Goal: Information Seeking & Learning: Learn about a topic

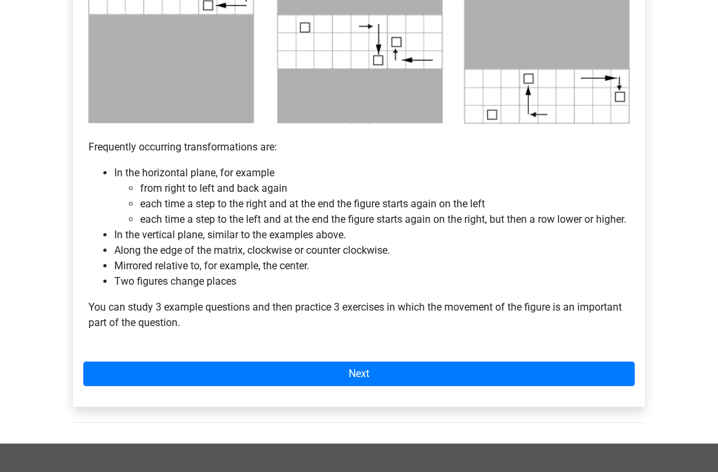
scroll to position [734, 0]
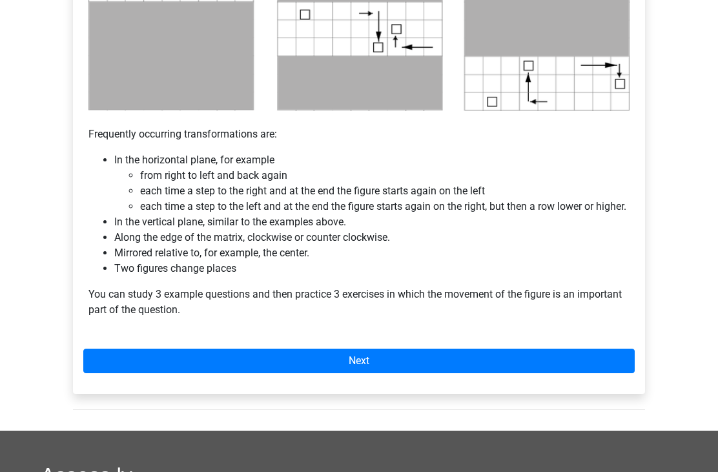
click at [370, 373] on link "Next" at bounding box center [358, 360] width 551 height 25
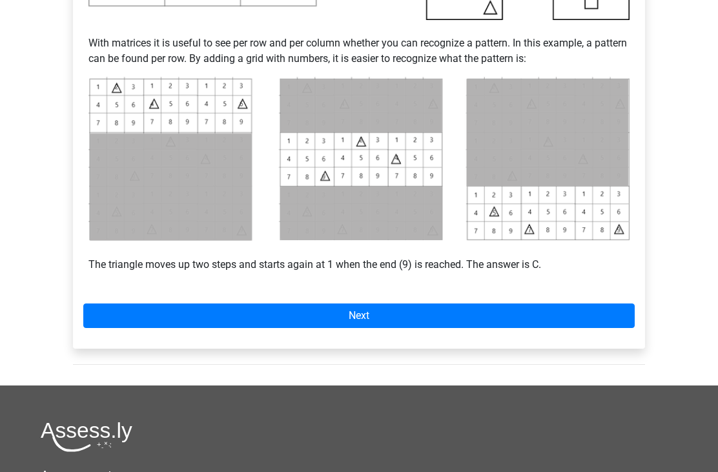
scroll to position [536, 0]
click at [472, 310] on link "Next" at bounding box center [358, 315] width 551 height 25
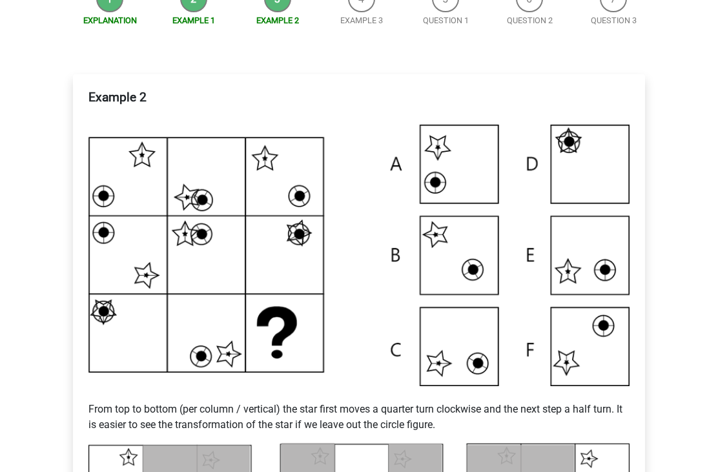
scroll to position [192, 0]
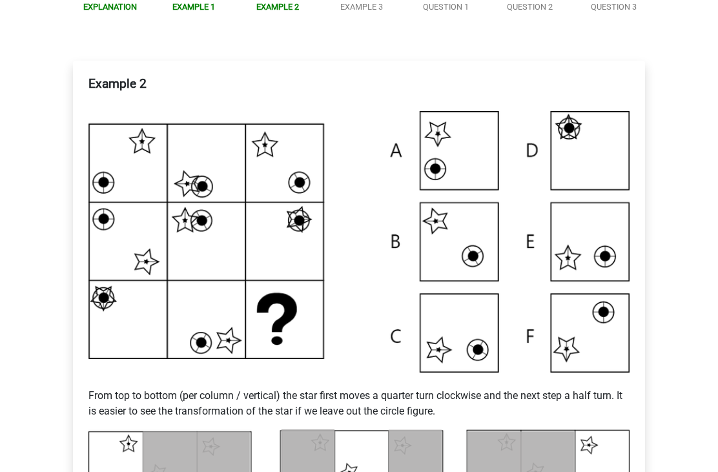
click at [9, 409] on div "buket buketpala511@hotmail.com Nederlands English" at bounding box center [359, 443] width 718 height 1271
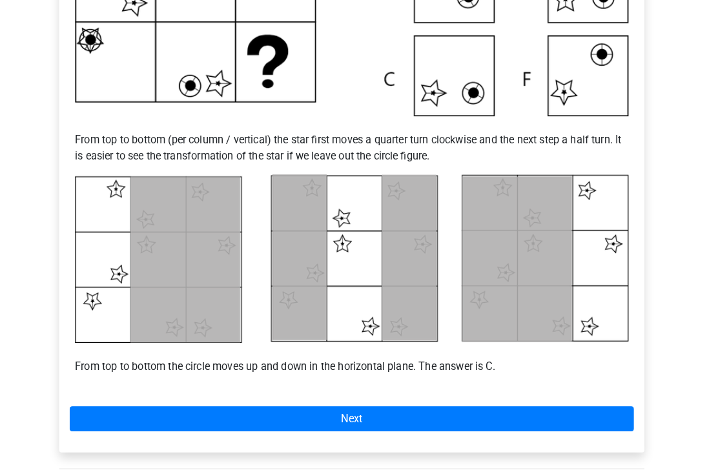
scroll to position [455, 0]
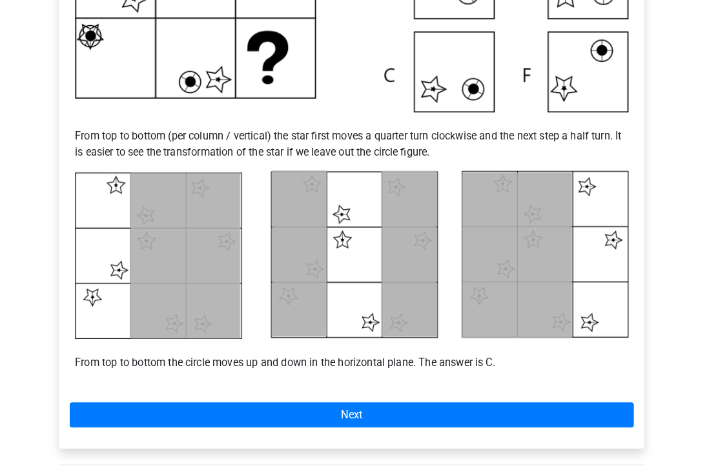
click at [427, 410] on link "Next" at bounding box center [358, 405] width 551 height 25
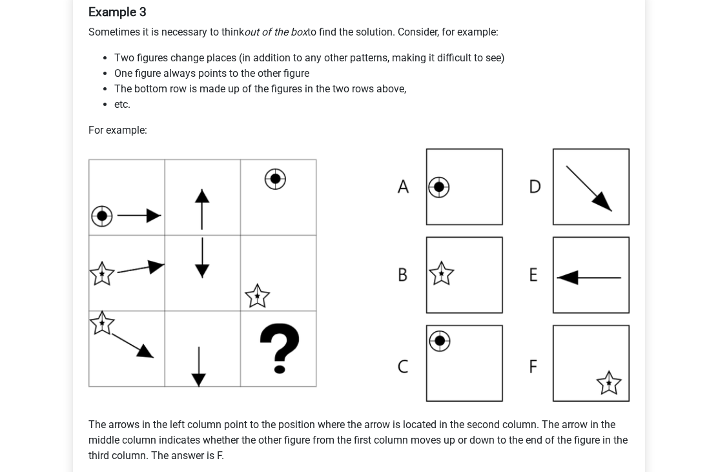
scroll to position [264, 0]
click at [609, 368] on img at bounding box center [358, 274] width 541 height 253
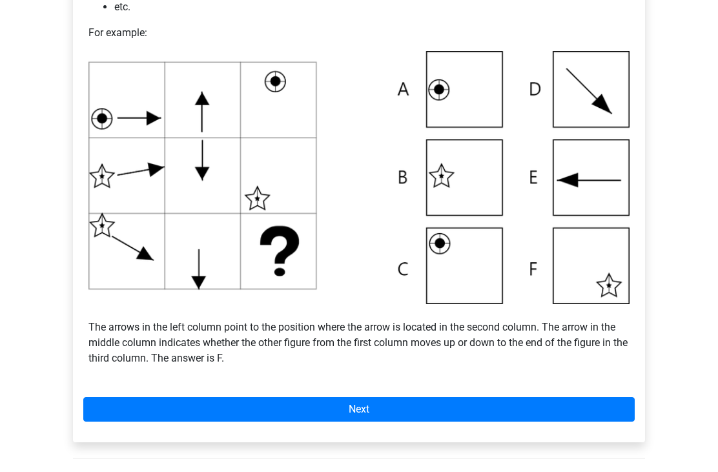
scroll to position [361, 0]
click at [358, 405] on link "Next" at bounding box center [358, 409] width 551 height 25
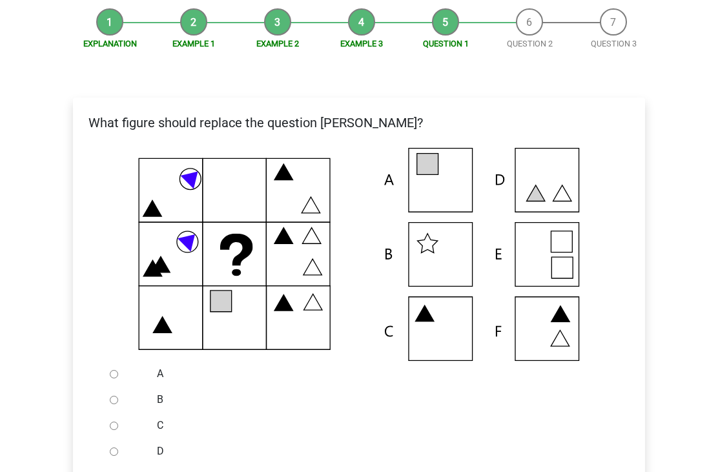
scroll to position [156, 0]
click at [123, 370] on div at bounding box center [126, 374] width 43 height 26
click at [115, 365] on div at bounding box center [126, 374] width 43 height 26
click at [116, 378] on input "A" at bounding box center [114, 374] width 8 height 8
radio input "true"
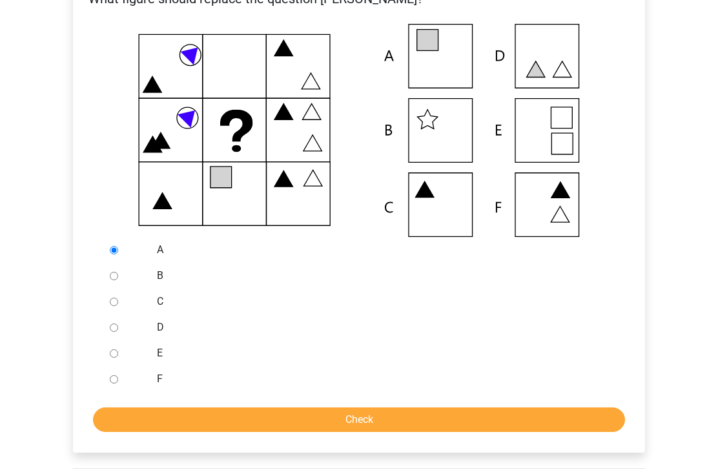
scroll to position [279, 0]
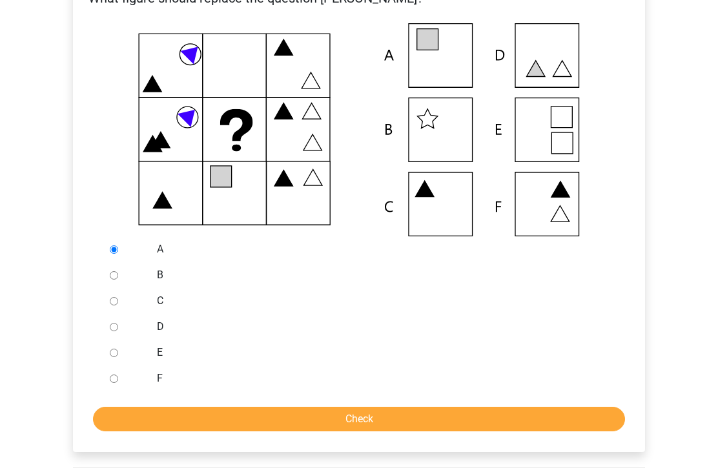
click at [370, 419] on input "Check" at bounding box center [359, 419] width 532 height 25
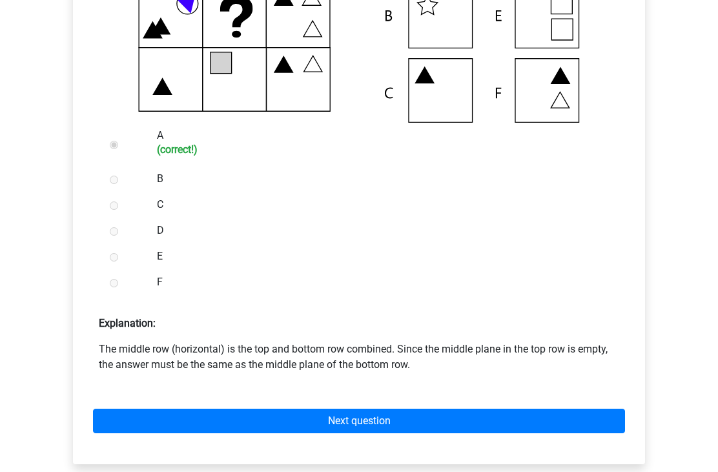
scroll to position [394, 0]
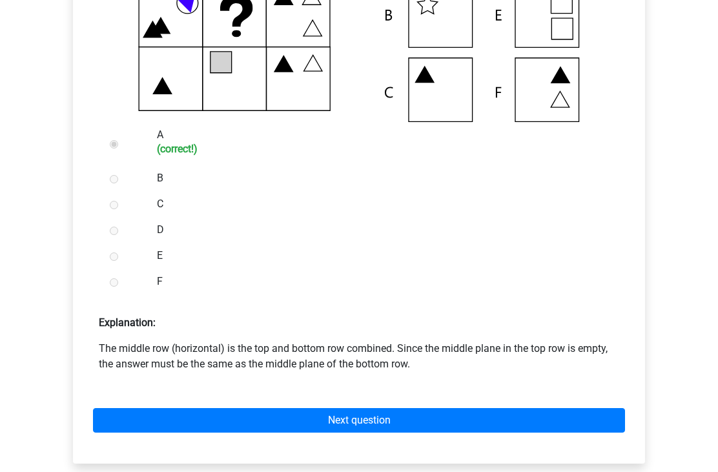
click at [331, 425] on link "Next question" at bounding box center [359, 420] width 532 height 25
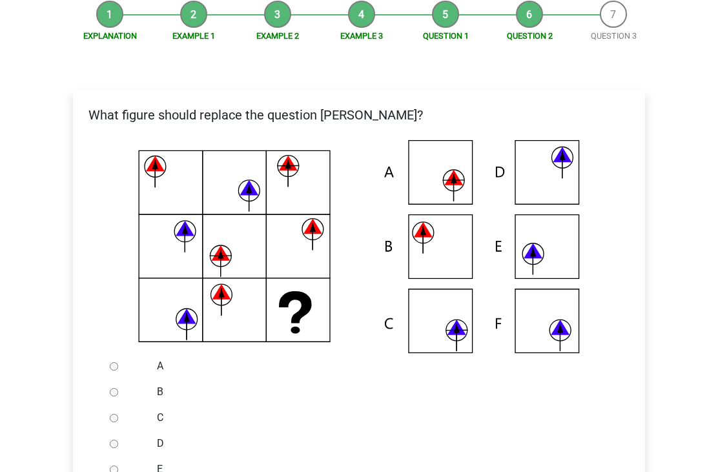
scroll to position [163, 0]
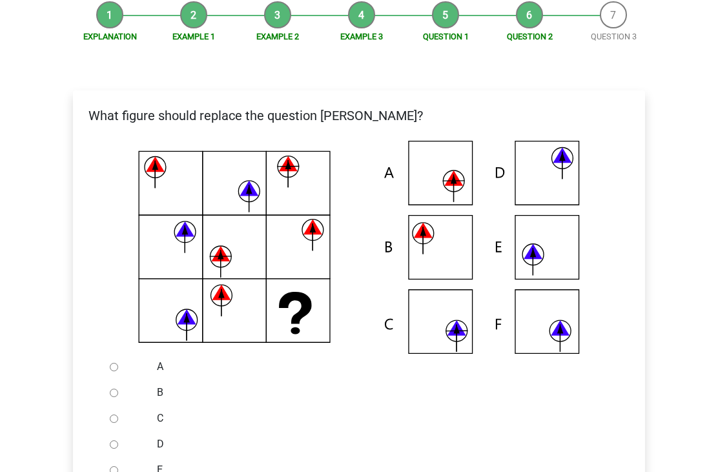
click at [114, 371] on input "A" at bounding box center [114, 367] width 8 height 8
radio input "true"
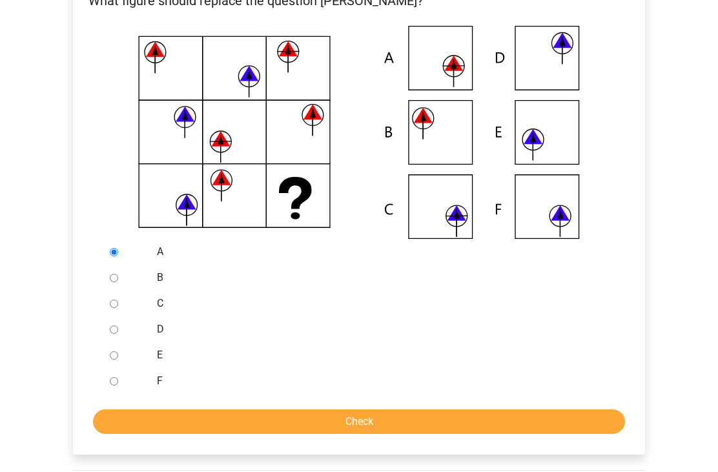
scroll to position [279, 0]
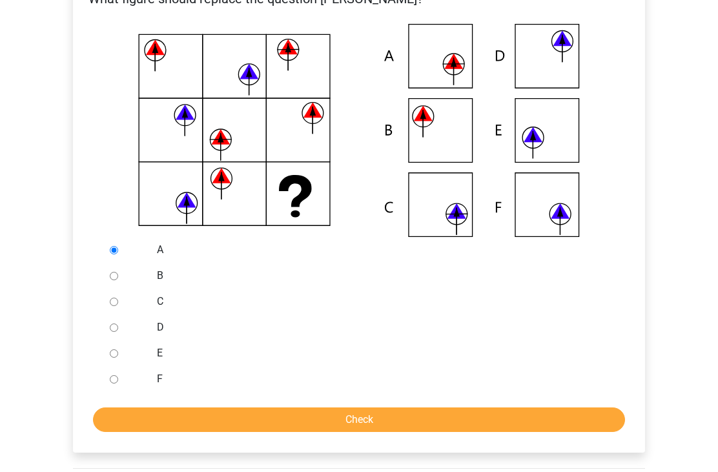
click at [315, 419] on input "Check" at bounding box center [359, 419] width 532 height 25
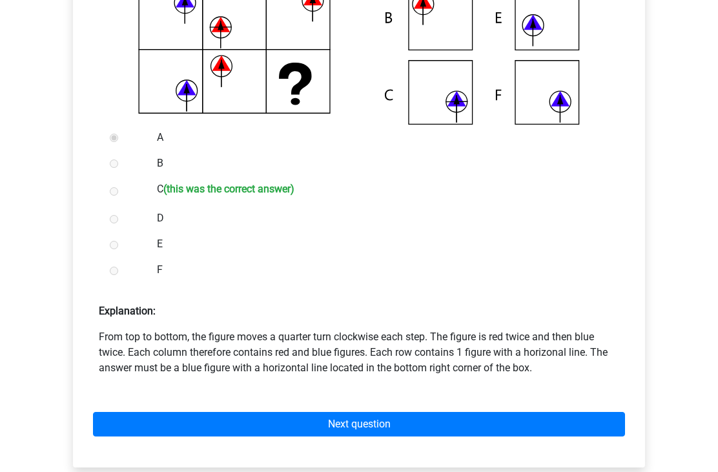
scroll to position [397, 0]
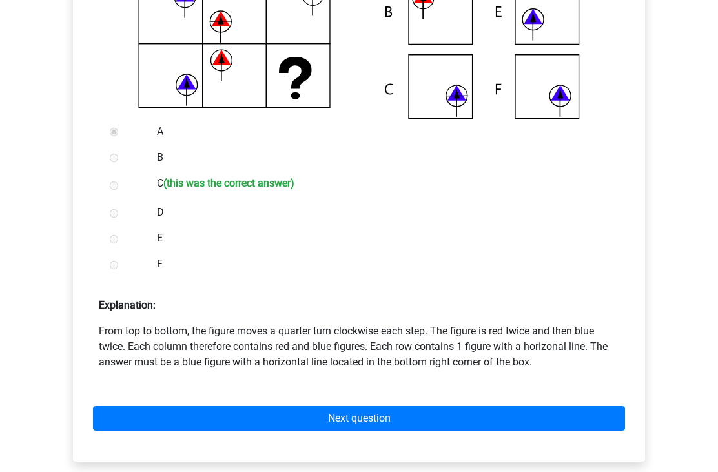
click at [329, 412] on link "Next question" at bounding box center [359, 419] width 532 height 25
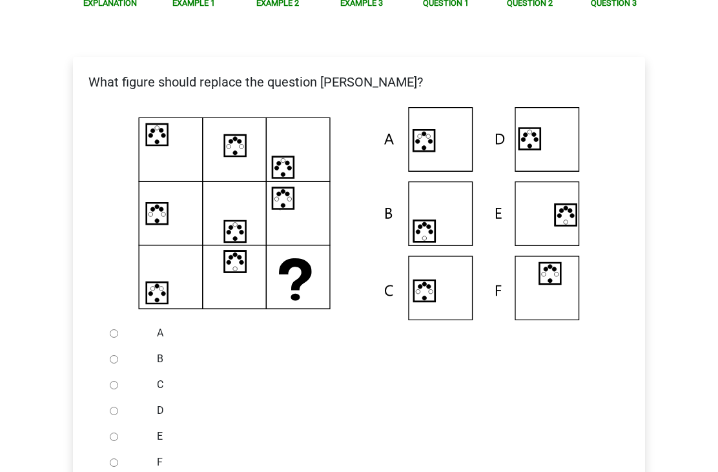
scroll to position [198, 0]
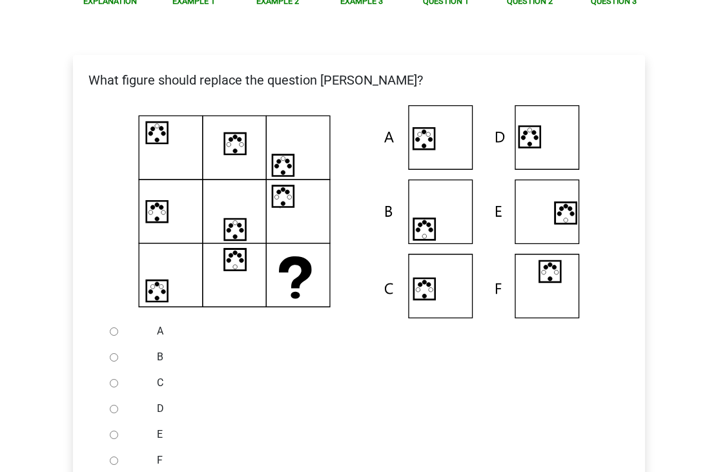
click at [118, 379] on input "C" at bounding box center [114, 383] width 8 height 8
radio input "true"
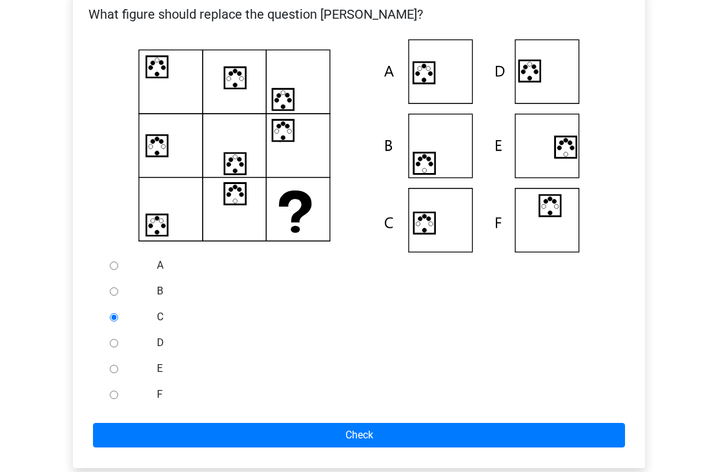
scroll to position [266, 0]
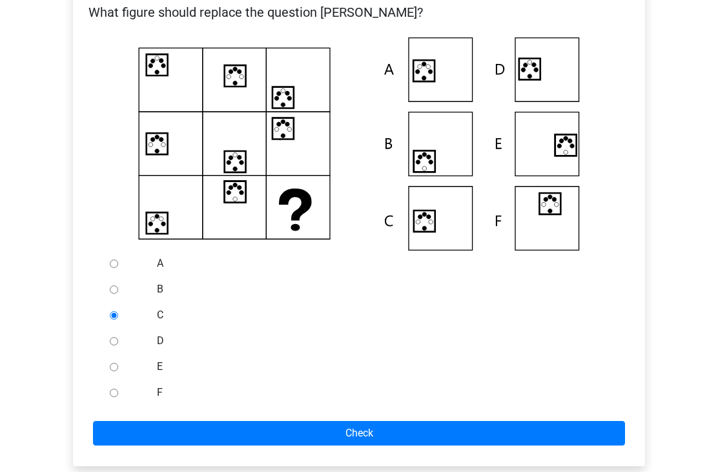
click at [301, 444] on input "Check" at bounding box center [359, 433] width 532 height 25
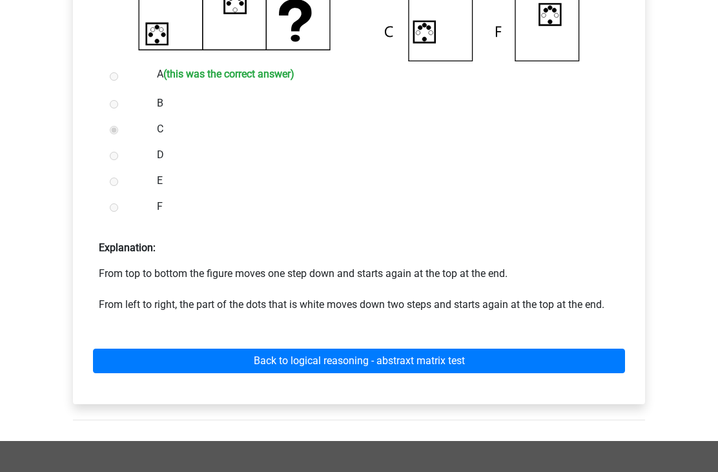
scroll to position [456, 0]
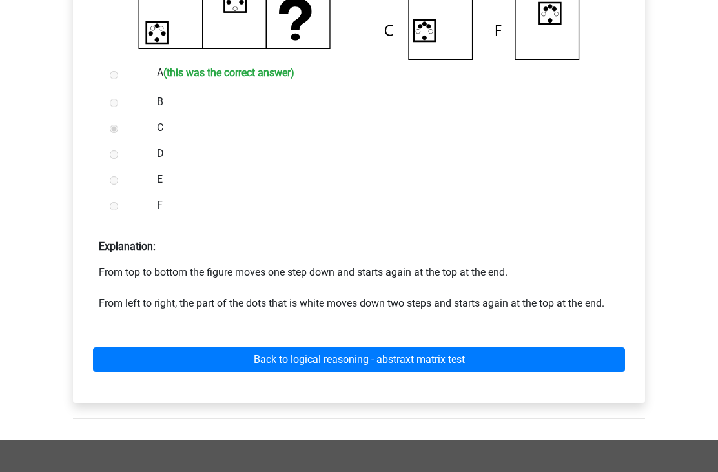
click at [369, 354] on link "Back to logical reasoning - abstraxt matrix test" at bounding box center [359, 360] width 532 height 25
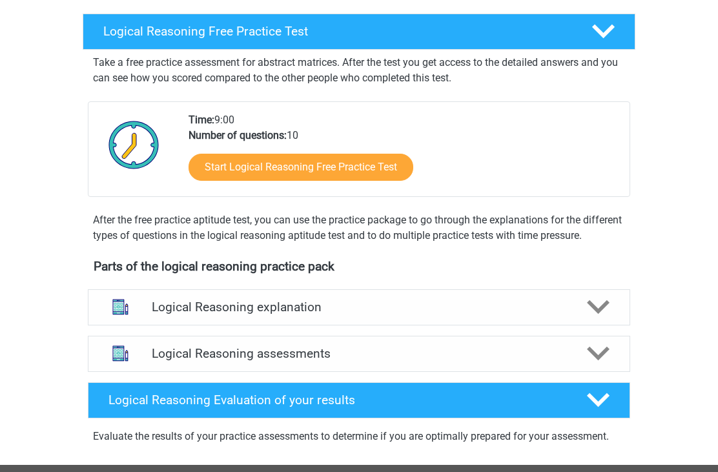
scroll to position [35, 0]
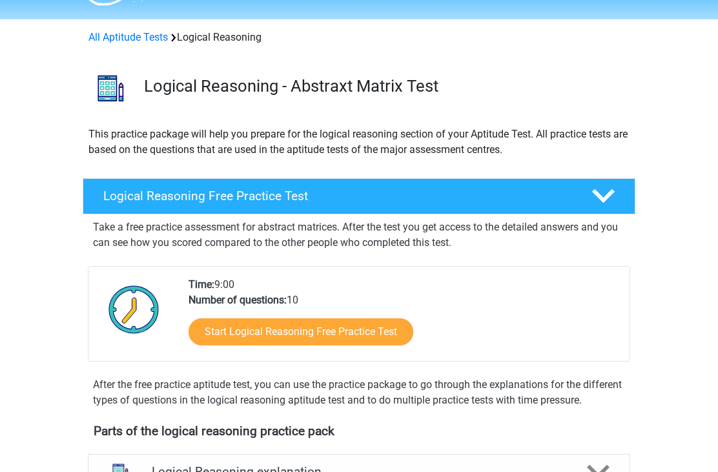
click at [374, 326] on link "Start Logical Reasoning Free Practice Test" at bounding box center [300, 331] width 225 height 27
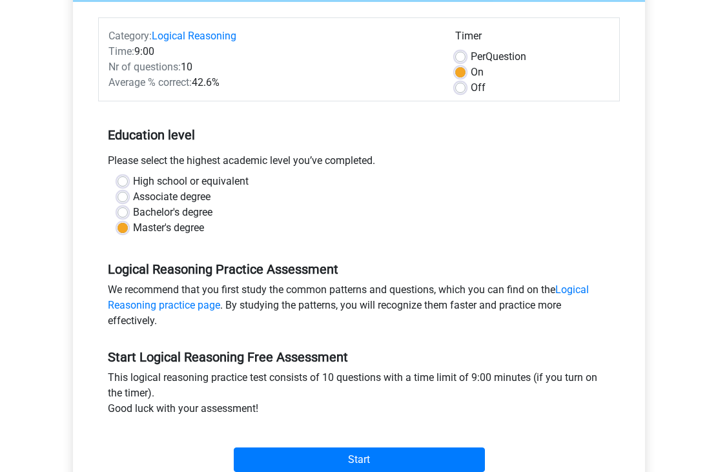
scroll to position [154, 0]
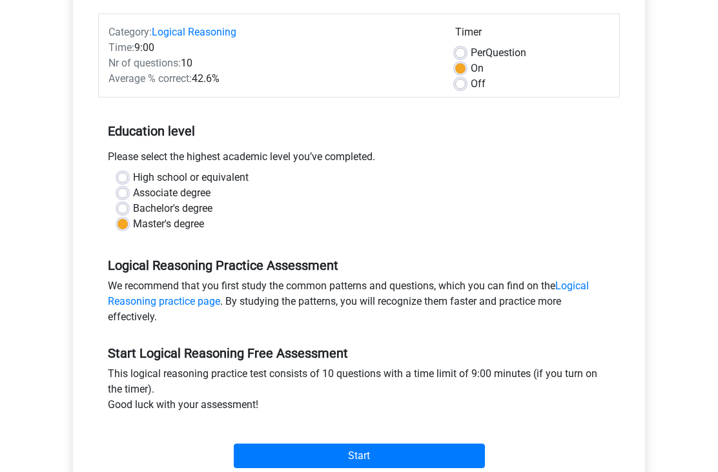
click at [348, 456] on input "Start" at bounding box center [359, 456] width 251 height 25
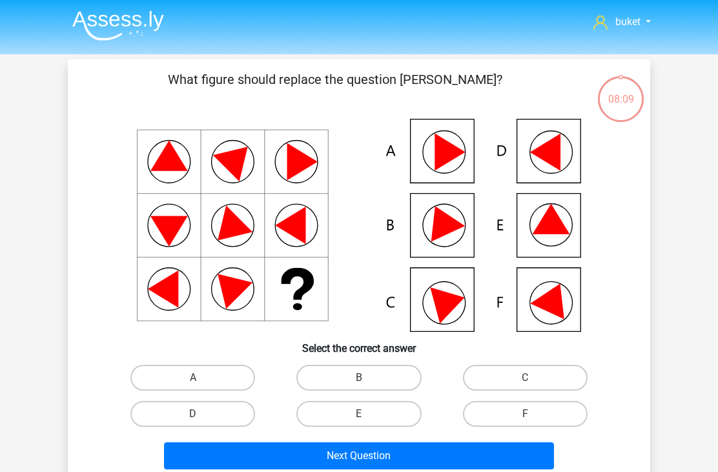
click at [524, 413] on label "F" at bounding box center [525, 414] width 125 height 26
click at [525, 414] on input "F" at bounding box center [529, 418] width 8 height 8
radio input "true"
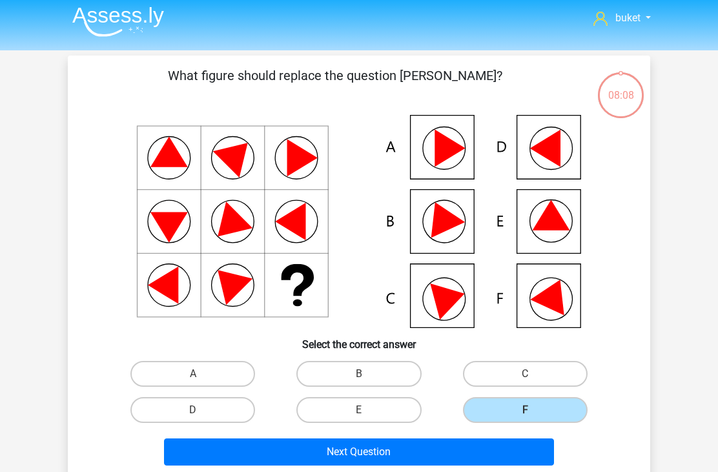
click at [421, 448] on button "Next Question" at bounding box center [359, 451] width 390 height 27
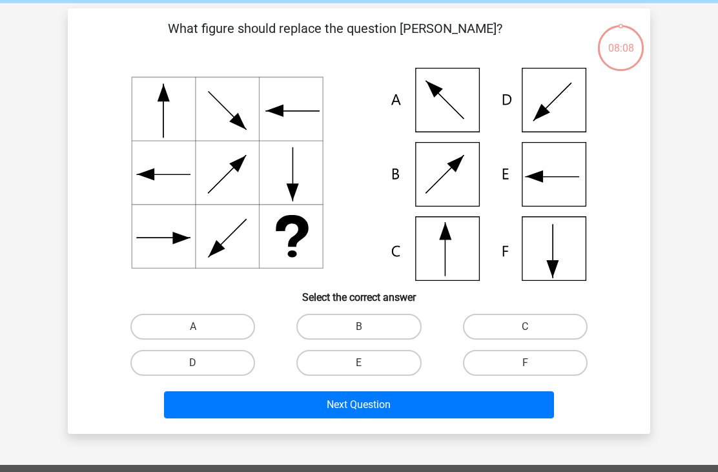
scroll to position [59, 0]
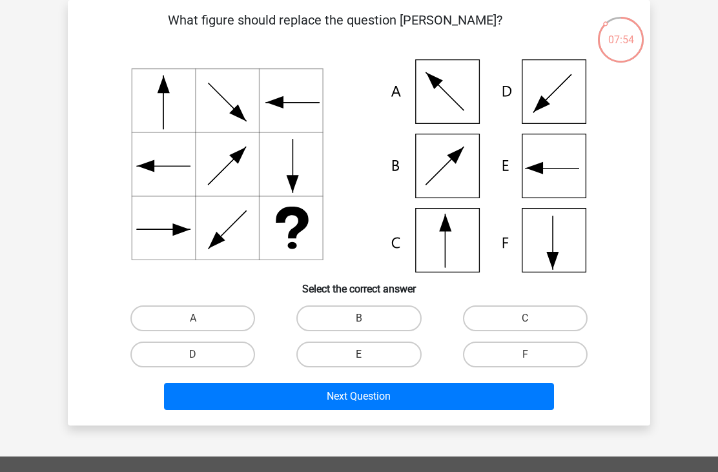
click at [509, 312] on label "C" at bounding box center [525, 318] width 125 height 26
click at [525, 318] on input "C" at bounding box center [529, 322] width 8 height 8
radio input "true"
click at [381, 394] on button "Next Question" at bounding box center [359, 396] width 390 height 27
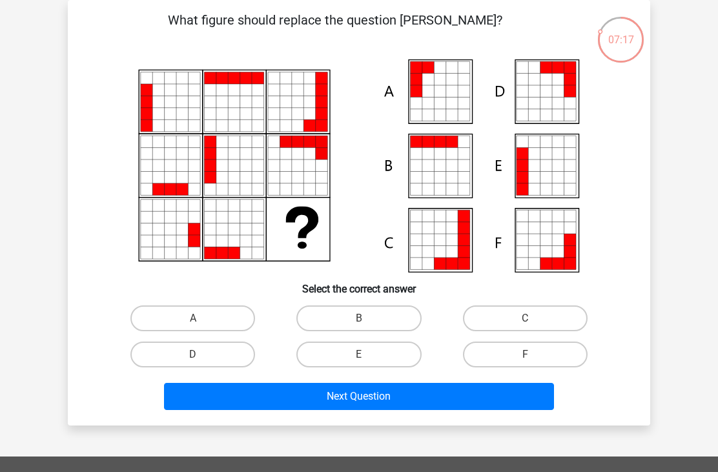
click at [440, 86] on icon at bounding box center [440, 91] width 12 height 12
click at [224, 309] on label "A" at bounding box center [192, 318] width 125 height 26
click at [201, 318] on input "A" at bounding box center [197, 322] width 8 height 8
radio input "true"
click at [283, 393] on button "Next Question" at bounding box center [359, 396] width 390 height 27
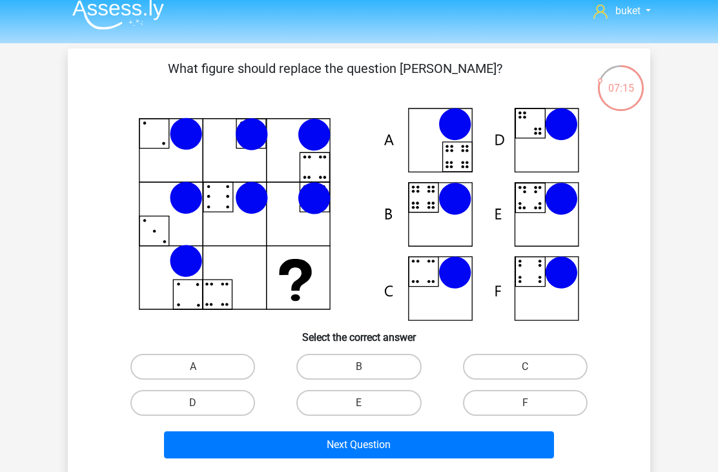
scroll to position [10, 0]
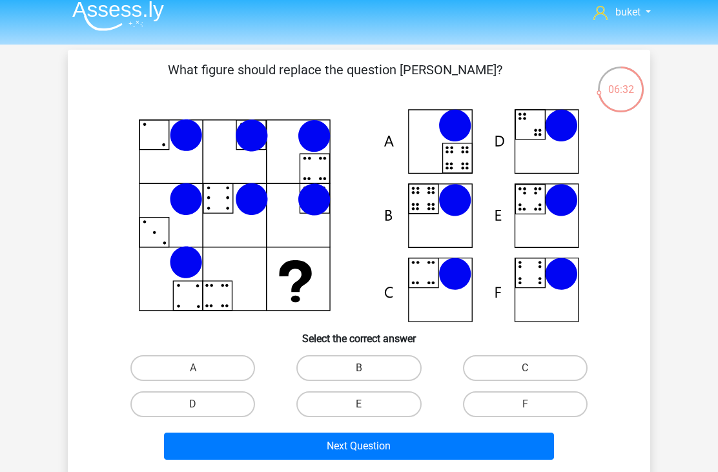
click at [371, 362] on label "B" at bounding box center [358, 368] width 125 height 26
click at [367, 368] on input "B" at bounding box center [363, 372] width 8 height 8
radio input "true"
click at [338, 447] on button "Next Question" at bounding box center [359, 445] width 390 height 27
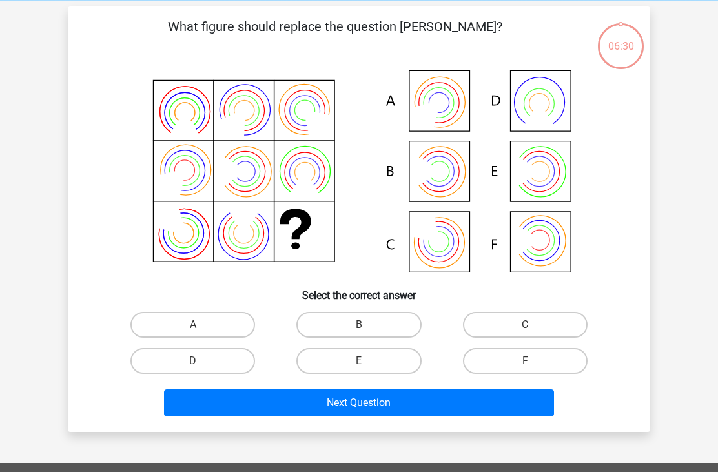
scroll to position [59, 0]
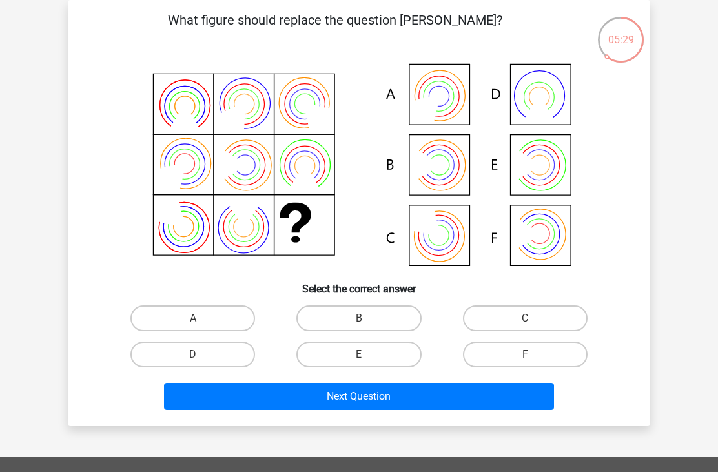
click at [362, 315] on label "B" at bounding box center [358, 318] width 125 height 26
click at [362, 318] on input "B" at bounding box center [363, 322] width 8 height 8
radio input "true"
click at [302, 407] on button "Next Question" at bounding box center [359, 396] width 390 height 27
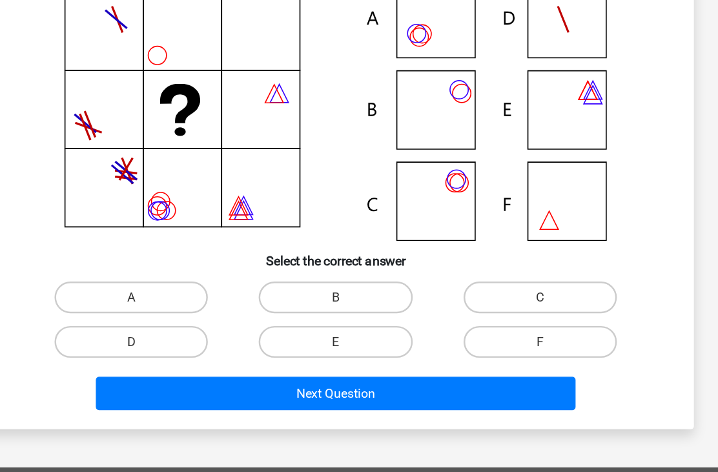
scroll to position [101, 0]
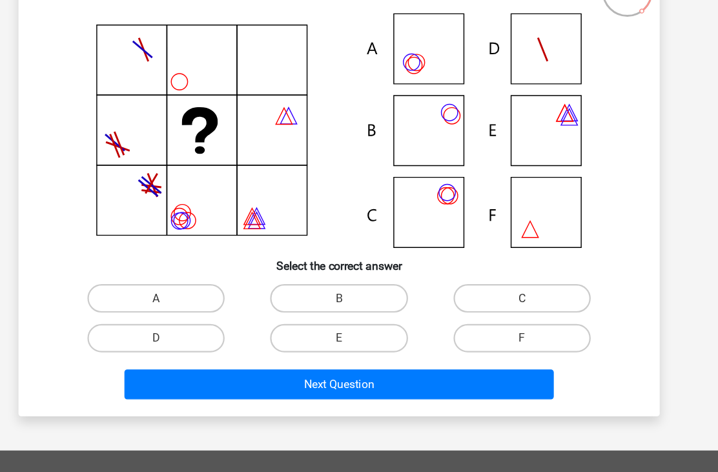
click at [156, 271] on label "A" at bounding box center [192, 276] width 125 height 26
click at [193, 276] on input "A" at bounding box center [197, 280] width 8 height 8
radio input "true"
click at [288, 351] on button "Next Question" at bounding box center [359, 354] width 390 height 27
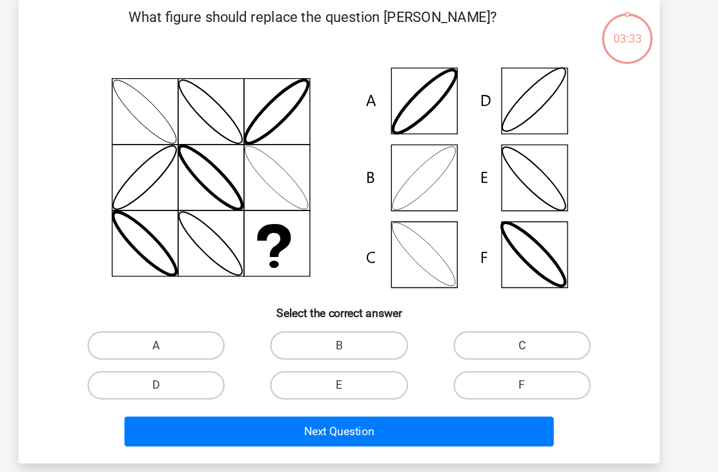
scroll to position [59, 0]
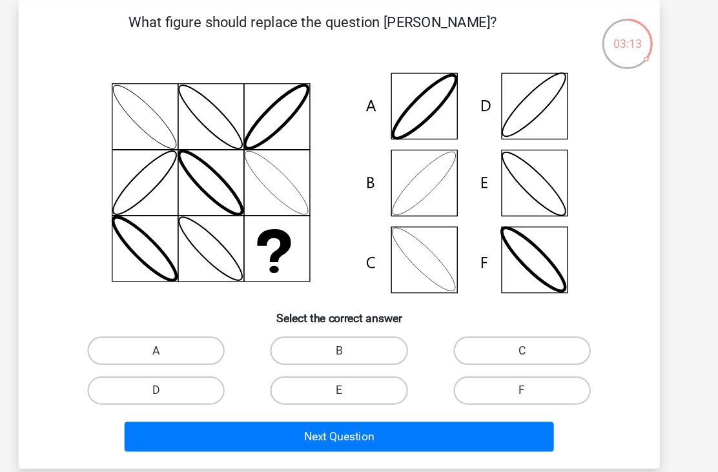
click at [311, 311] on label "B" at bounding box center [358, 318] width 125 height 26
click at [359, 318] on input "B" at bounding box center [363, 322] width 8 height 8
radio input "true"
click at [289, 394] on button "Next Question" at bounding box center [359, 396] width 390 height 27
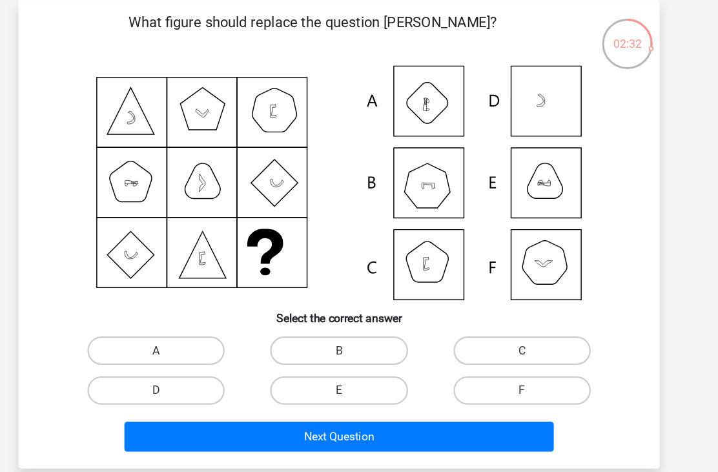
click at [321, 315] on label "B" at bounding box center [358, 318] width 125 height 26
click at [359, 318] on input "B" at bounding box center [363, 322] width 8 height 8
radio input "true"
click at [341, 385] on button "Next Question" at bounding box center [359, 396] width 390 height 27
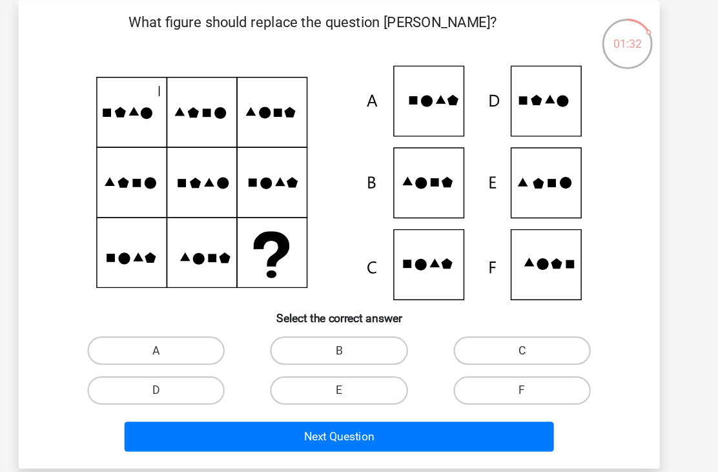
click at [330, 352] on label "E" at bounding box center [358, 354] width 125 height 26
click at [359, 354] on input "E" at bounding box center [363, 358] width 8 height 8
radio input "true"
click at [323, 390] on button "Next Question" at bounding box center [359, 396] width 390 height 27
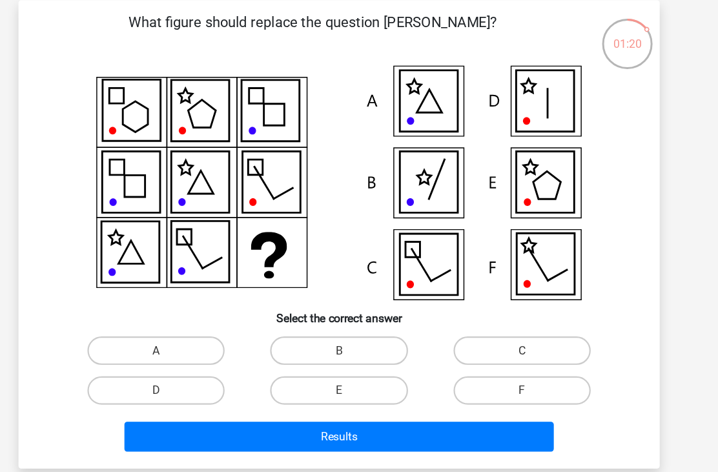
click at [199, 135] on icon at bounding box center [359, 165] width 520 height 213
click at [520, 91] on icon at bounding box center [546, 91] width 52 height 55
click at [175, 352] on label "D" at bounding box center [192, 354] width 125 height 26
click at [193, 354] on input "D" at bounding box center [197, 358] width 8 height 8
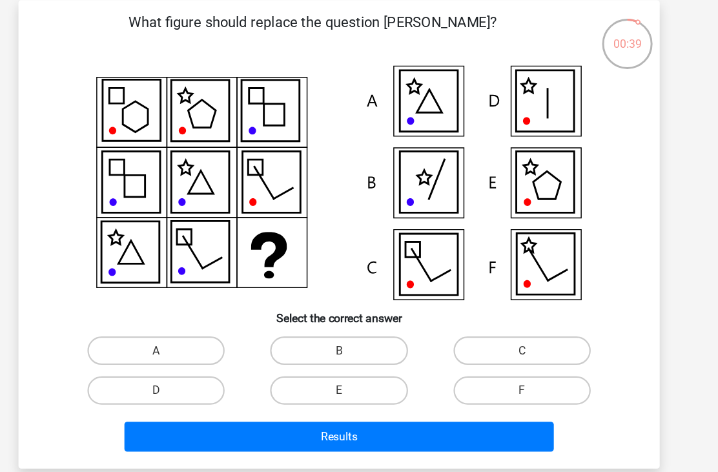
radio input "true"
click at [333, 403] on button "Results" at bounding box center [359, 396] width 390 height 27
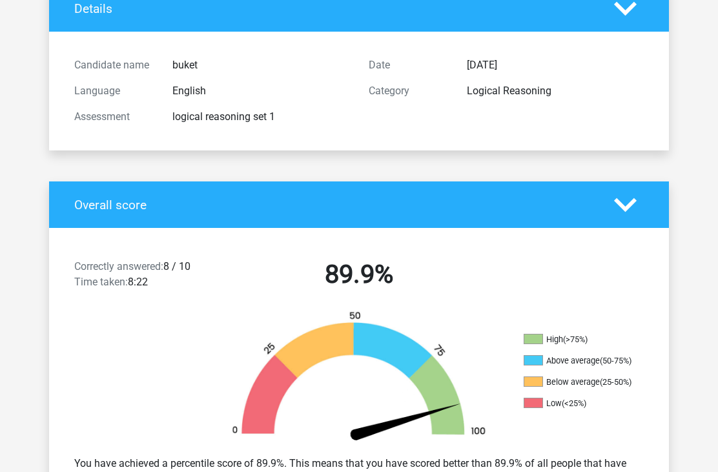
scroll to position [119, 0]
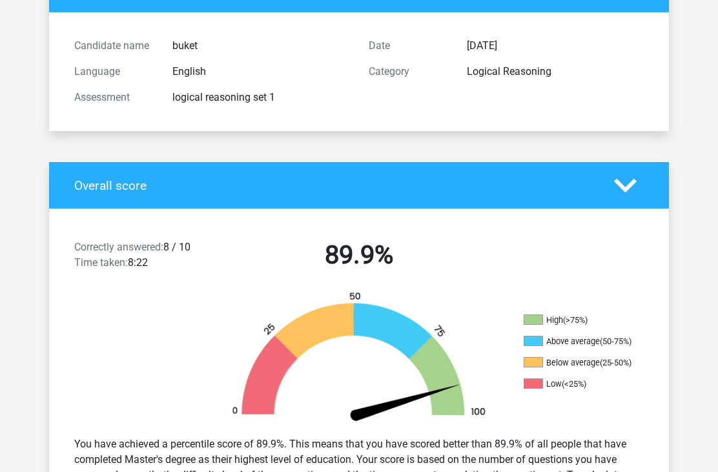
click at [461, 471] on div "You have achieved a percentile score of 89.9%. This means that you have scored …" at bounding box center [359, 468] width 620 height 83
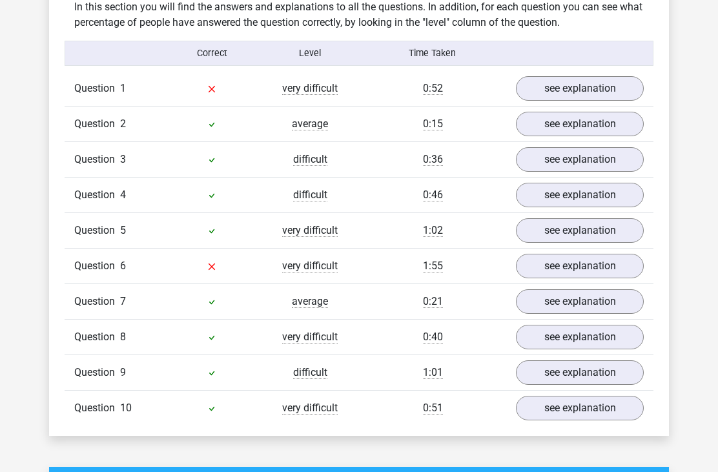
scroll to position [790, 0]
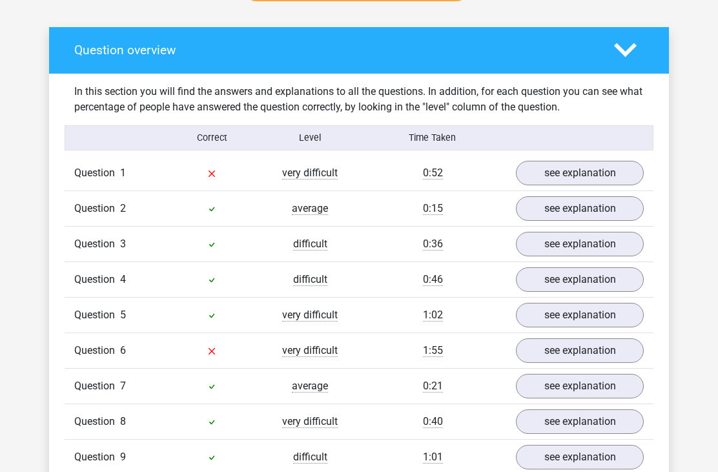
scroll to position [788, 0]
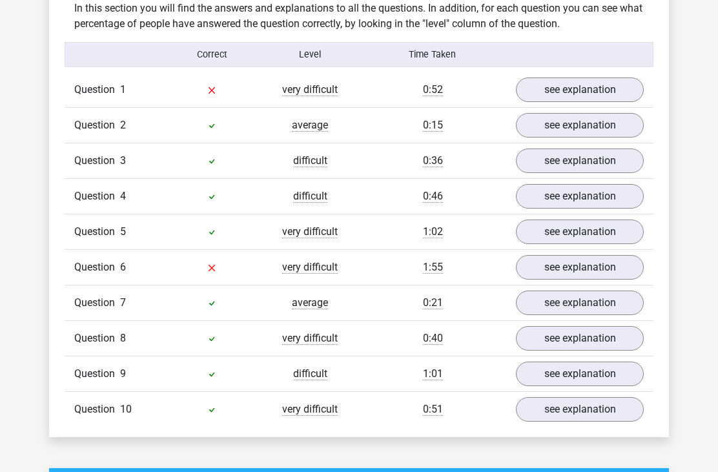
click at [678, 449] on div "buket buketpala511@hotmail.com" at bounding box center [359, 407] width 718 height 2390
click at [579, 96] on link "see explanation" at bounding box center [580, 90] width 128 height 25
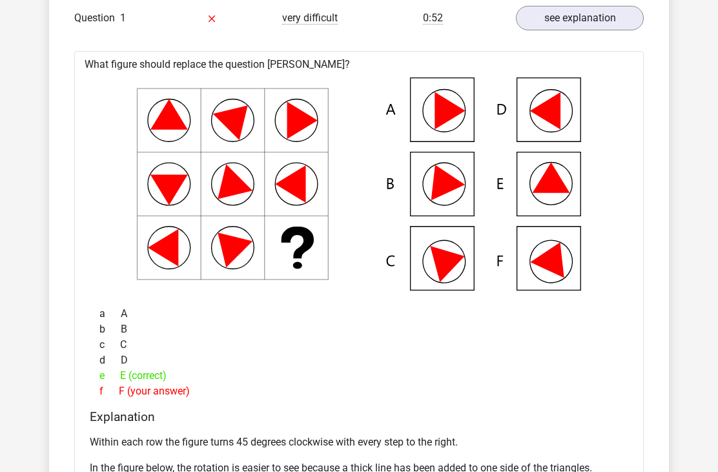
scroll to position [860, 0]
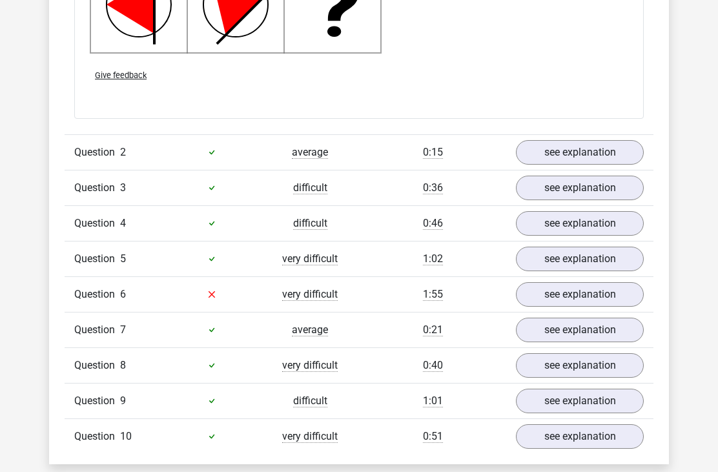
scroll to position [1583, 0]
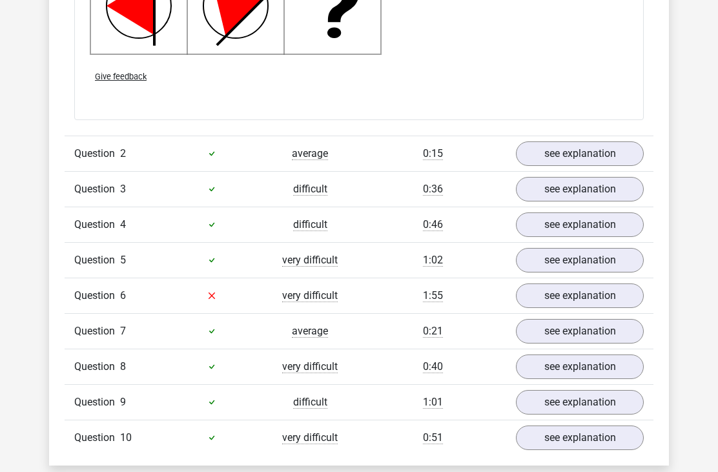
click at [581, 295] on link "see explanation" at bounding box center [580, 295] width 128 height 25
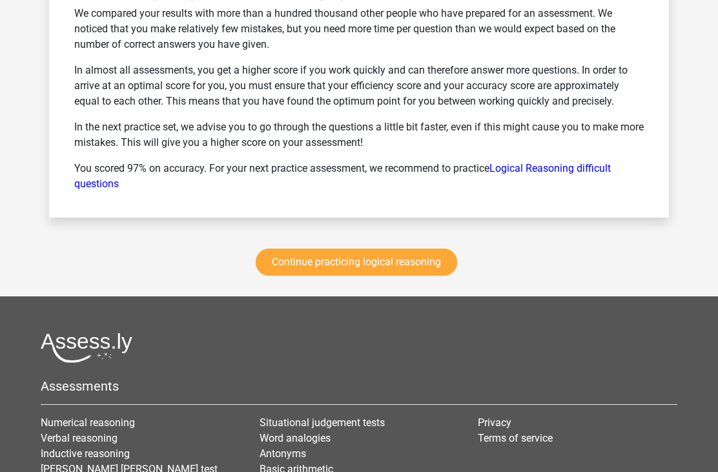
scroll to position [3109, 0]
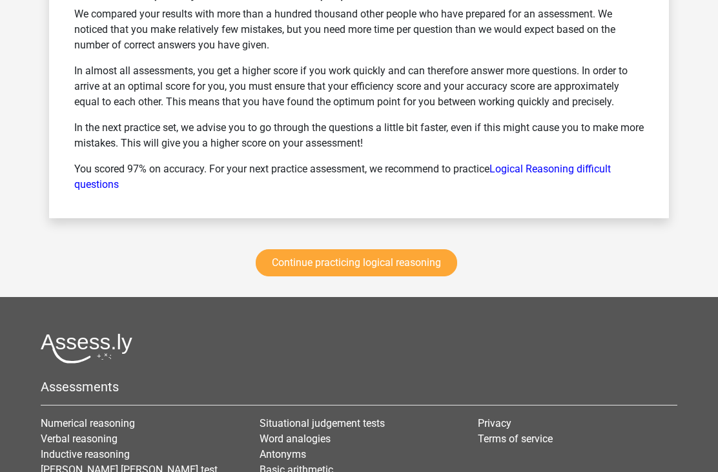
click at [399, 266] on link "Continue practicing logical reasoning" at bounding box center [356, 263] width 201 height 27
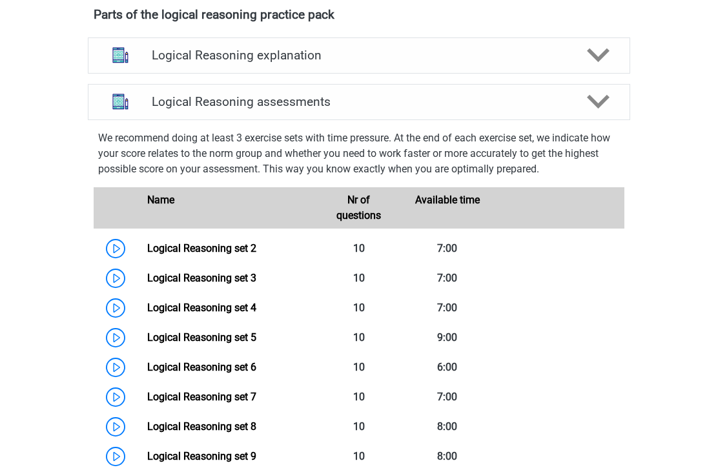
scroll to position [454, 0]
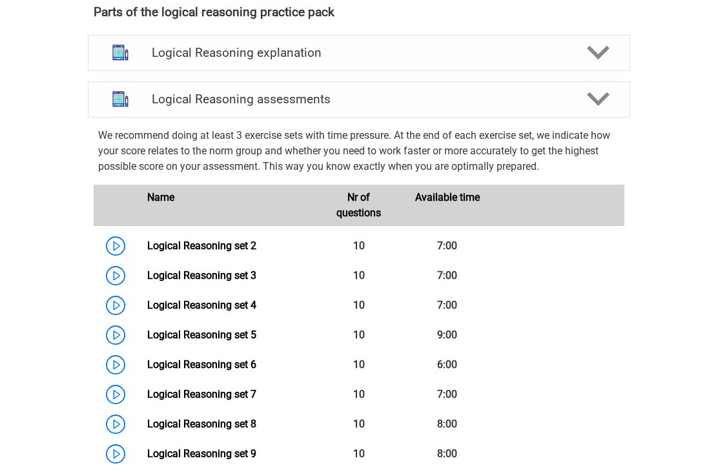
click at [218, 281] on link "Logical Reasoning set 3" at bounding box center [201, 275] width 109 height 12
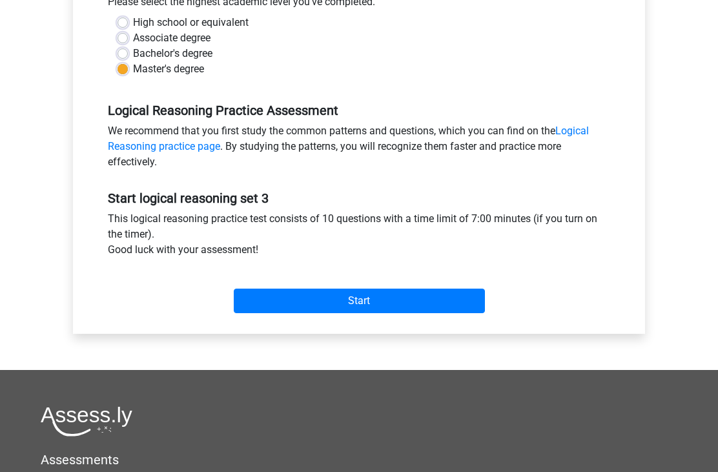
scroll to position [308, 0]
click at [383, 297] on input "Start" at bounding box center [359, 301] width 251 height 25
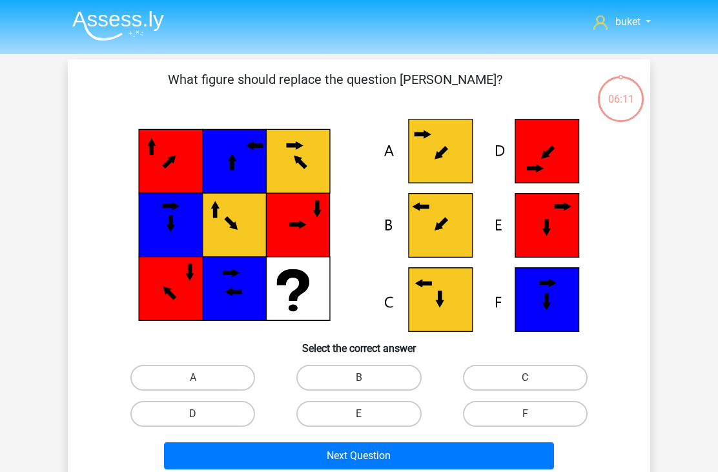
click at [549, 389] on label "C" at bounding box center [525, 378] width 125 height 26
click at [533, 386] on input "C" at bounding box center [529, 382] width 8 height 8
radio input "true"
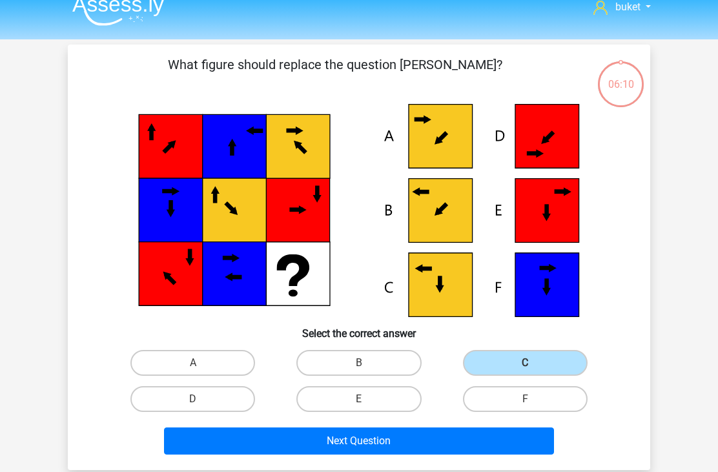
scroll to position [14, 0]
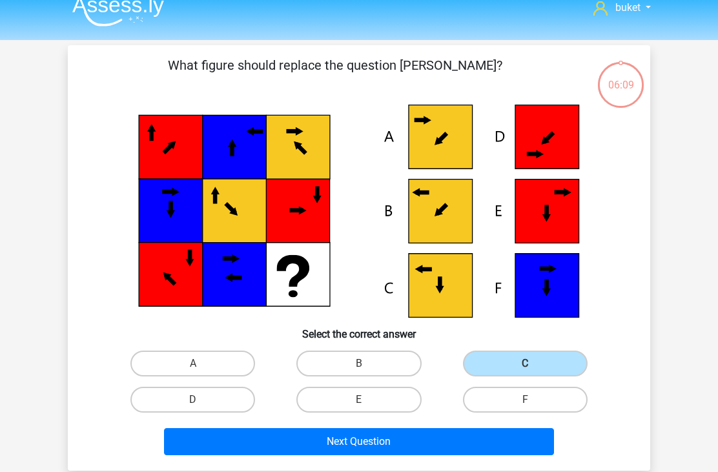
click at [416, 439] on button "Next Question" at bounding box center [359, 441] width 390 height 27
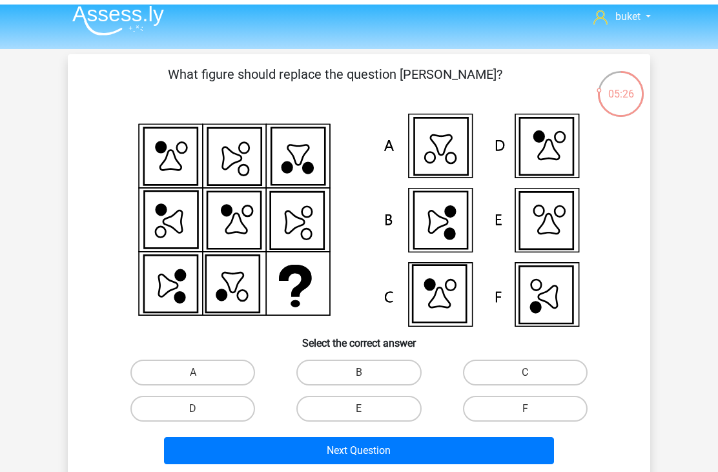
scroll to position [23, 0]
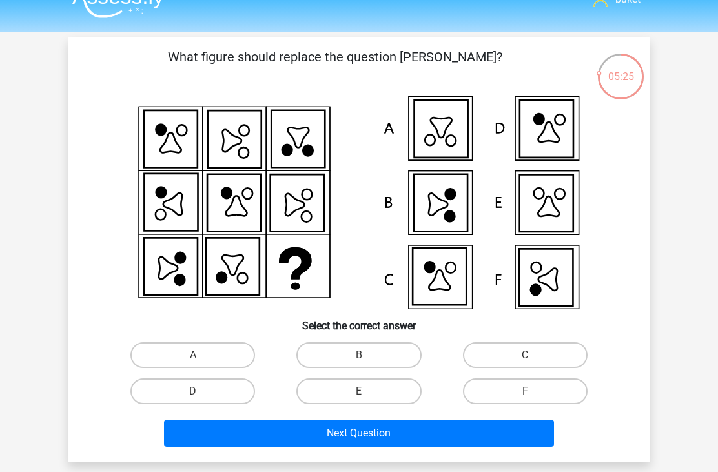
click at [546, 392] on label "F" at bounding box center [525, 391] width 125 height 26
click at [533, 392] on input "F" at bounding box center [529, 395] width 8 height 8
radio input "true"
click at [396, 426] on button "Next Question" at bounding box center [359, 432] width 390 height 27
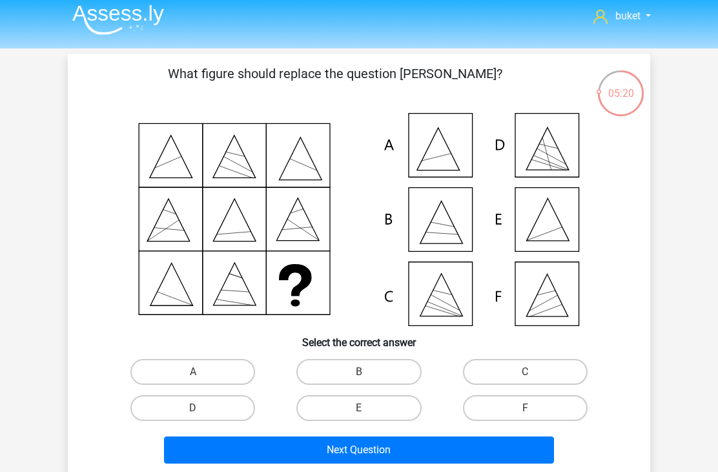
scroll to position [5, 0]
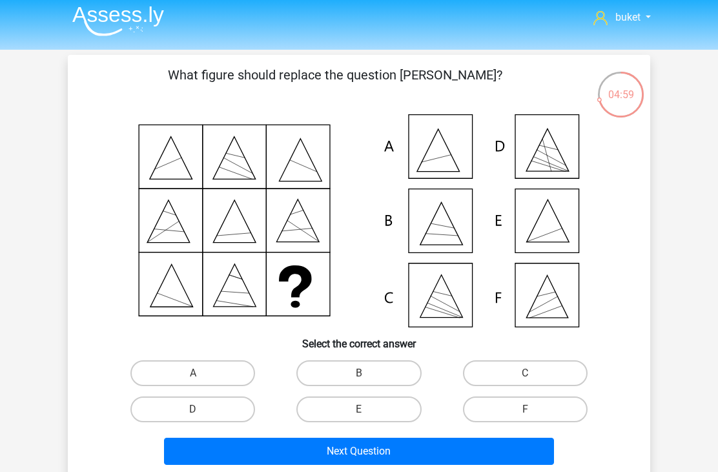
click at [372, 405] on label "E" at bounding box center [358, 409] width 125 height 26
click at [367, 409] on input "E" at bounding box center [363, 413] width 8 height 8
radio input "true"
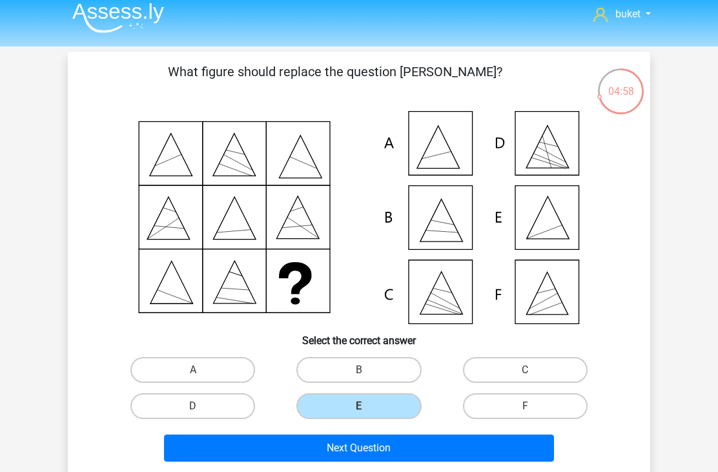
click at [421, 453] on button "Next Question" at bounding box center [359, 447] width 390 height 27
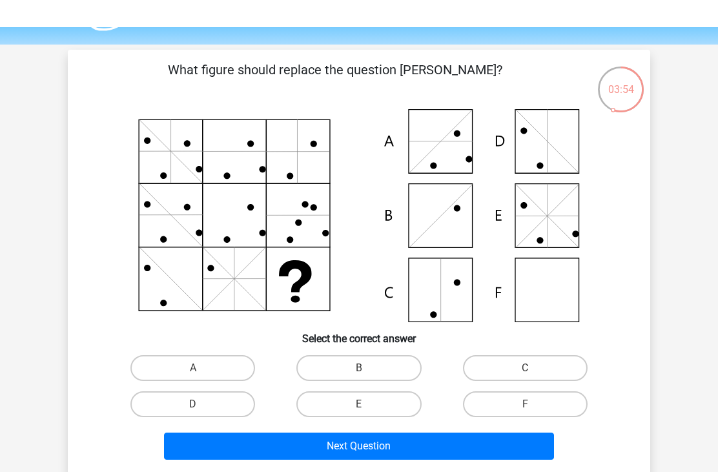
scroll to position [9, 0]
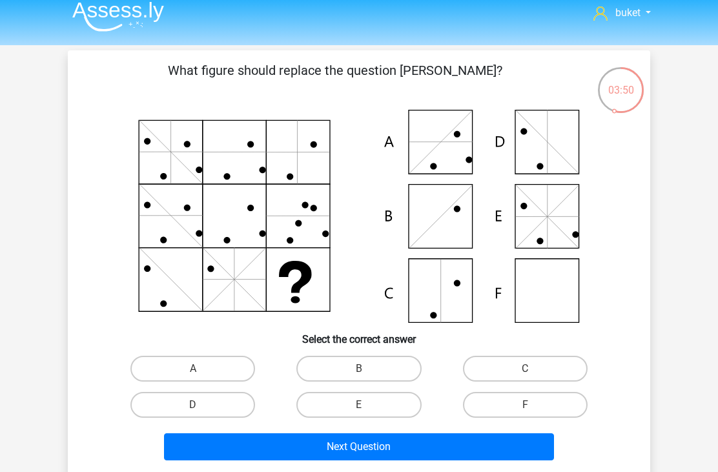
click at [509, 399] on label "F" at bounding box center [525, 405] width 125 height 26
click at [525, 405] on input "F" at bounding box center [529, 409] width 8 height 8
radio input "true"
click at [428, 448] on button "Next Question" at bounding box center [359, 446] width 390 height 27
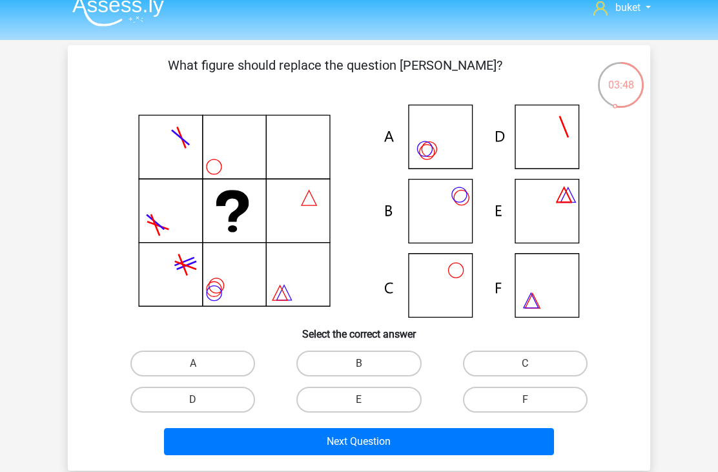
scroll to position [17, 0]
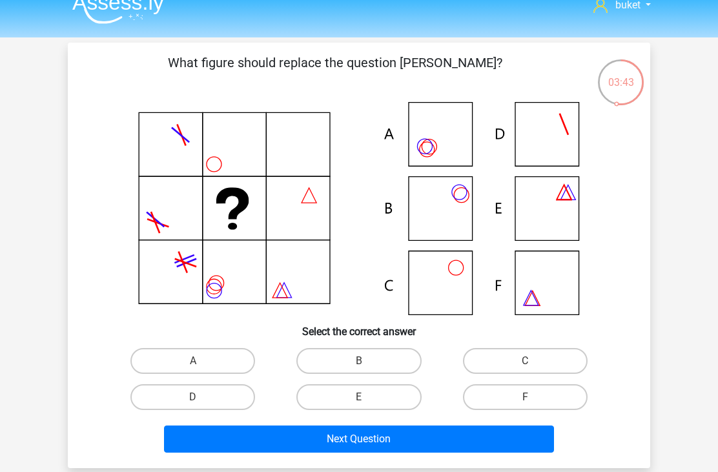
click at [214, 356] on label "A" at bounding box center [192, 361] width 125 height 26
click at [201, 361] on input "A" at bounding box center [197, 365] width 8 height 8
radio input "true"
click at [324, 436] on button "Next Question" at bounding box center [359, 438] width 390 height 27
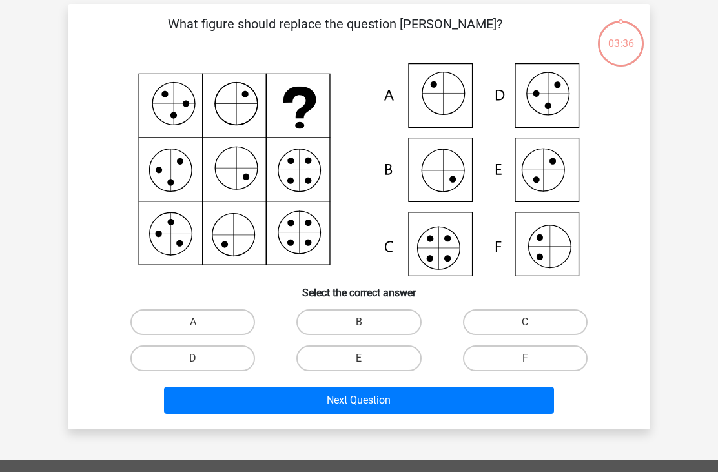
scroll to position [59, 0]
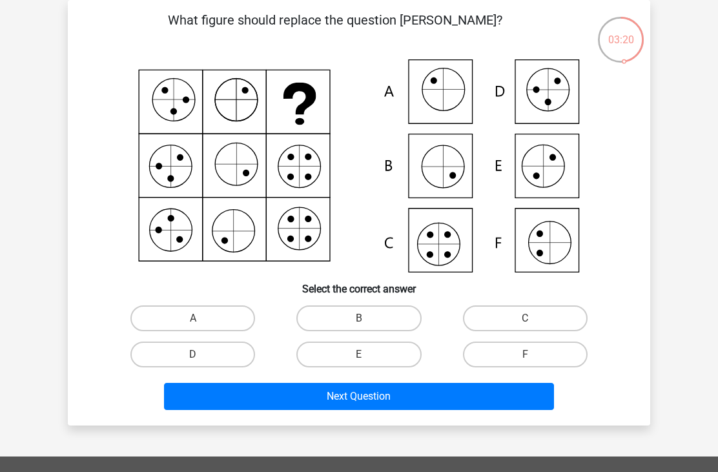
click at [505, 314] on label "C" at bounding box center [525, 318] width 125 height 26
click at [525, 318] on input "C" at bounding box center [529, 322] width 8 height 8
radio input "true"
click at [419, 397] on button "Next Question" at bounding box center [359, 396] width 390 height 27
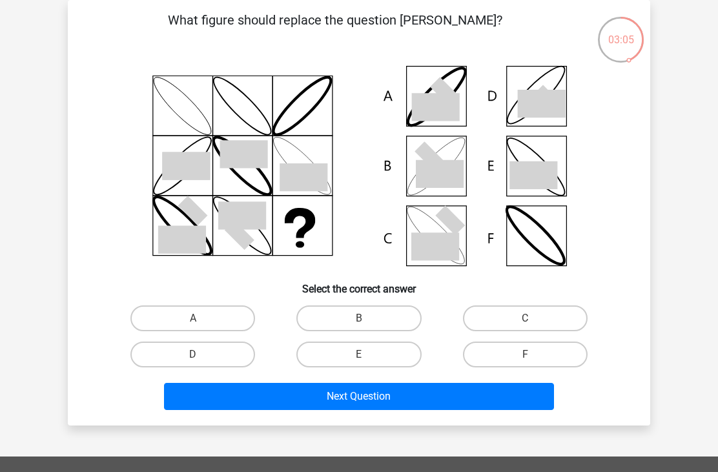
click at [379, 315] on label "B" at bounding box center [358, 318] width 125 height 26
click at [367, 318] on input "B" at bounding box center [363, 322] width 8 height 8
radio input "true"
click at [387, 397] on button "Next Question" at bounding box center [359, 396] width 390 height 27
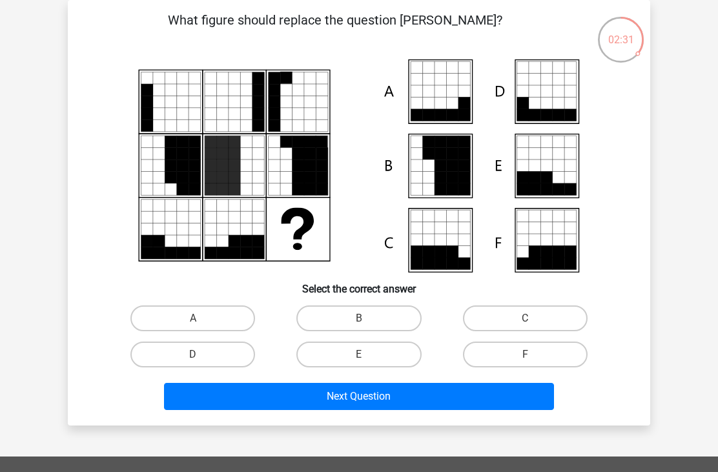
click at [251, 272] on icon at bounding box center [359, 165] width 520 height 213
click at [509, 352] on label "F" at bounding box center [525, 354] width 125 height 26
click at [525, 354] on input "F" at bounding box center [529, 358] width 8 height 8
radio input "true"
click at [425, 392] on button "Next Question" at bounding box center [359, 396] width 390 height 27
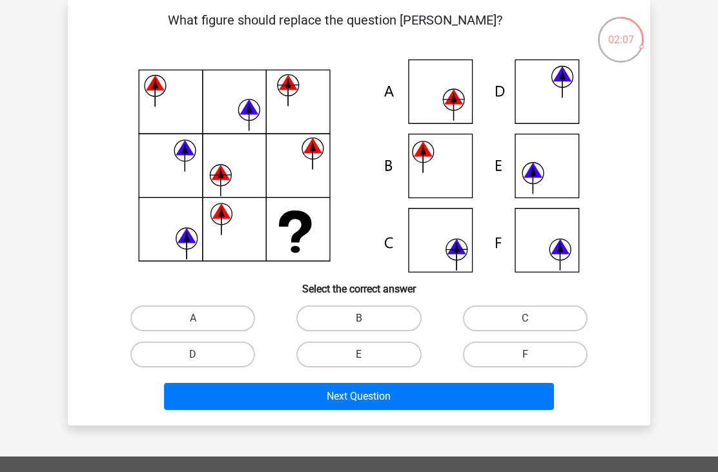
click at [491, 311] on label "C" at bounding box center [525, 318] width 125 height 26
click at [525, 318] on input "C" at bounding box center [529, 322] width 8 height 8
radio input "true"
click at [357, 401] on button "Next Question" at bounding box center [359, 396] width 390 height 27
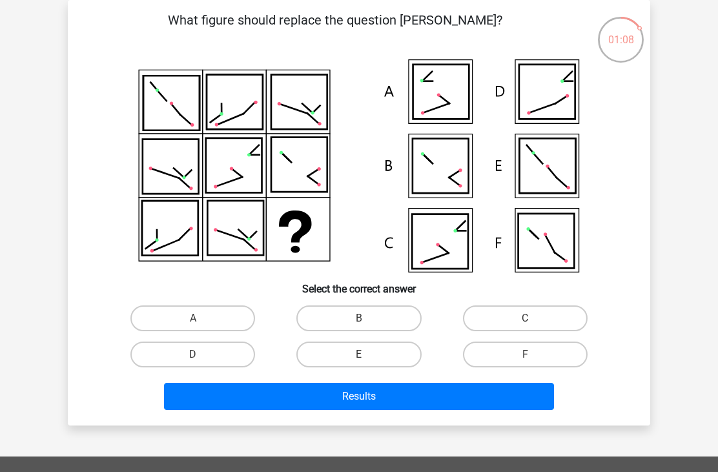
click at [212, 353] on label "D" at bounding box center [192, 354] width 125 height 26
click at [201, 354] on input "D" at bounding box center [197, 358] width 8 height 8
radio input "true"
click at [343, 391] on button "Results" at bounding box center [359, 396] width 390 height 27
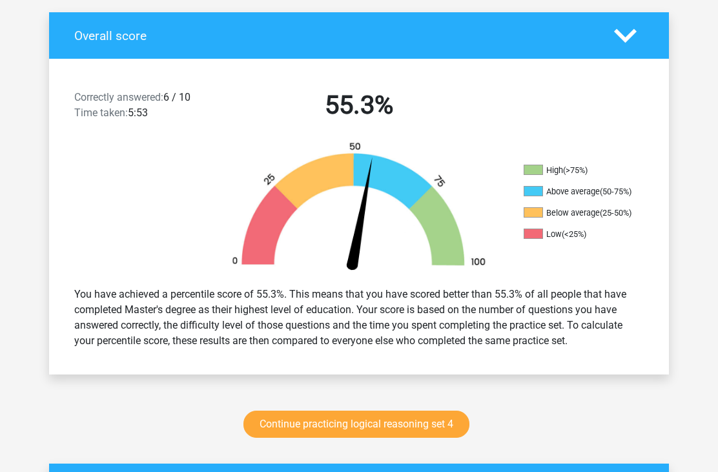
scroll to position [342, 0]
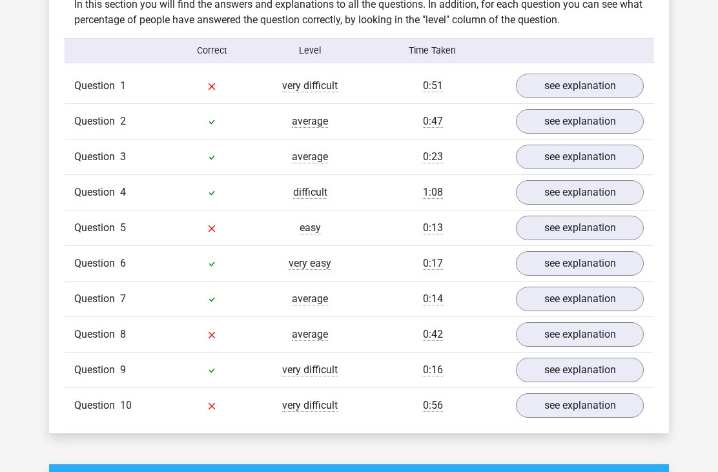
click at [607, 88] on link "see explanation" at bounding box center [580, 86] width 128 height 25
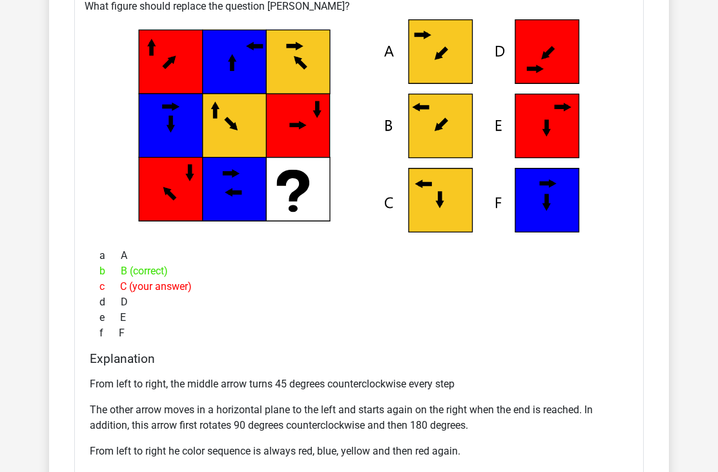
scroll to position [919, 0]
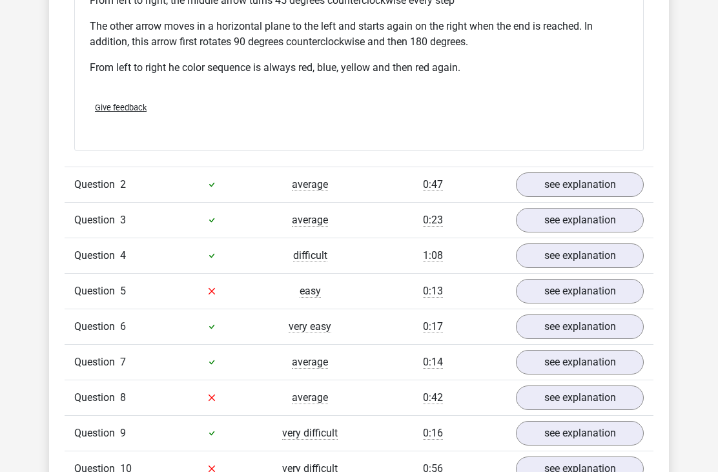
click at [598, 298] on link "see explanation" at bounding box center [580, 291] width 128 height 25
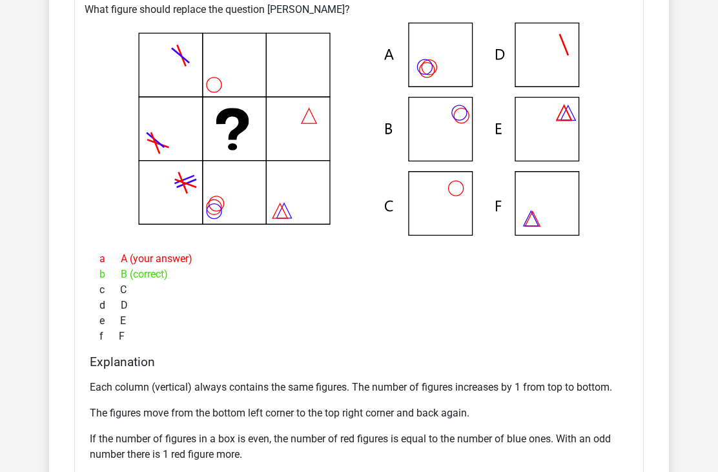
scroll to position [1629, 0]
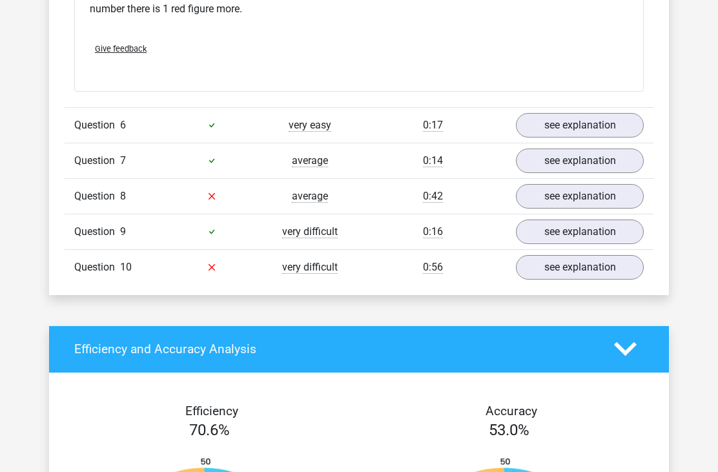
click at [569, 201] on link "see explanation" at bounding box center [580, 197] width 128 height 25
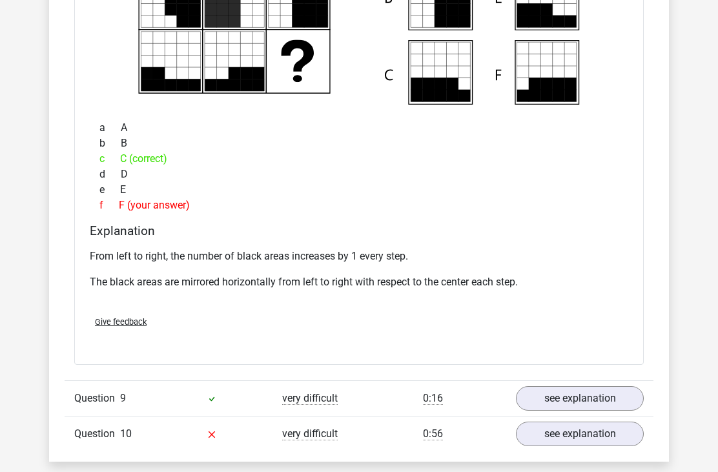
scroll to position [2512, 0]
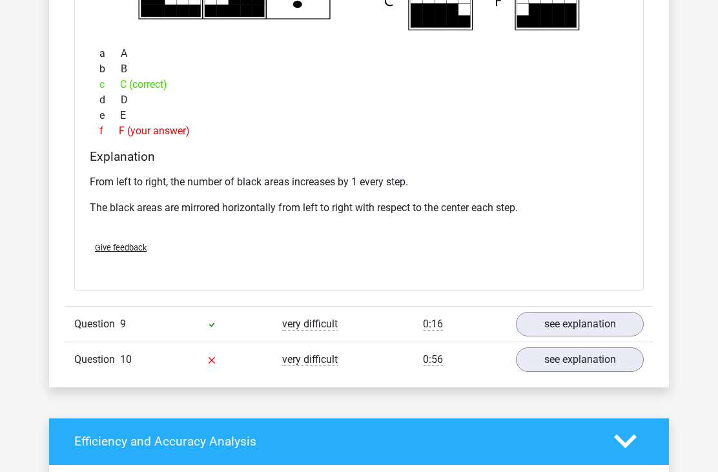
click at [579, 359] on link "see explanation" at bounding box center [580, 359] width 128 height 25
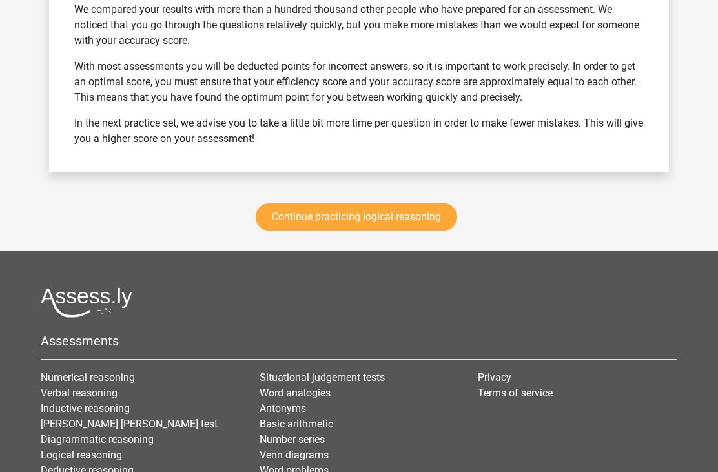
scroll to position [4008, 0]
click at [432, 219] on link "Continue practicing logical reasoning" at bounding box center [356, 217] width 201 height 27
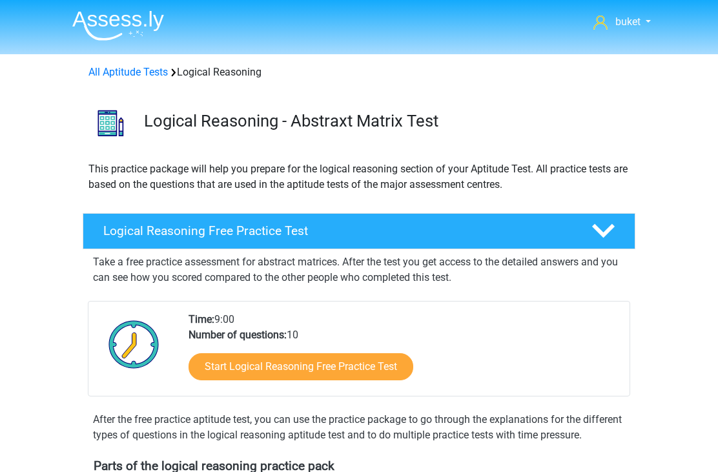
scroll to position [545, 0]
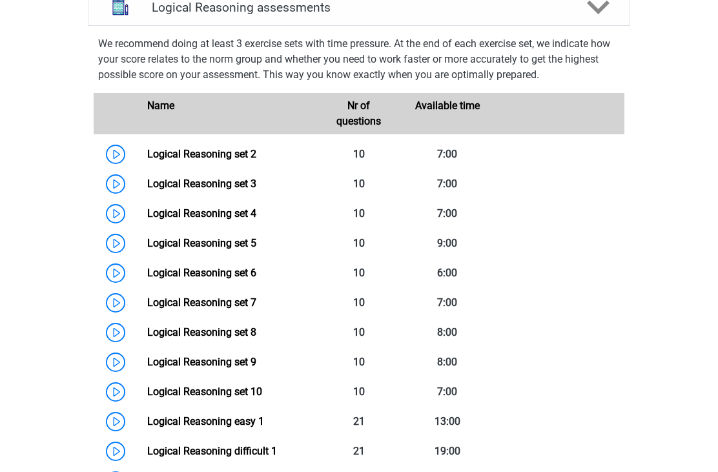
click at [237, 219] on link "Logical Reasoning set 4" at bounding box center [201, 213] width 109 height 12
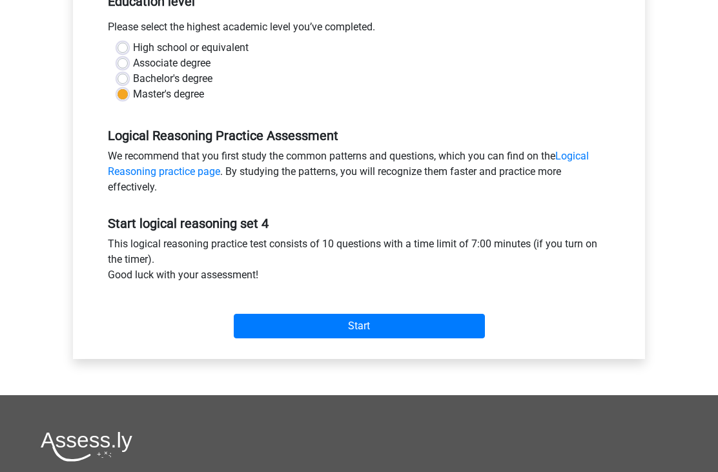
scroll to position [280, 0]
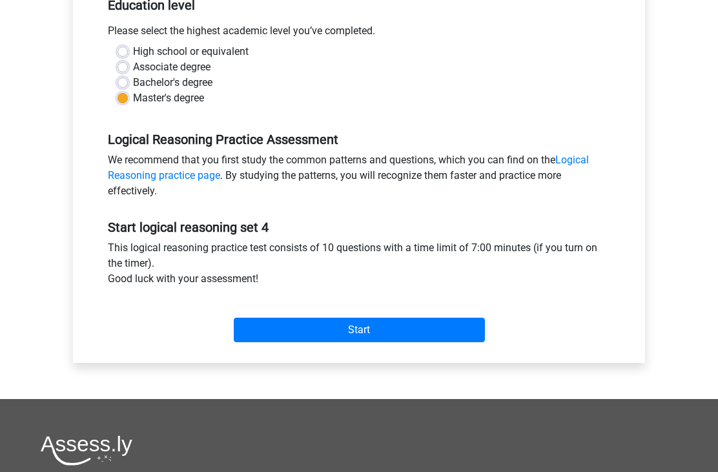
click at [418, 330] on input "Start" at bounding box center [359, 330] width 251 height 25
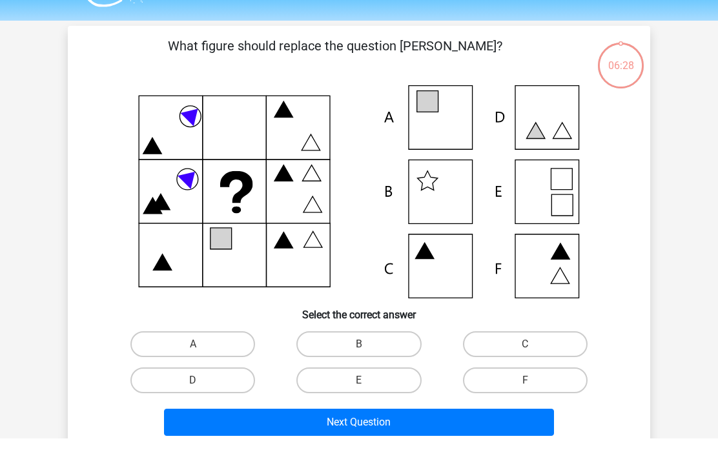
scroll to position [35, 0]
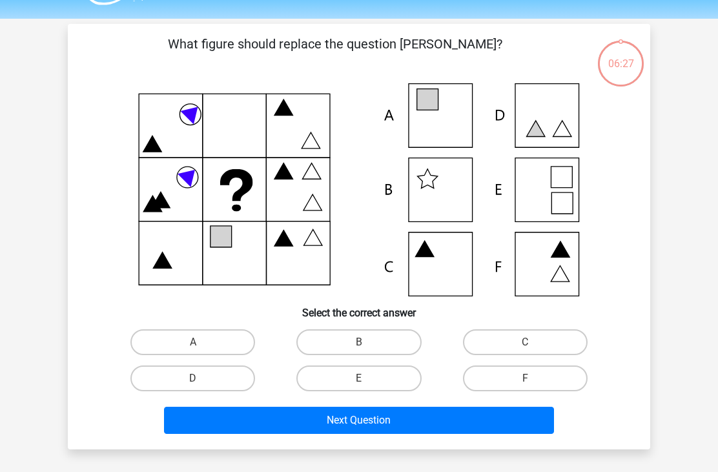
click at [207, 338] on label "A" at bounding box center [192, 342] width 125 height 26
click at [201, 342] on input "A" at bounding box center [197, 346] width 8 height 8
radio input "true"
click at [432, 419] on button "Next Question" at bounding box center [359, 420] width 390 height 27
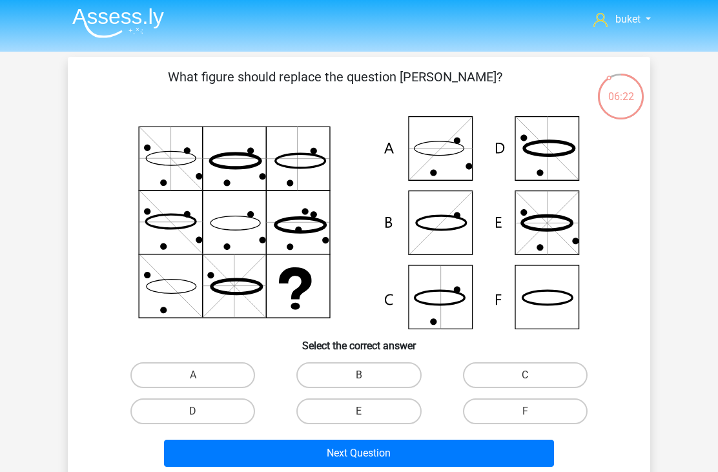
scroll to position [3, 0]
click at [501, 407] on label "F" at bounding box center [525, 411] width 125 height 26
click at [525, 411] on input "F" at bounding box center [529, 415] width 8 height 8
radio input "true"
click at [431, 452] on button "Next Question" at bounding box center [359, 452] width 390 height 27
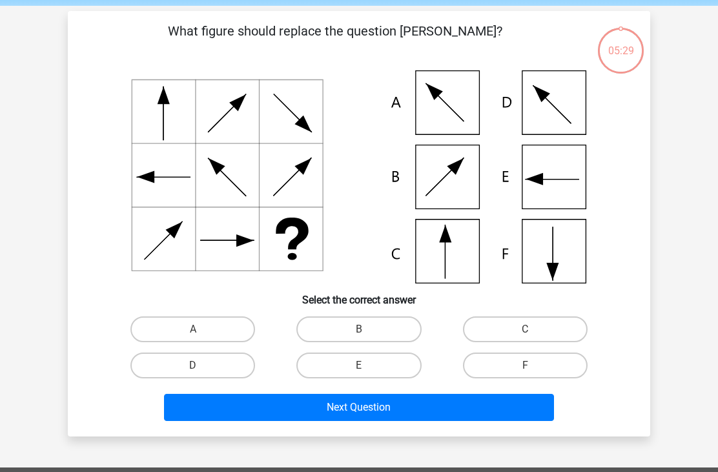
scroll to position [59, 0]
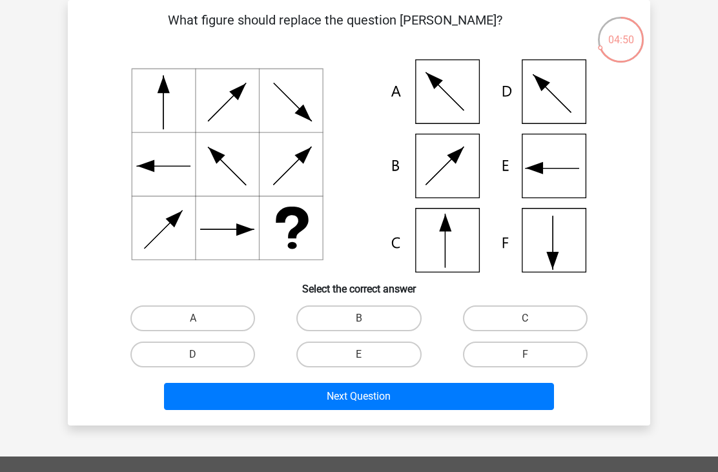
click at [529, 358] on input "F" at bounding box center [529, 358] width 8 height 8
radio input "true"
click at [427, 401] on button "Next Question" at bounding box center [359, 396] width 390 height 27
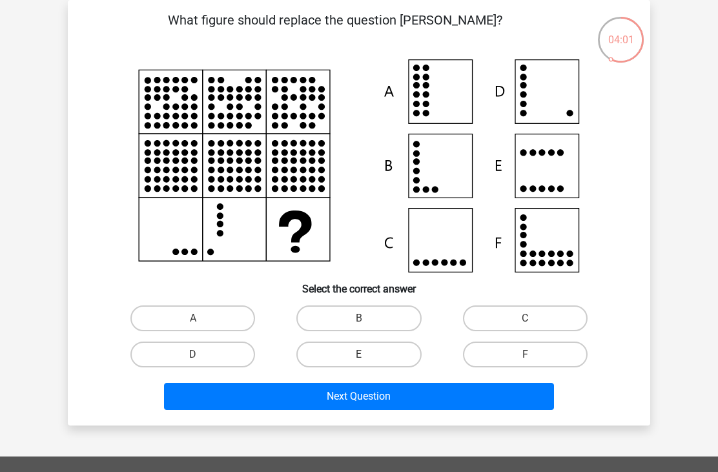
click at [532, 352] on label "F" at bounding box center [525, 354] width 125 height 26
click at [532, 354] on input "F" at bounding box center [529, 358] width 8 height 8
radio input "true"
click at [450, 396] on button "Next Question" at bounding box center [359, 396] width 390 height 27
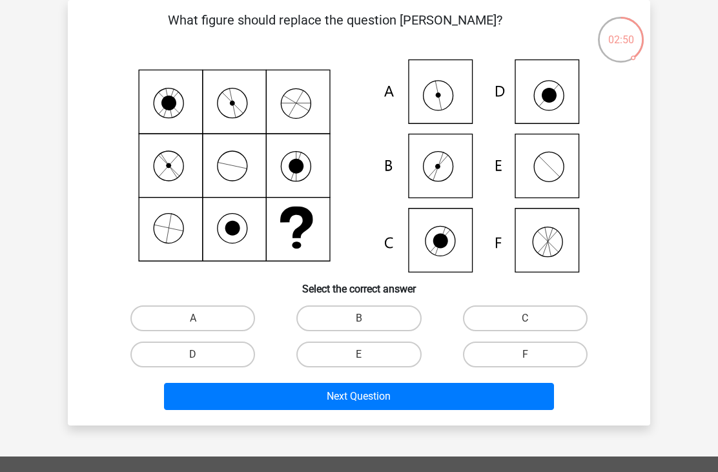
click at [377, 310] on label "B" at bounding box center [358, 318] width 125 height 26
click at [367, 318] on input "B" at bounding box center [363, 322] width 8 height 8
radio input "true"
click at [427, 403] on button "Next Question" at bounding box center [359, 396] width 390 height 27
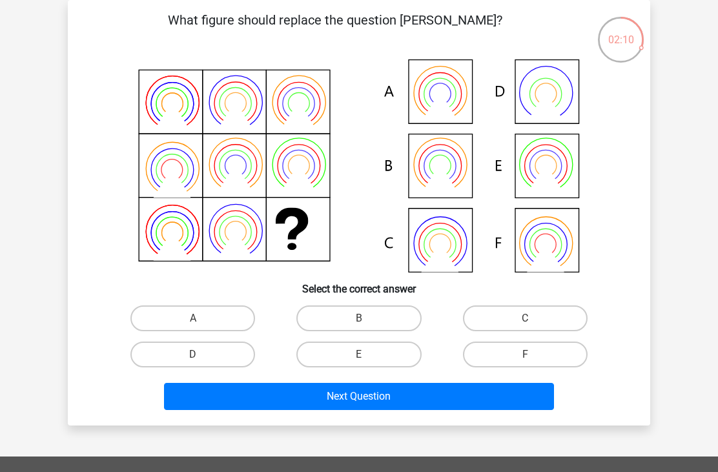
click at [385, 315] on label "B" at bounding box center [358, 318] width 125 height 26
click at [367, 318] on input "B" at bounding box center [363, 322] width 8 height 8
radio input "true"
click at [416, 397] on button "Next Question" at bounding box center [359, 396] width 390 height 27
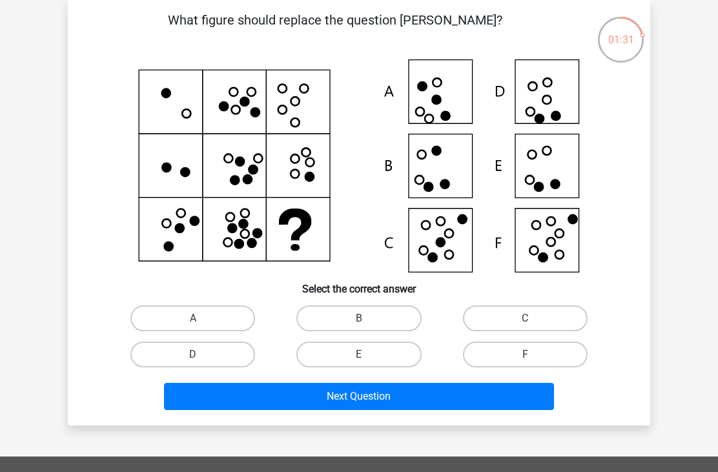
click at [514, 354] on label "F" at bounding box center [525, 354] width 125 height 26
click at [525, 354] on input "F" at bounding box center [529, 358] width 8 height 8
radio input "true"
click at [445, 395] on button "Next Question" at bounding box center [359, 396] width 390 height 27
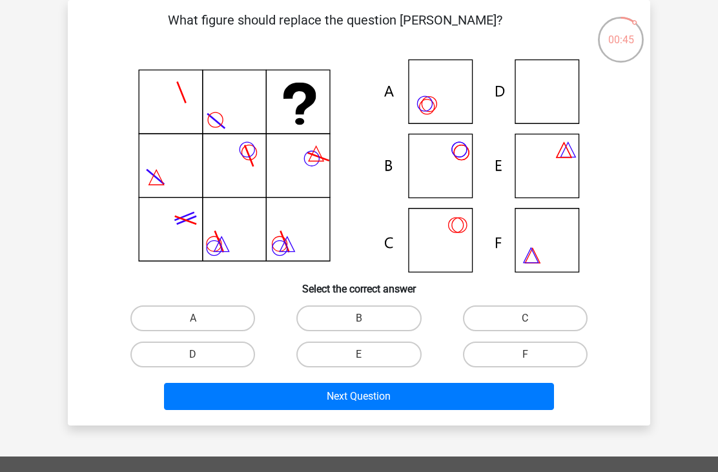
click at [217, 317] on label "A" at bounding box center [192, 318] width 125 height 26
click at [201, 318] on input "A" at bounding box center [197, 322] width 8 height 8
radio input "true"
click at [339, 403] on button "Next Question" at bounding box center [359, 396] width 390 height 27
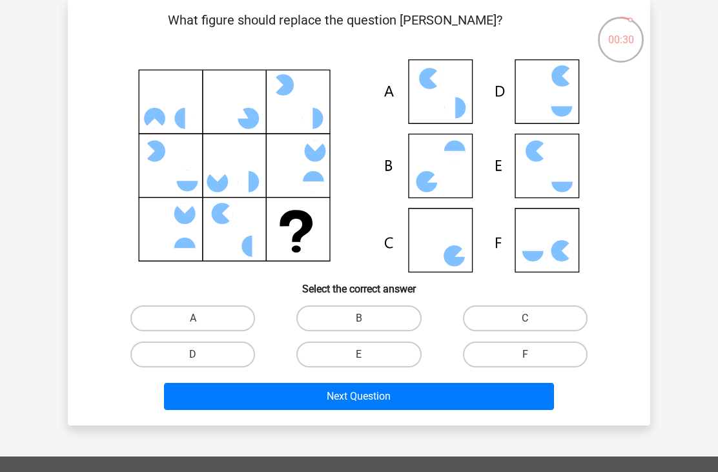
click at [516, 309] on label "C" at bounding box center [525, 318] width 125 height 26
click at [525, 318] on input "C" at bounding box center [529, 322] width 8 height 8
radio input "true"
click at [376, 399] on button "Next Question" at bounding box center [359, 396] width 390 height 27
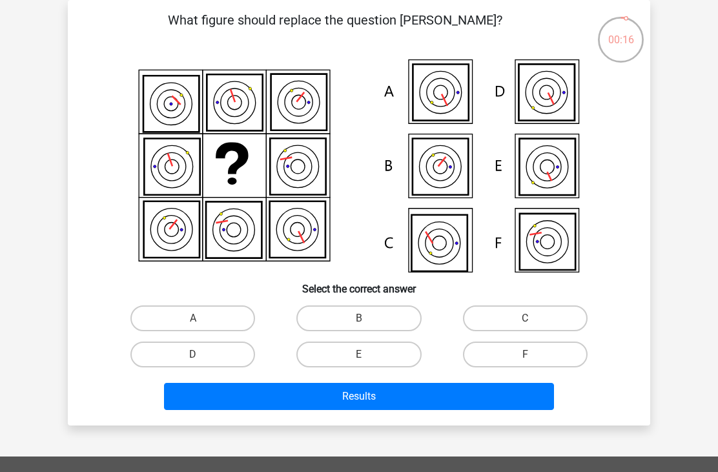
scroll to position [65, 0]
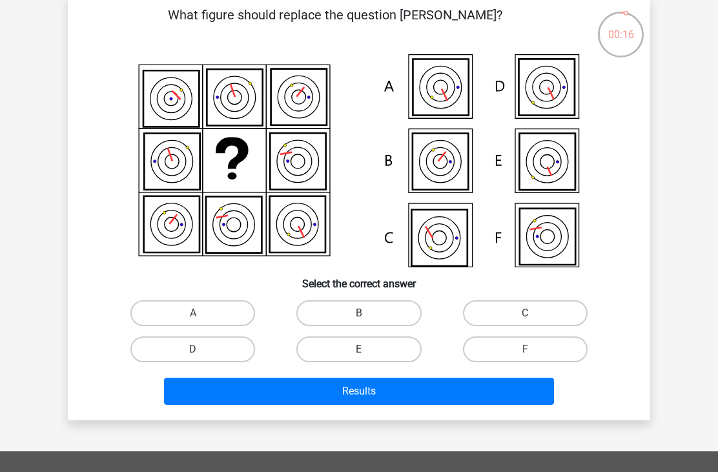
click at [356, 307] on label "B" at bounding box center [358, 313] width 125 height 26
click at [359, 313] on input "B" at bounding box center [363, 317] width 8 height 8
radio input "true"
click at [321, 387] on button "Results" at bounding box center [359, 391] width 390 height 27
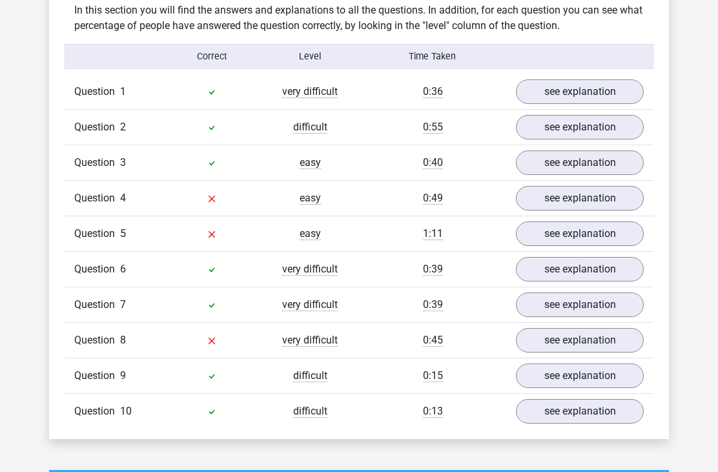
scroll to position [786, 0]
click at [619, 196] on link "see explanation" at bounding box center [580, 199] width 128 height 25
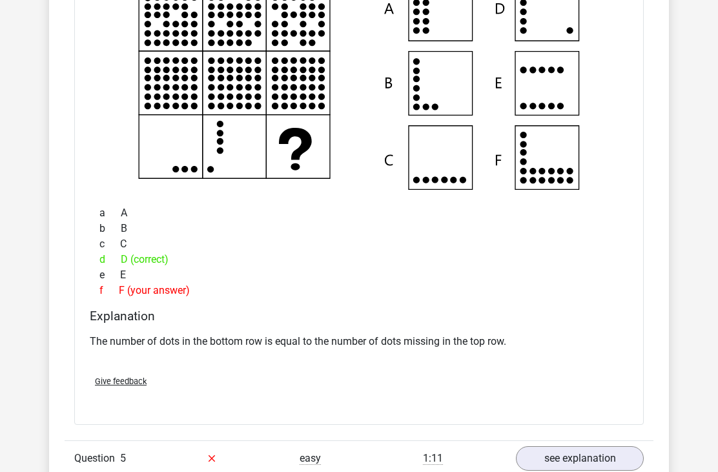
scroll to position [1107, 0]
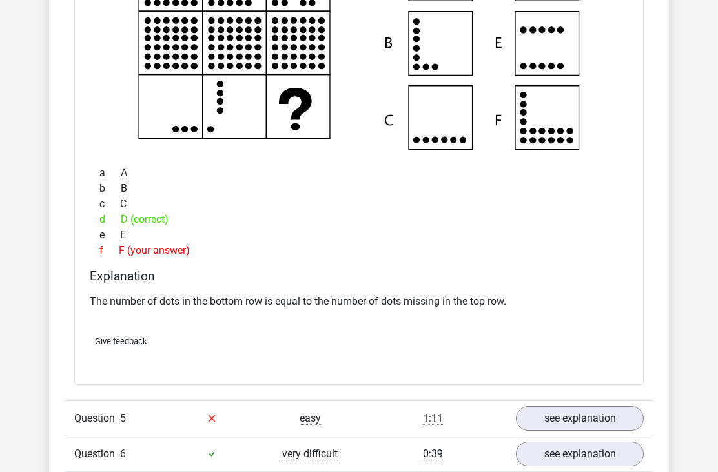
click at [130, 343] on span "Give feedback" at bounding box center [121, 342] width 52 height 10
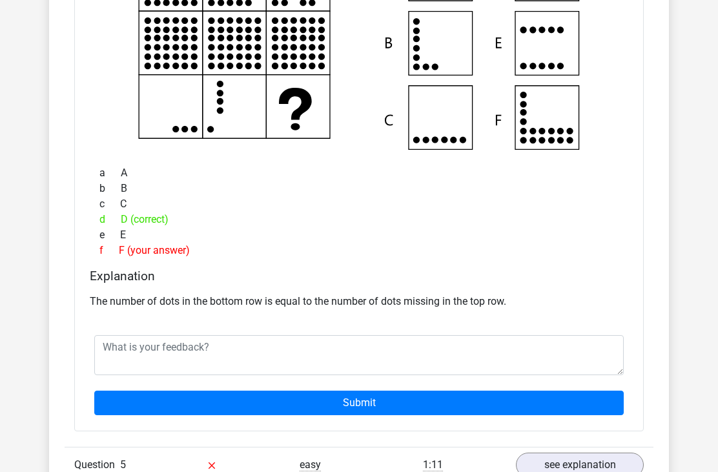
scroll to position [1107, 0]
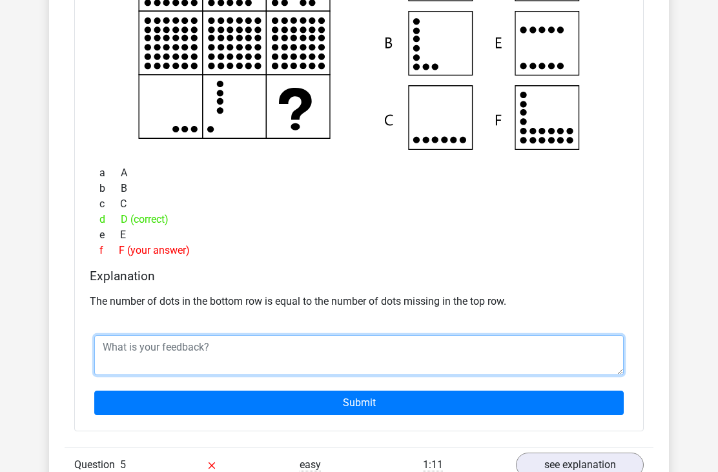
click at [331, 347] on textarea at bounding box center [358, 355] width 529 height 40
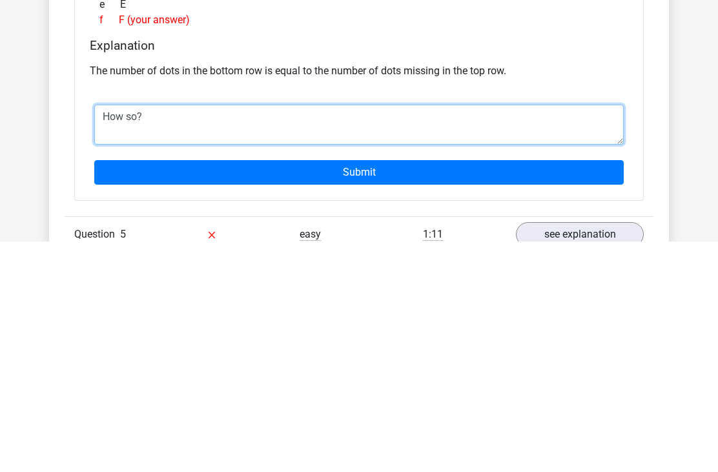
type textarea "How so?"
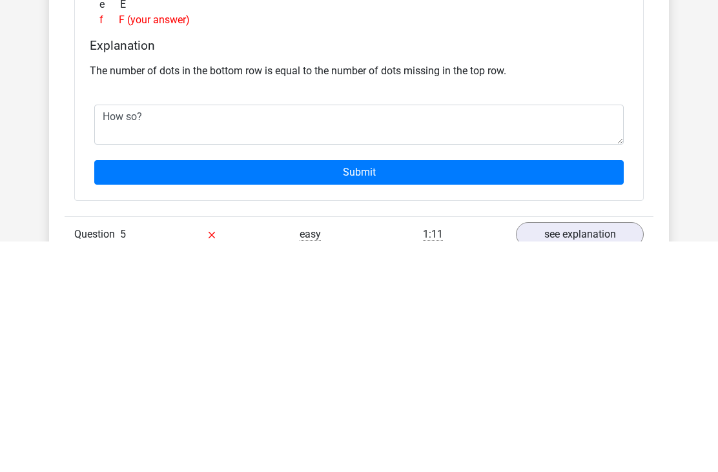
click at [401, 391] on input "Submit" at bounding box center [358, 403] width 529 height 25
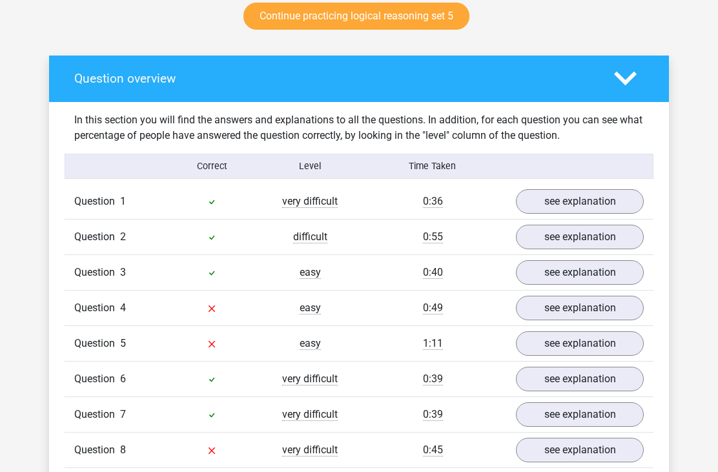
scroll to position [734, 0]
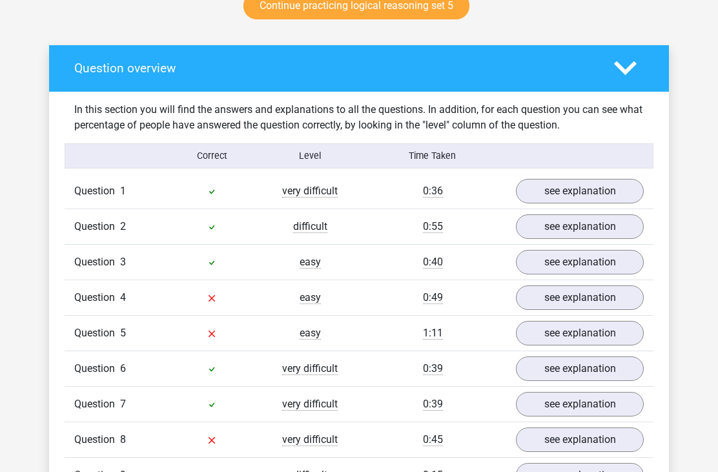
click at [598, 333] on link "see explanation" at bounding box center [580, 333] width 128 height 25
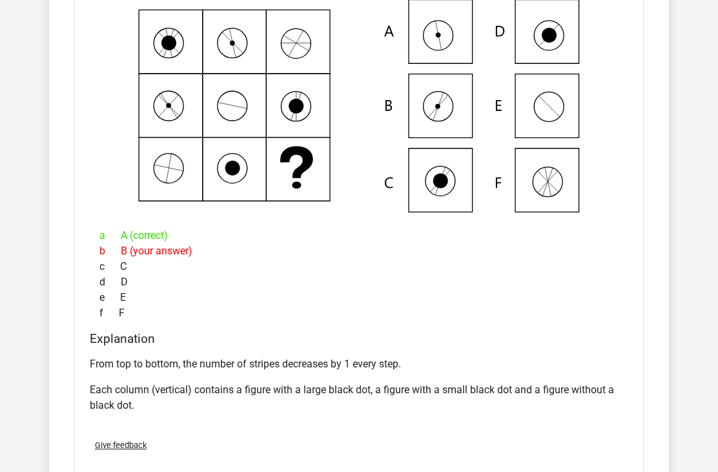
scroll to position [1080, 0]
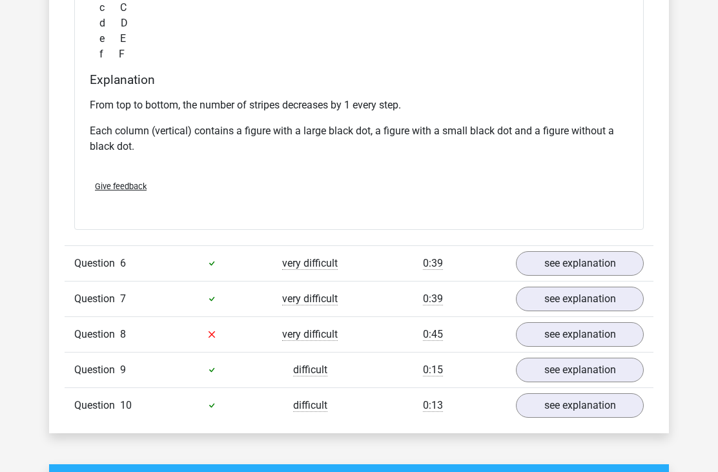
click at [576, 338] on link "see explanation" at bounding box center [580, 335] width 128 height 25
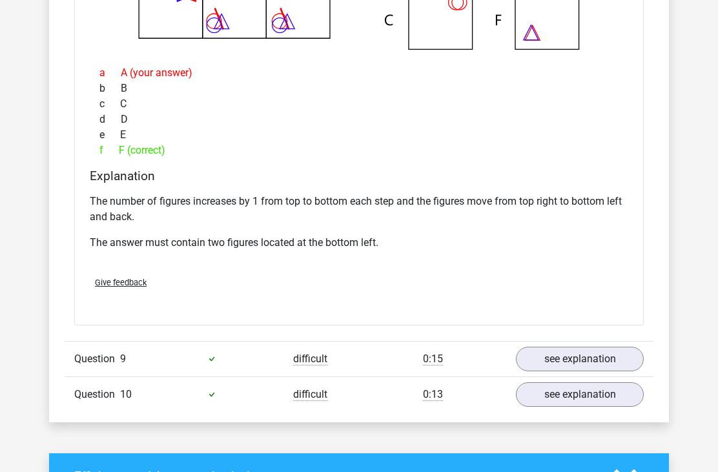
scroll to position [1897, 0]
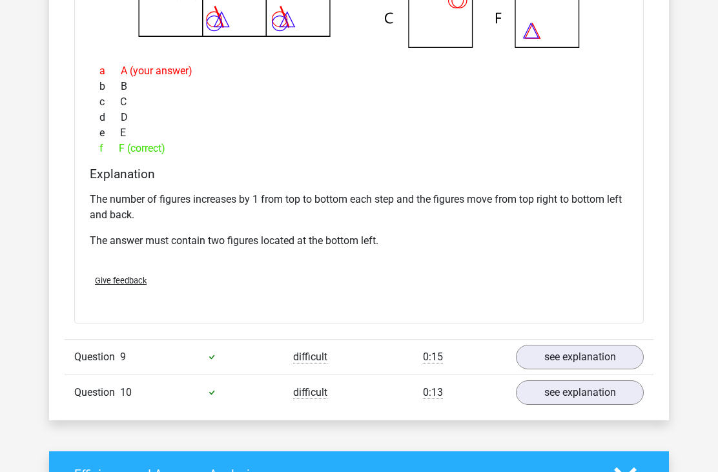
click at [557, 398] on link "see explanation" at bounding box center [580, 393] width 128 height 25
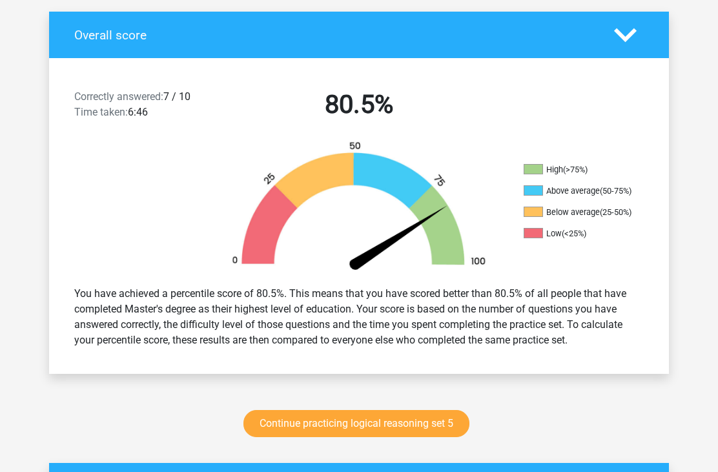
scroll to position [268, 0]
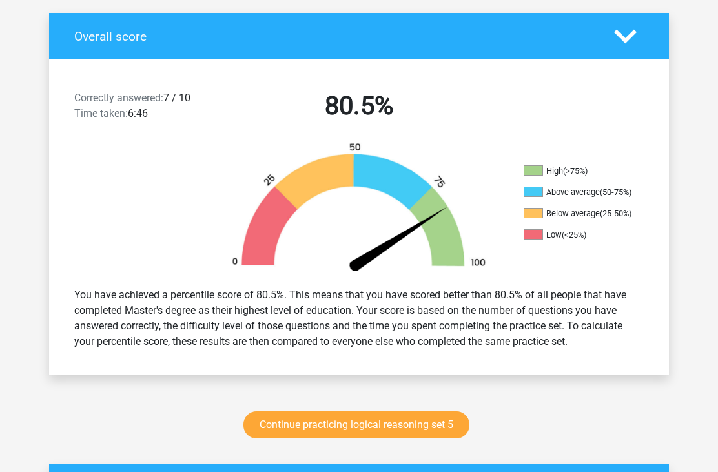
click at [433, 424] on link "Continue practicing logical reasoning set 5" at bounding box center [356, 424] width 226 height 27
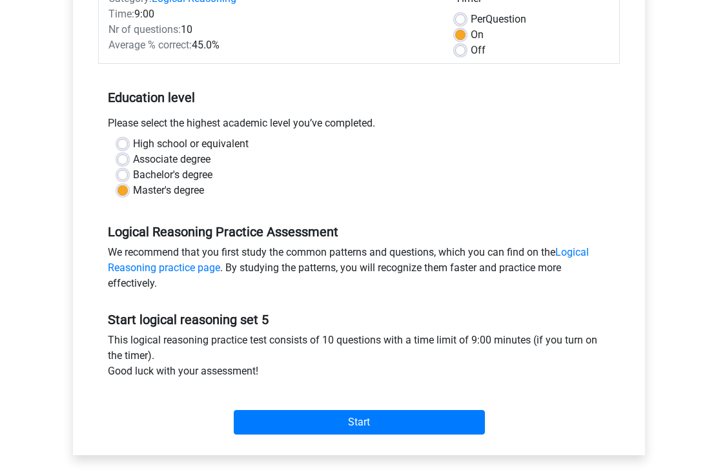
scroll to position [189, 0]
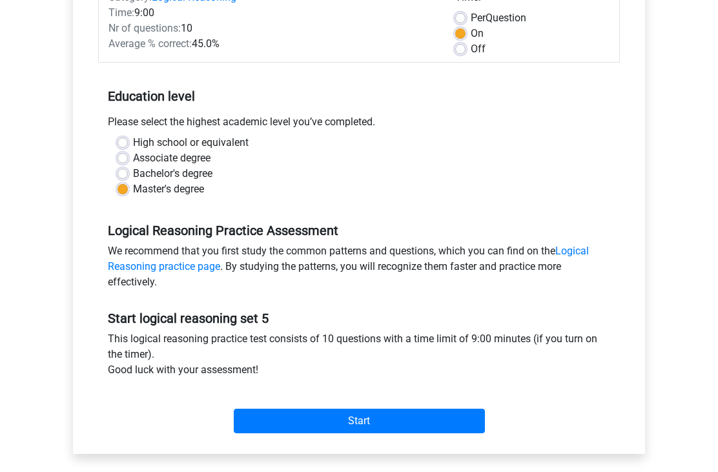
click at [466, 420] on input "Start" at bounding box center [359, 421] width 251 height 25
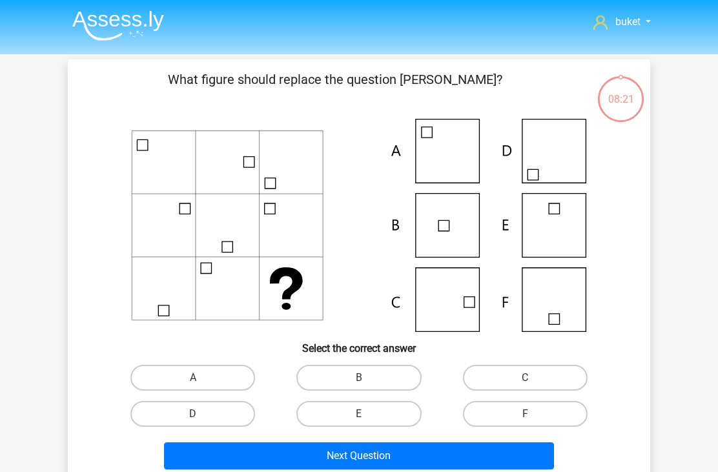
click at [532, 421] on input "F" at bounding box center [529, 418] width 8 height 8
radio input "true"
click at [452, 451] on button "Next Question" at bounding box center [359, 455] width 390 height 27
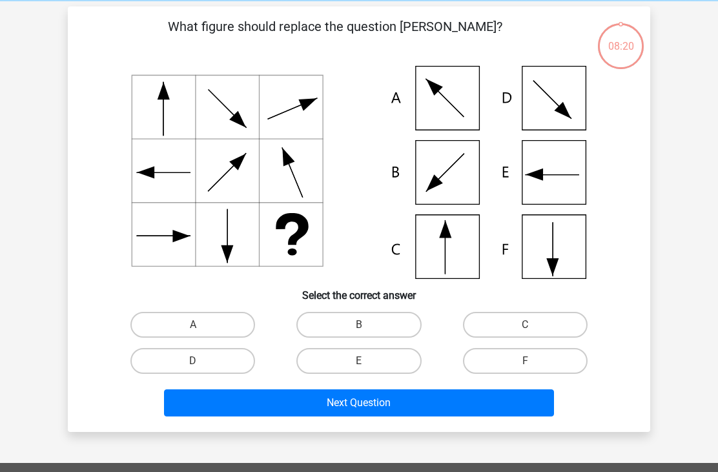
scroll to position [59, 0]
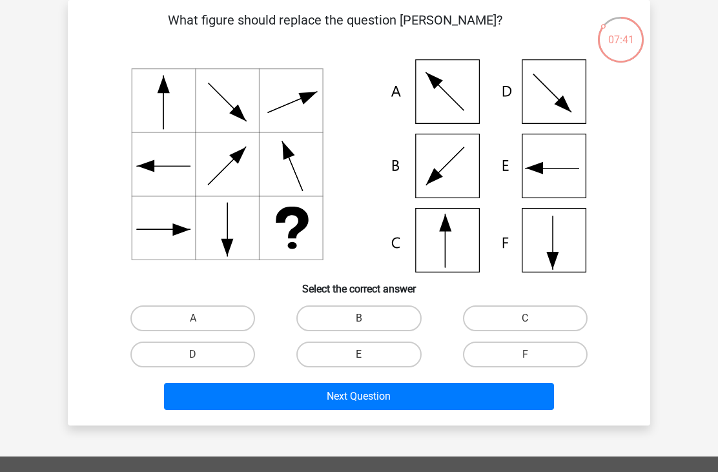
click at [392, 353] on label "E" at bounding box center [358, 354] width 125 height 26
click at [367, 354] on input "E" at bounding box center [363, 358] width 8 height 8
radio input "true"
click at [427, 407] on button "Next Question" at bounding box center [359, 396] width 390 height 27
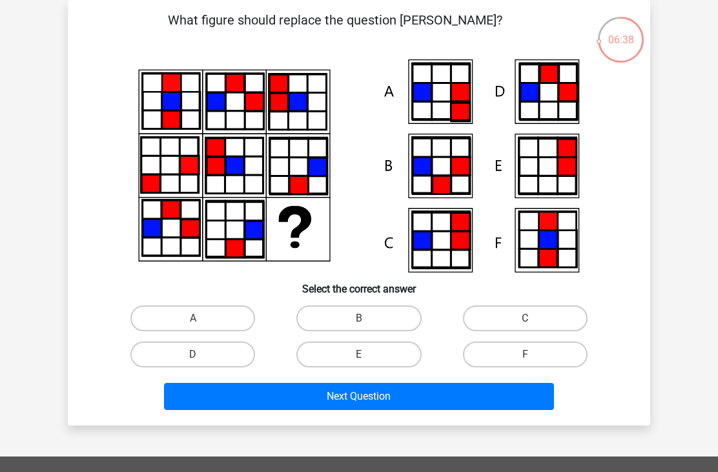
click at [516, 329] on label "C" at bounding box center [525, 318] width 125 height 26
click at [525, 327] on input "C" at bounding box center [529, 322] width 8 height 8
radio input "true"
click at [429, 398] on button "Next Question" at bounding box center [359, 396] width 390 height 27
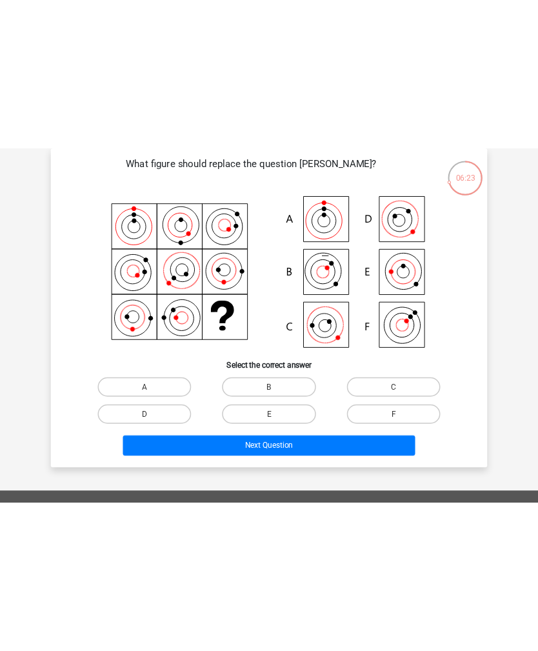
scroll to position [0, 0]
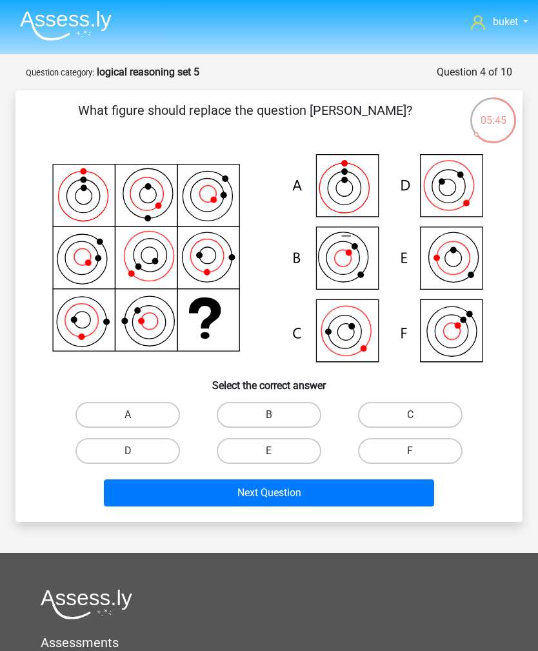
click at [145, 410] on label "A" at bounding box center [128, 415] width 105 height 26
click at [136, 415] on input "A" at bounding box center [132, 419] width 8 height 8
radio input "true"
click at [234, 471] on button "Next Question" at bounding box center [269, 492] width 330 height 27
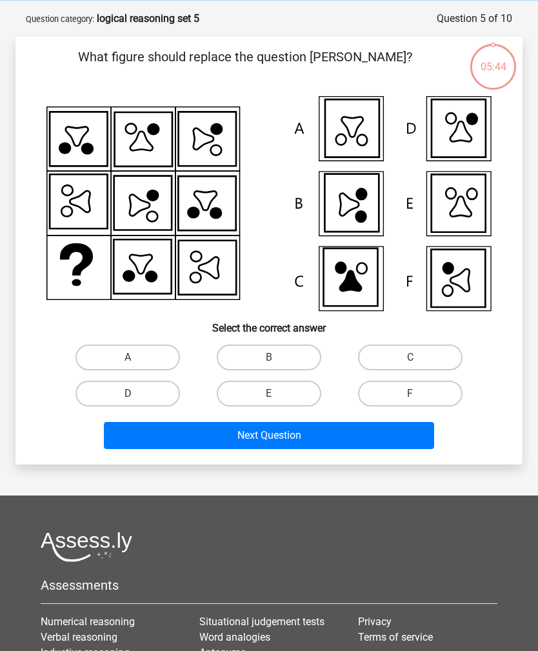
scroll to position [65, 0]
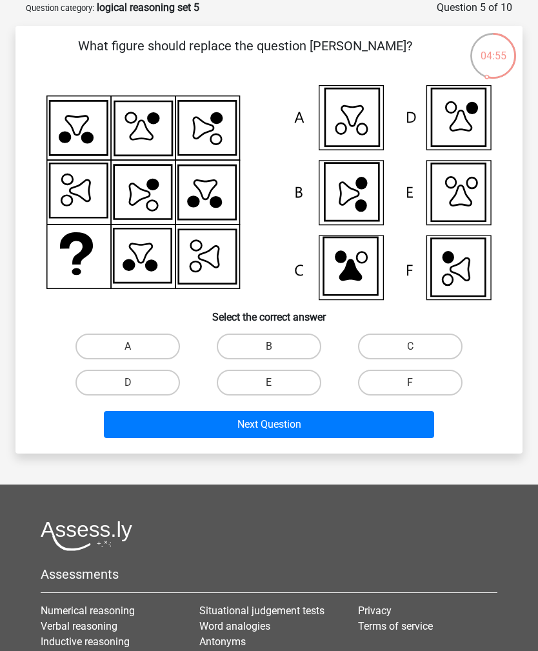
click at [151, 388] on label "D" at bounding box center [128, 383] width 105 height 26
click at [136, 388] on input "D" at bounding box center [132, 387] width 8 height 8
radio input "true"
click at [264, 436] on button "Next Question" at bounding box center [269, 424] width 330 height 27
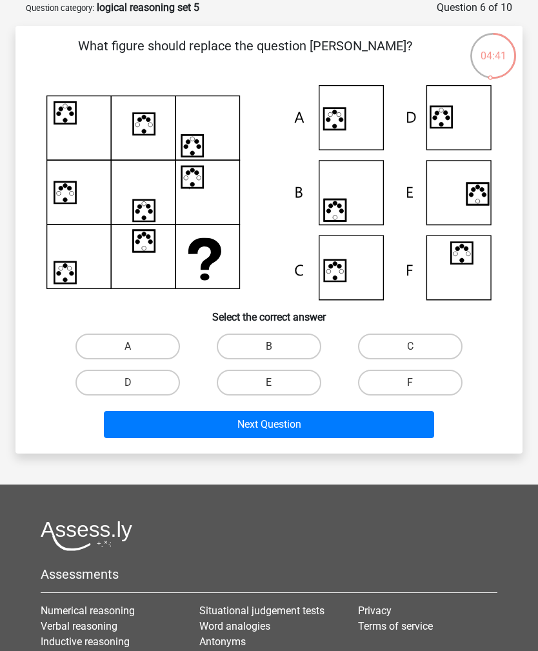
click at [148, 336] on label "A" at bounding box center [128, 347] width 105 height 26
click at [136, 347] on input "A" at bounding box center [132, 351] width 8 height 8
radio input "true"
click at [212, 417] on button "Next Question" at bounding box center [269, 424] width 330 height 27
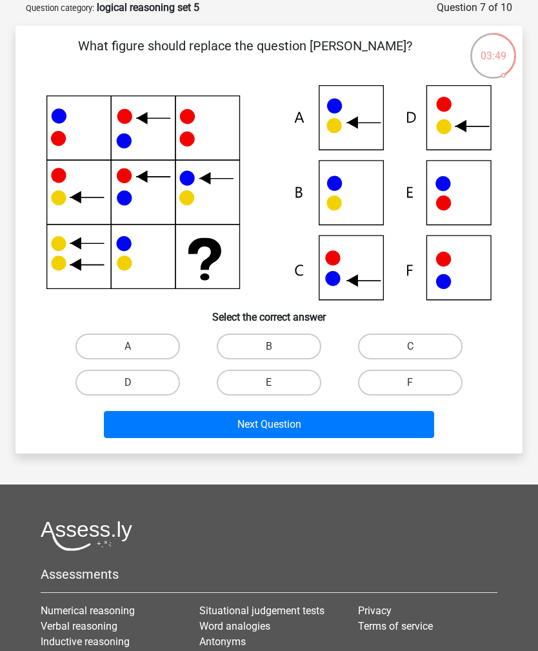
click at [40, 259] on div at bounding box center [269, 192] width 466 height 215
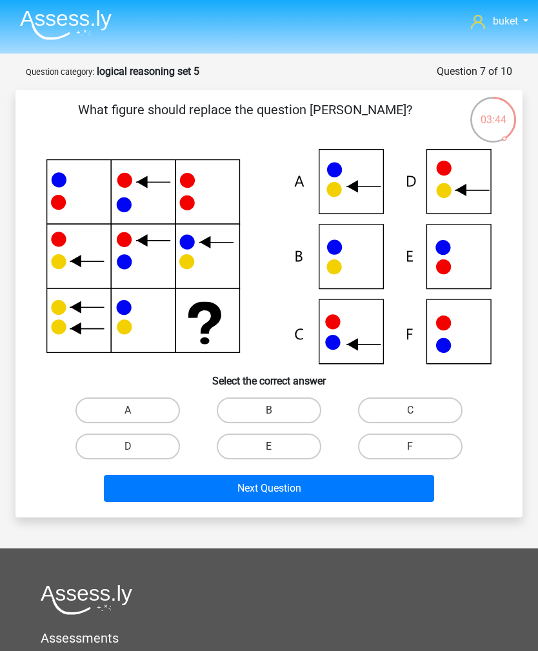
scroll to position [0, 0]
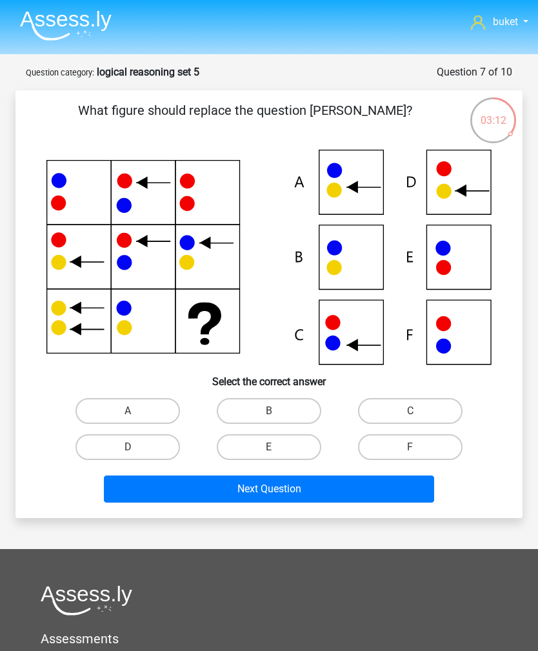
click at [97, 410] on label "A" at bounding box center [128, 411] width 105 height 26
click at [128, 411] on input "A" at bounding box center [132, 415] width 8 height 8
radio input "true"
click at [157, 471] on button "Next Question" at bounding box center [269, 489] width 330 height 27
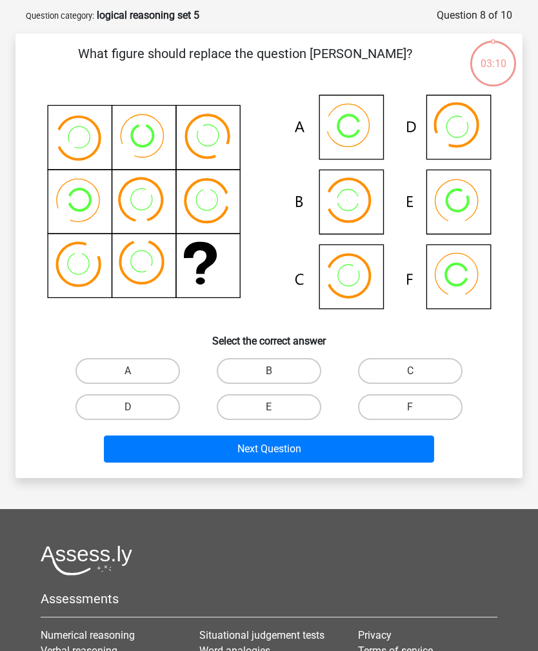
scroll to position [65, 0]
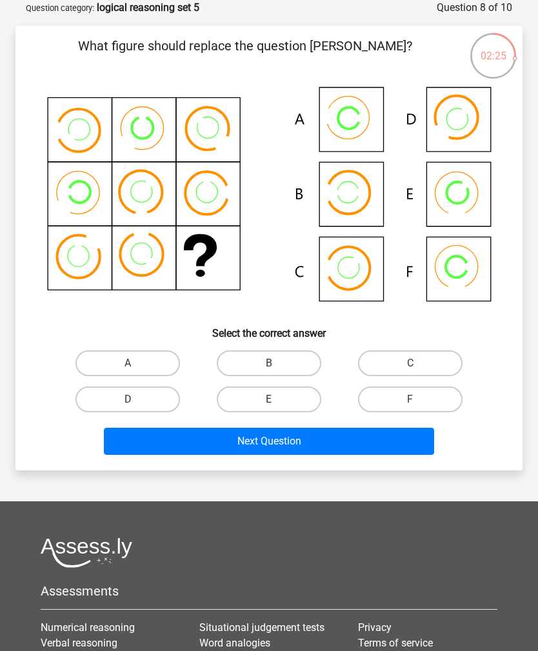
click at [358, 279] on icon at bounding box center [268, 201] width 445 height 232
click at [403, 358] on label "C" at bounding box center [410, 363] width 105 height 26
click at [410, 363] on input "C" at bounding box center [414, 367] width 8 height 8
radio input "true"
click at [412, 403] on input "F" at bounding box center [414, 403] width 8 height 8
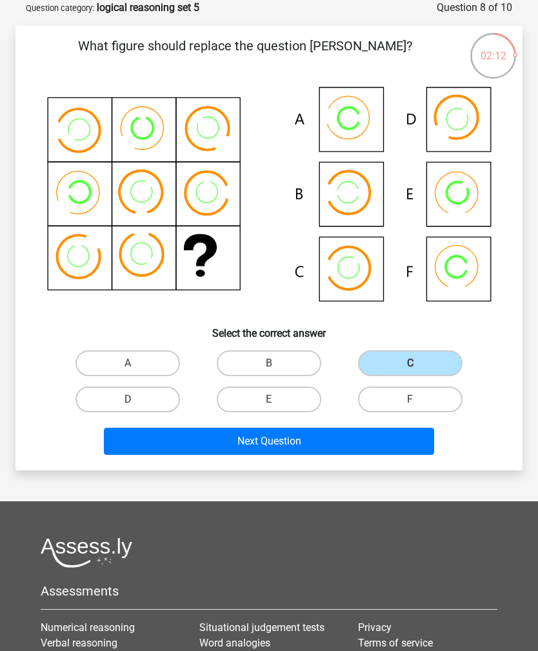
radio input "true"
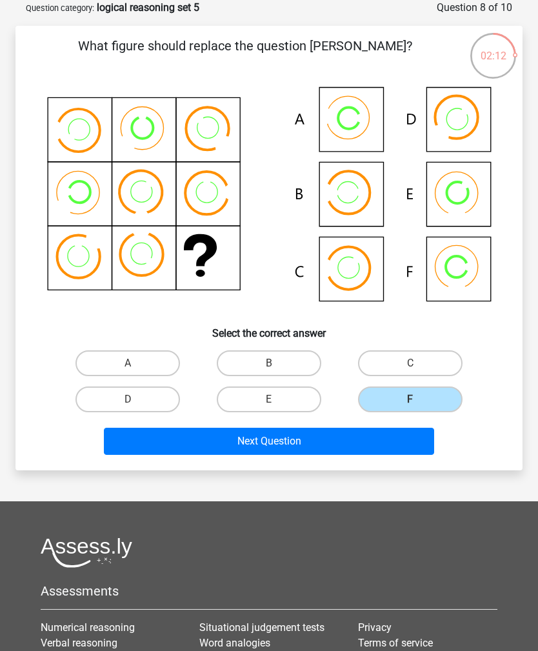
click at [374, 444] on button "Next Question" at bounding box center [269, 441] width 330 height 27
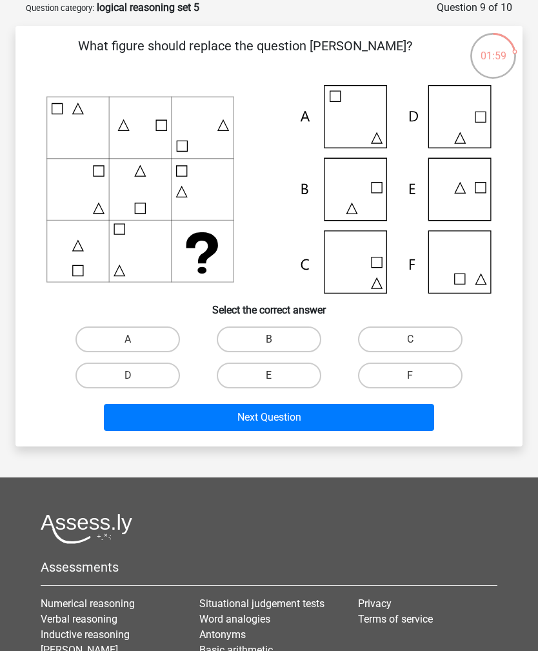
click at [443, 379] on label "F" at bounding box center [410, 376] width 105 height 26
click at [419, 379] on input "F" at bounding box center [414, 380] width 8 height 8
radio input "true"
click at [410, 412] on button "Next Question" at bounding box center [269, 417] width 330 height 27
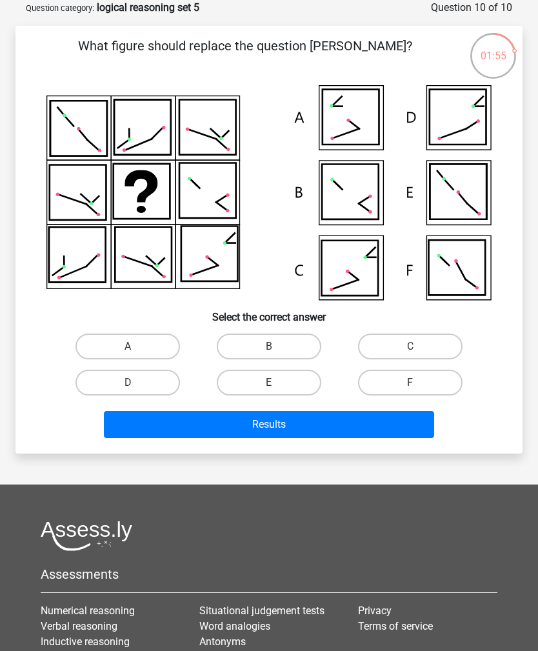
click at [425, 381] on label "F" at bounding box center [410, 383] width 105 height 26
click at [419, 383] on input "F" at bounding box center [414, 387] width 8 height 8
radio input "true"
click at [416, 422] on button "Results" at bounding box center [269, 424] width 330 height 27
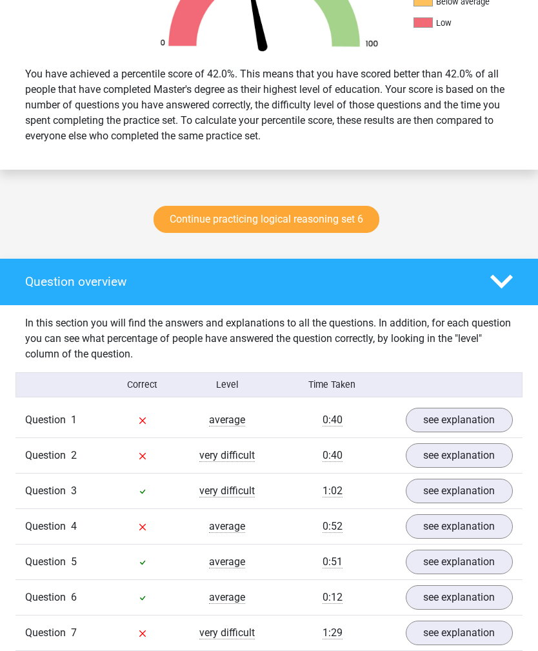
scroll to position [494, 0]
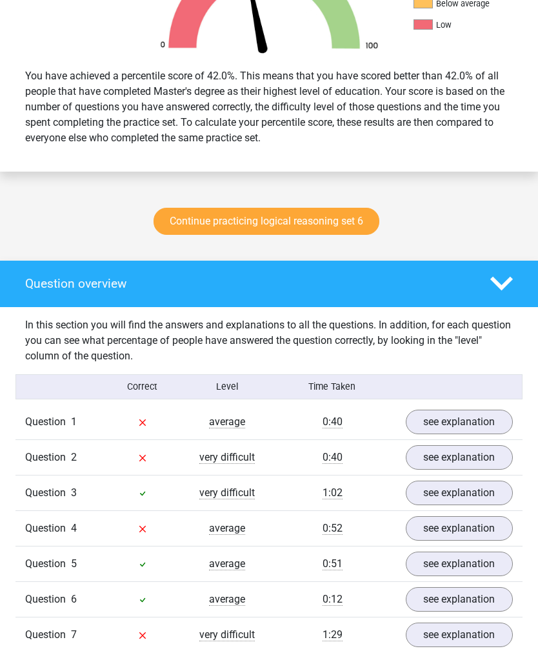
click at [485, 425] on link "see explanation" at bounding box center [460, 422] width 108 height 25
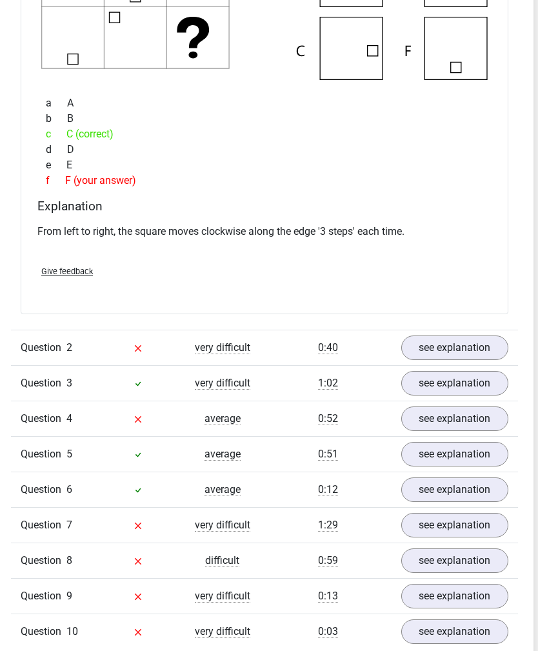
scroll to position [1104, 5]
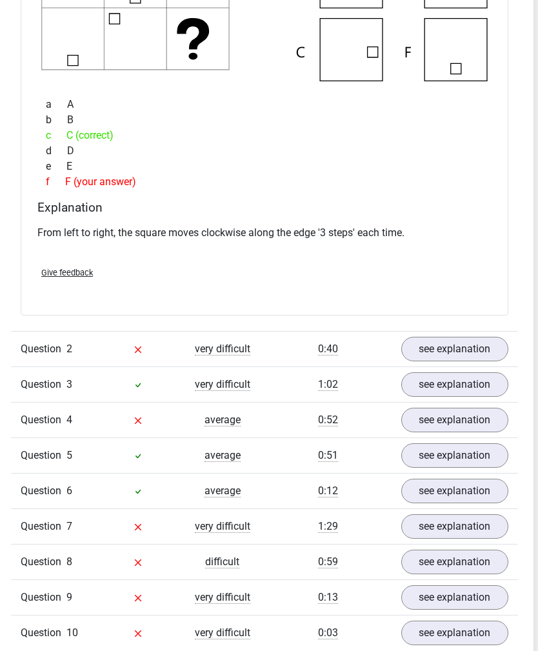
click at [489, 394] on link "see explanation" at bounding box center [455, 384] width 108 height 25
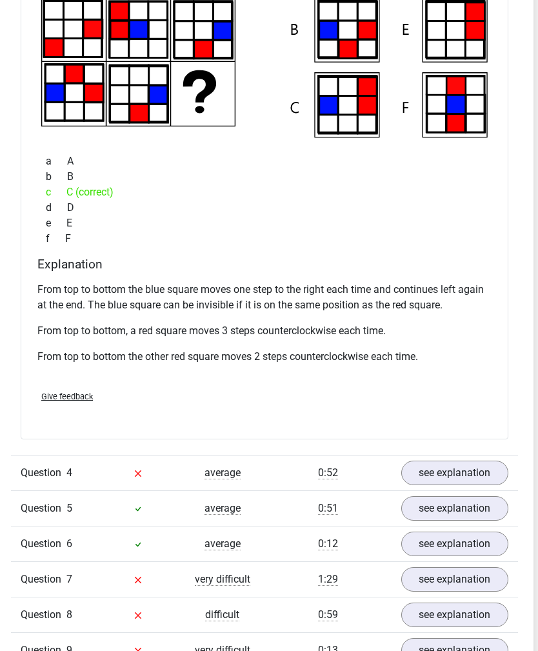
scroll to position [1616, 5]
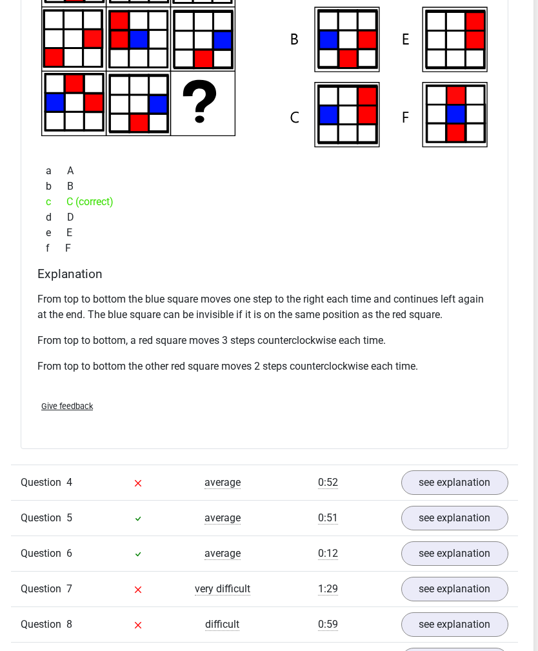
click at [472, 488] on link "see explanation" at bounding box center [455, 482] width 108 height 25
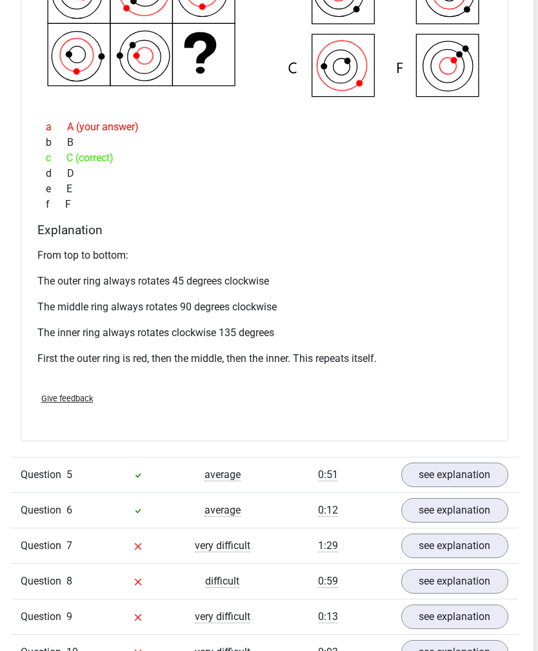
scroll to position [2274, 5]
click at [482, 481] on link "see explanation" at bounding box center [455, 475] width 108 height 25
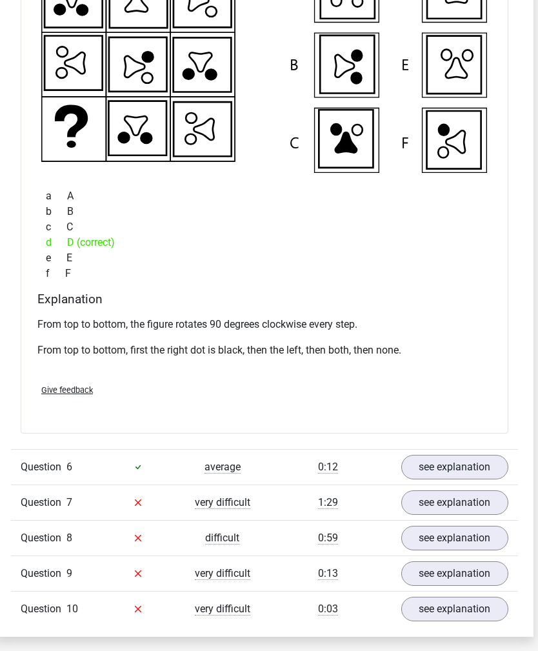
scroll to position [2849, 5]
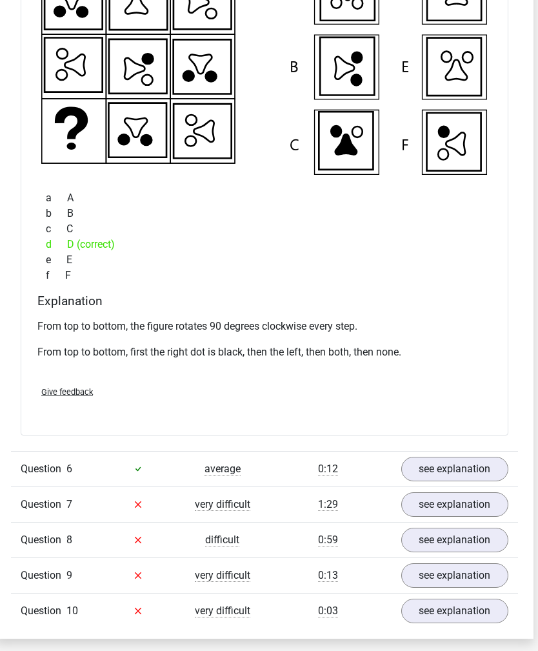
click at [494, 470] on link "see explanation" at bounding box center [455, 469] width 108 height 25
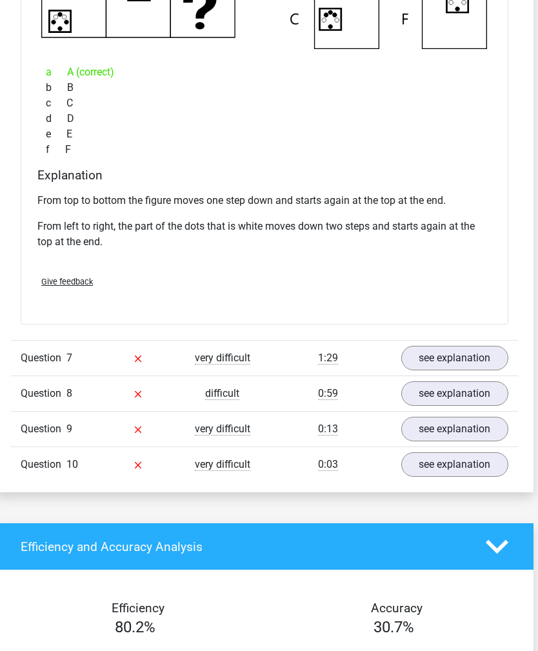
scroll to position [3545, 5]
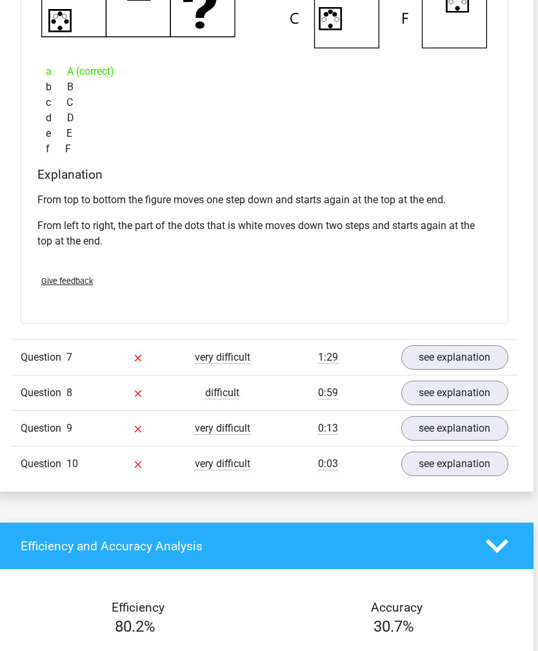
click at [476, 358] on link "see explanation" at bounding box center [455, 357] width 108 height 25
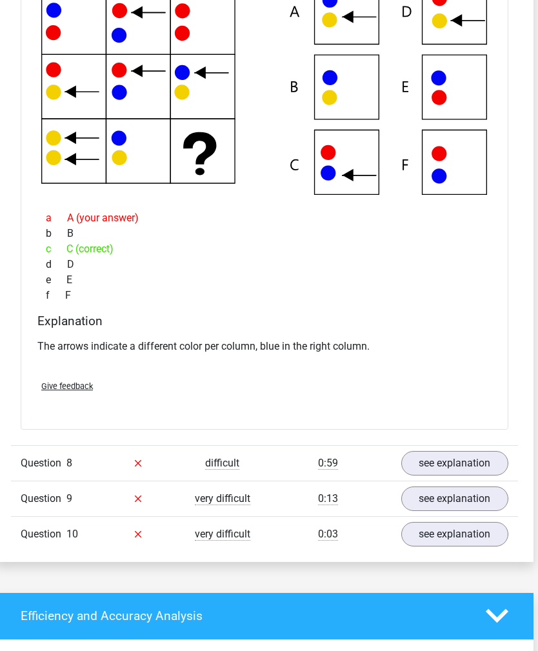
scroll to position [3969, 5]
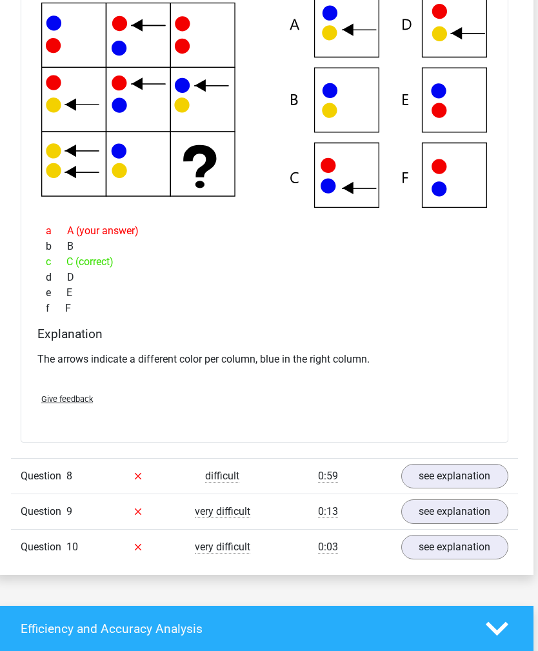
click at [492, 478] on link "see explanation" at bounding box center [455, 476] width 108 height 25
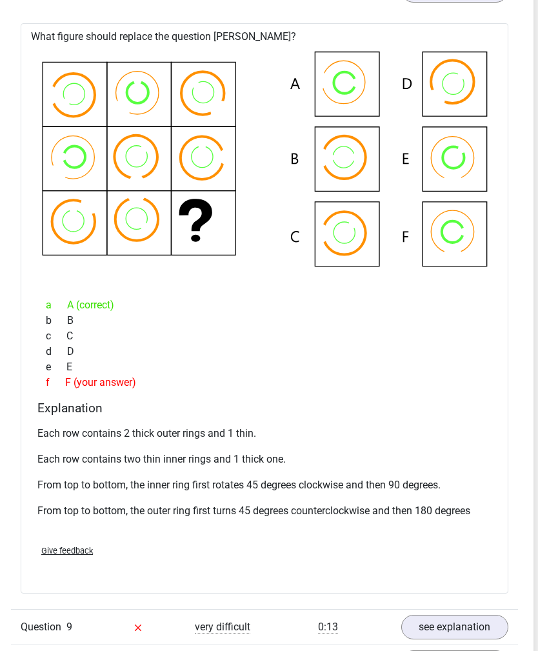
scroll to position [4472, 5]
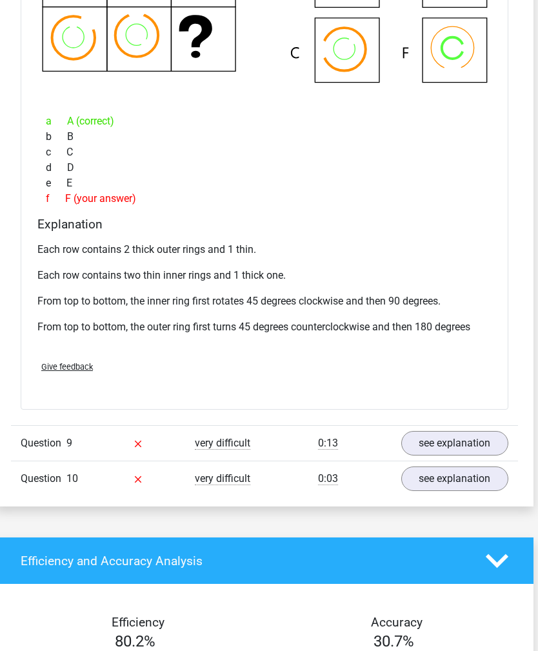
click at [454, 439] on link "see explanation" at bounding box center [455, 444] width 108 height 25
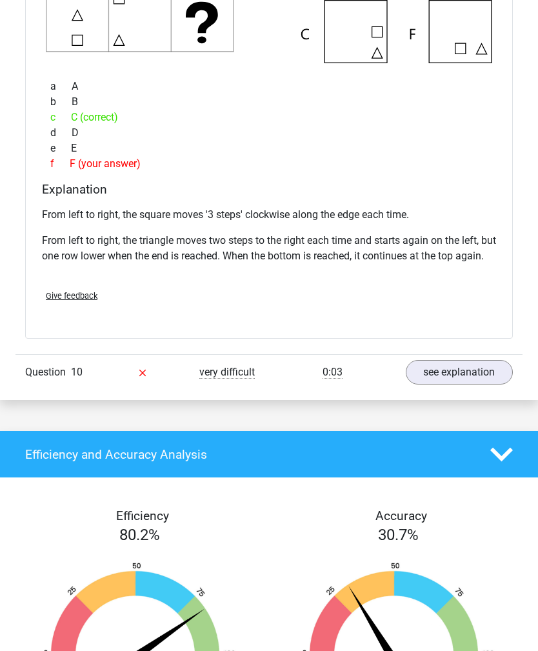
scroll to position [5287, 0]
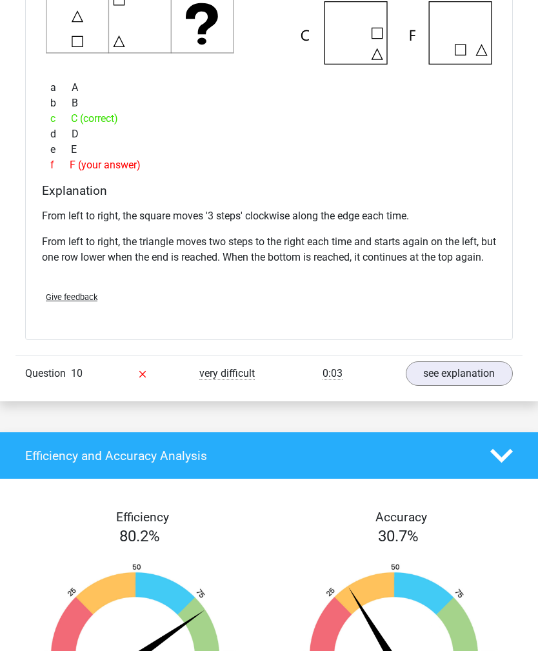
click at [438, 386] on link "see explanation" at bounding box center [460, 373] width 108 height 25
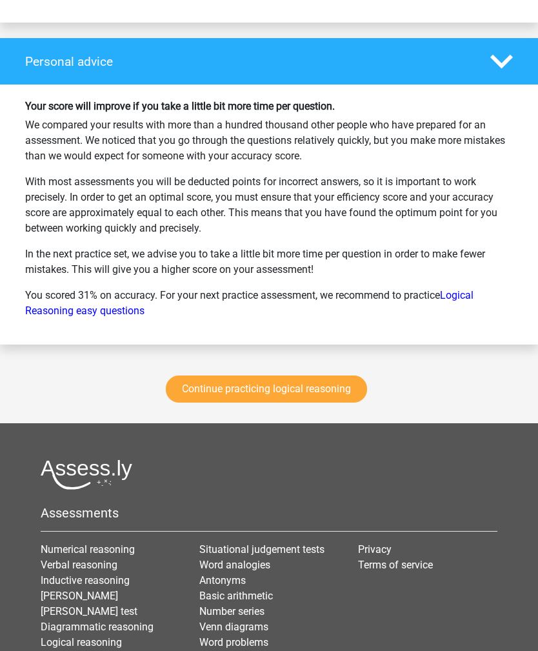
scroll to position [6695, 0]
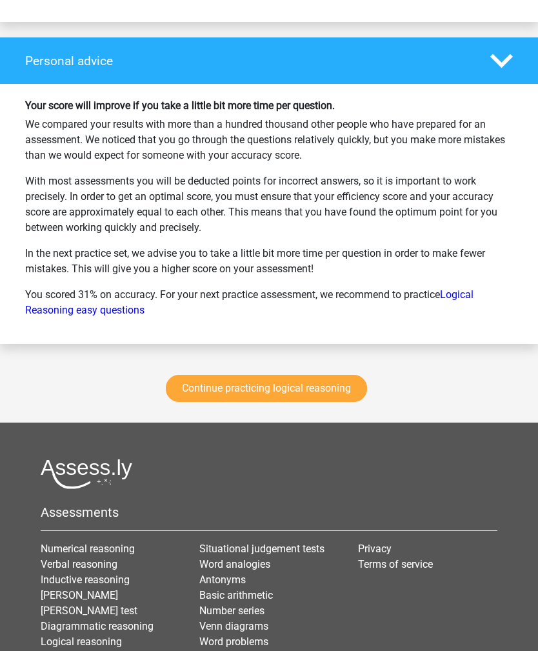
click at [308, 401] on link "Continue practicing logical reasoning" at bounding box center [266, 389] width 201 height 27
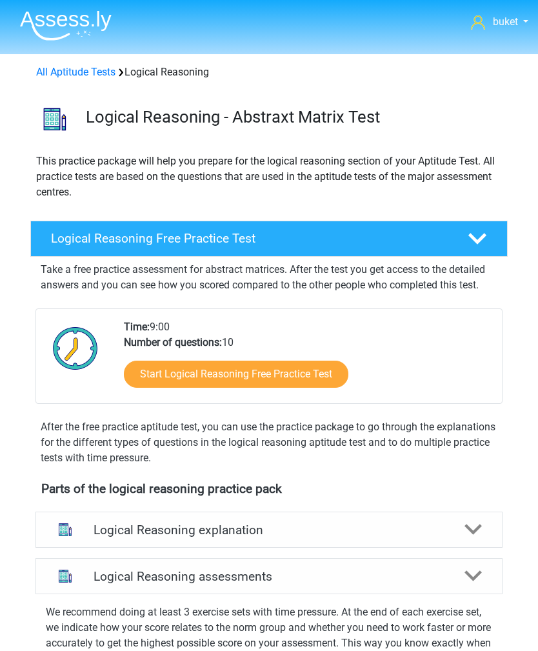
scroll to position [553, 0]
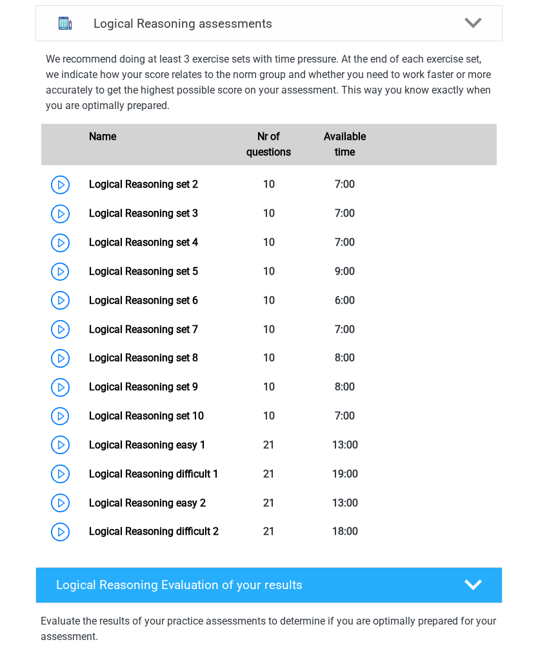
click at [89, 306] on link "Logical Reasoning set 6" at bounding box center [143, 300] width 109 height 12
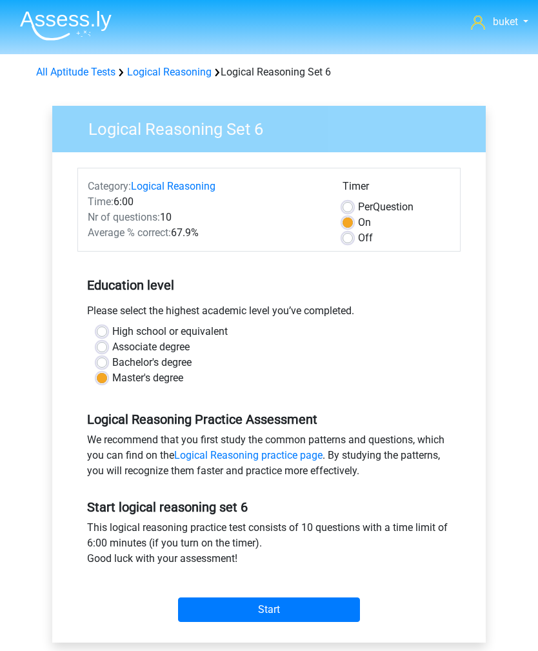
click at [330, 607] on input "Start" at bounding box center [269, 610] width 182 height 25
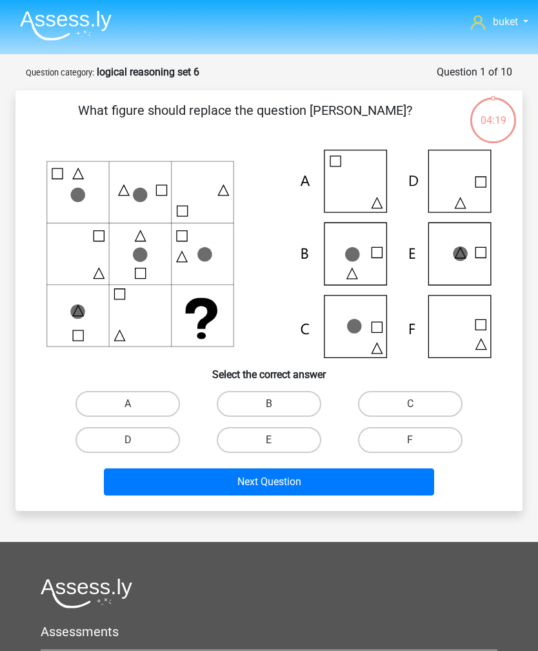
click at [282, 430] on label "E" at bounding box center [269, 440] width 105 height 26
click at [277, 440] on input "E" at bounding box center [273, 444] width 8 height 8
radio input "true"
click at [272, 479] on button "Next Question" at bounding box center [269, 482] width 330 height 27
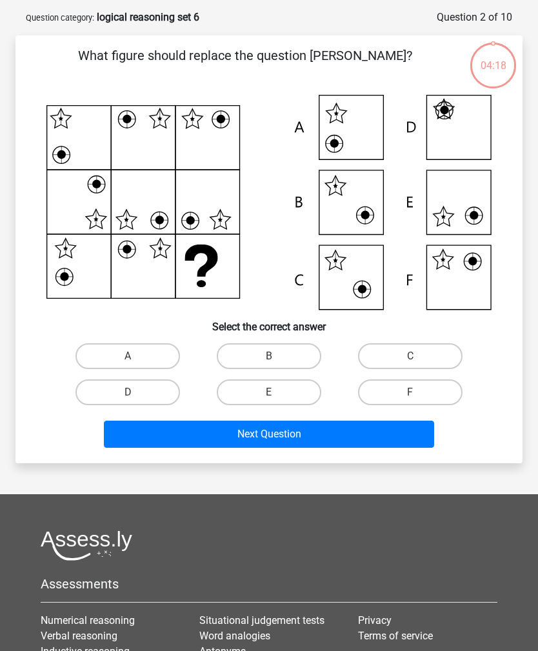
scroll to position [65, 0]
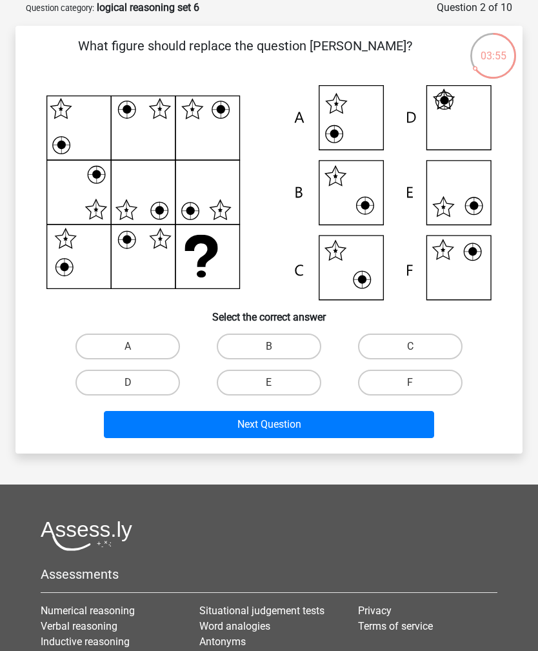
click at [396, 386] on label "F" at bounding box center [410, 383] width 105 height 26
click at [410, 386] on input "F" at bounding box center [414, 387] width 8 height 8
radio input "true"
click at [341, 434] on button "Next Question" at bounding box center [269, 424] width 330 height 27
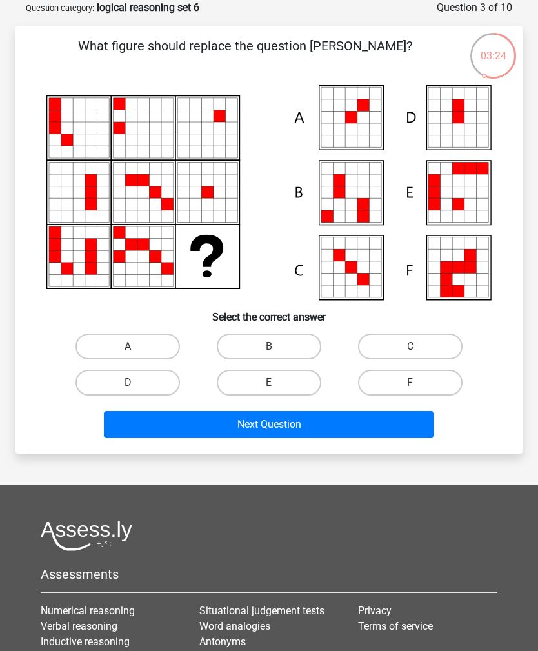
click at [296, 381] on label "E" at bounding box center [269, 383] width 105 height 26
click at [277, 383] on input "E" at bounding box center [273, 387] width 8 height 8
radio input "true"
click at [297, 423] on button "Next Question" at bounding box center [269, 424] width 330 height 27
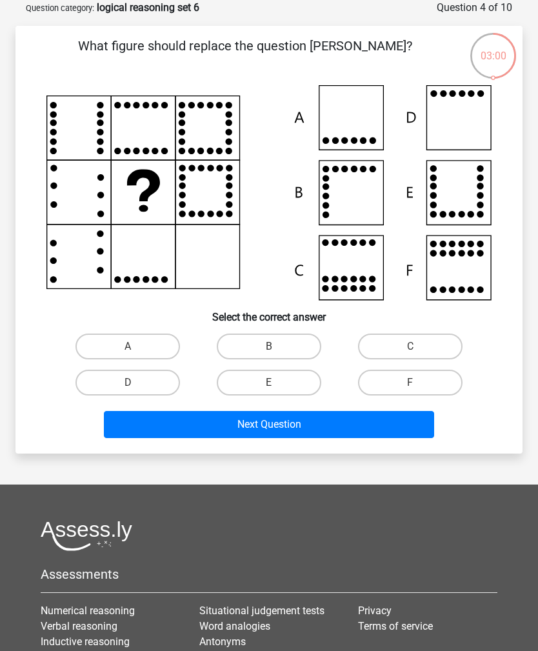
click at [143, 335] on label "A" at bounding box center [128, 347] width 105 height 26
click at [136, 347] on input "A" at bounding box center [132, 351] width 8 height 8
radio input "true"
click at [176, 424] on button "Next Question" at bounding box center [269, 424] width 330 height 27
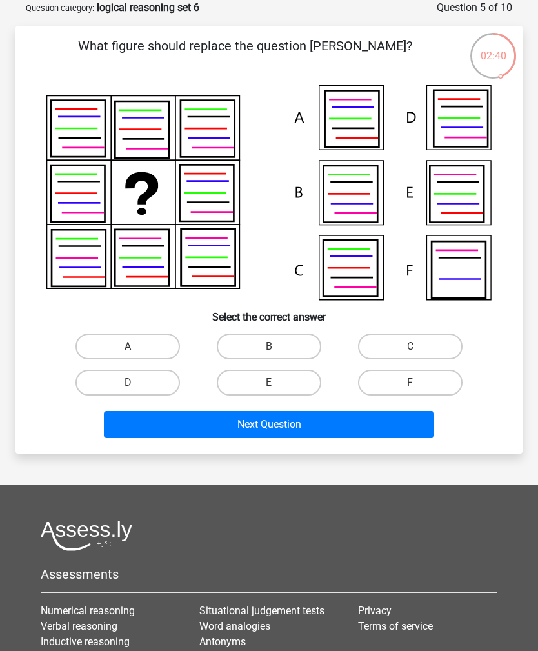
click at [266, 347] on label "B" at bounding box center [269, 347] width 105 height 26
click at [269, 347] on input "B" at bounding box center [273, 351] width 8 height 8
radio input "true"
click at [256, 424] on button "Next Question" at bounding box center [269, 424] width 330 height 27
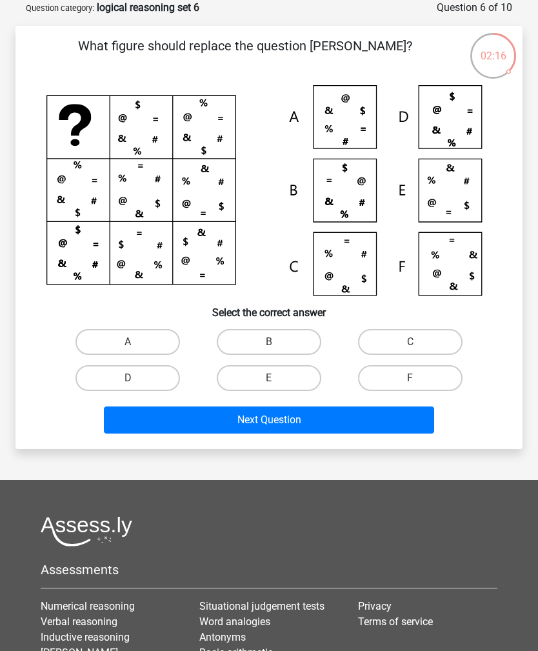
click at [262, 340] on label "B" at bounding box center [269, 342] width 105 height 26
click at [269, 342] on input "B" at bounding box center [273, 346] width 8 height 8
radio input "true"
click at [257, 411] on button "Next Question" at bounding box center [269, 420] width 330 height 27
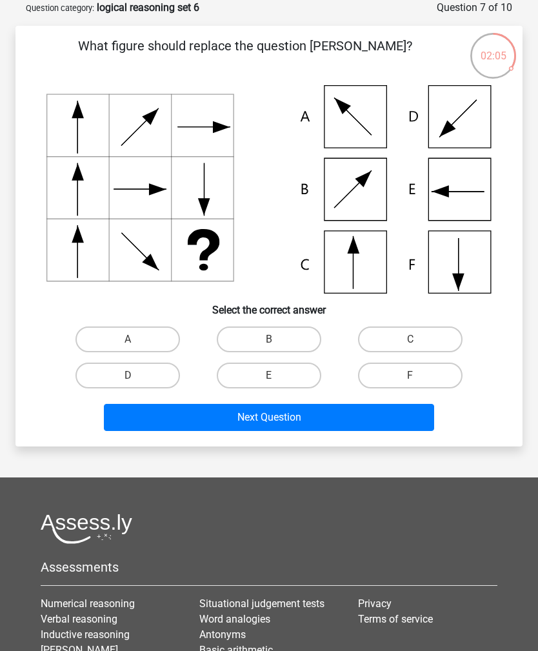
click at [398, 334] on label "C" at bounding box center [410, 340] width 105 height 26
click at [410, 339] on input "C" at bounding box center [414, 343] width 8 height 8
radio input "true"
click at [152, 379] on label "D" at bounding box center [128, 376] width 105 height 26
click at [136, 379] on input "D" at bounding box center [132, 380] width 8 height 8
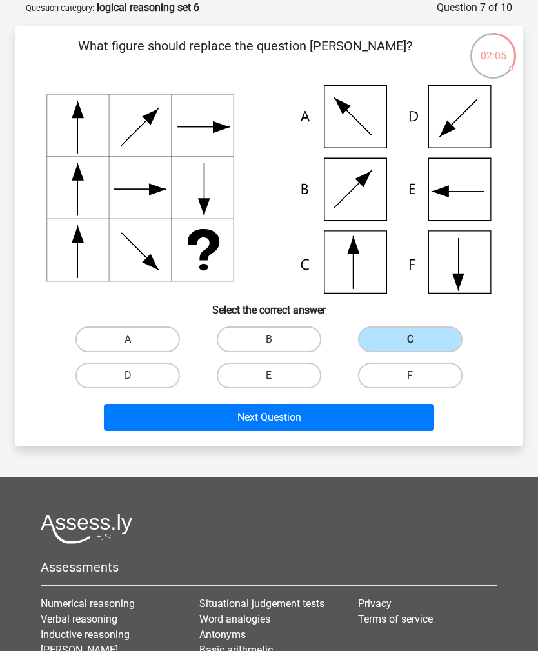
radio input "true"
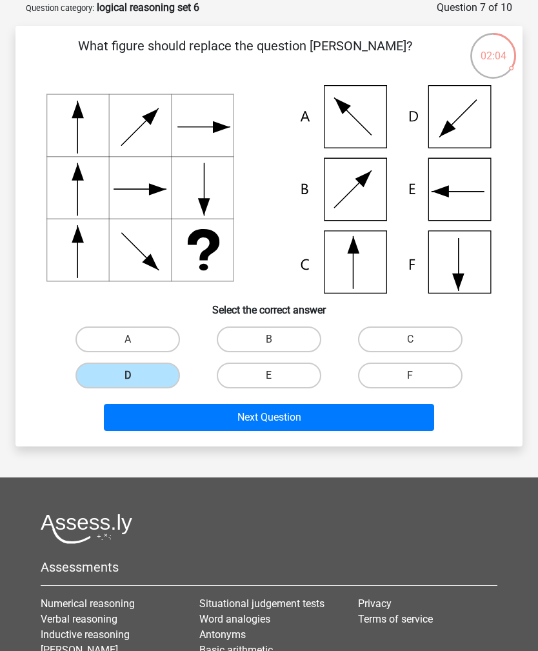
click at [210, 422] on button "Next Question" at bounding box center [269, 417] width 330 height 27
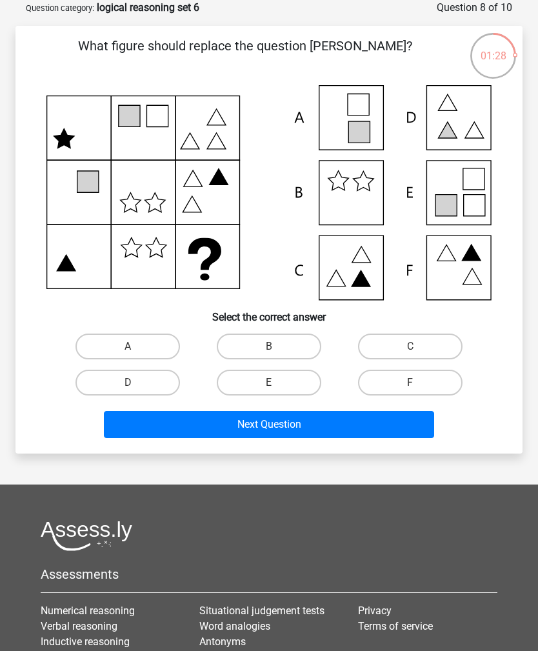
click at [278, 380] on label "E" at bounding box center [269, 383] width 105 height 26
click at [277, 383] on input "E" at bounding box center [273, 387] width 8 height 8
radio input "true"
click at [239, 427] on button "Next Question" at bounding box center [269, 424] width 330 height 27
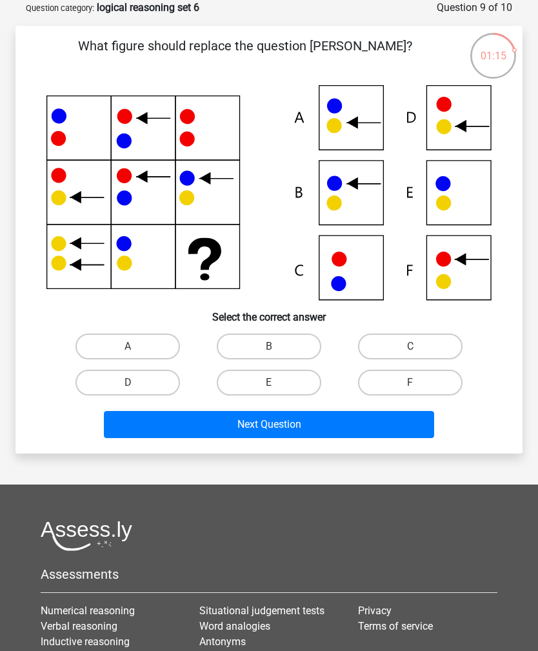
click at [418, 344] on label "C" at bounding box center [410, 347] width 105 height 26
click at [418, 347] on input "C" at bounding box center [414, 351] width 8 height 8
radio input "true"
click at [315, 429] on button "Next Question" at bounding box center [269, 424] width 330 height 27
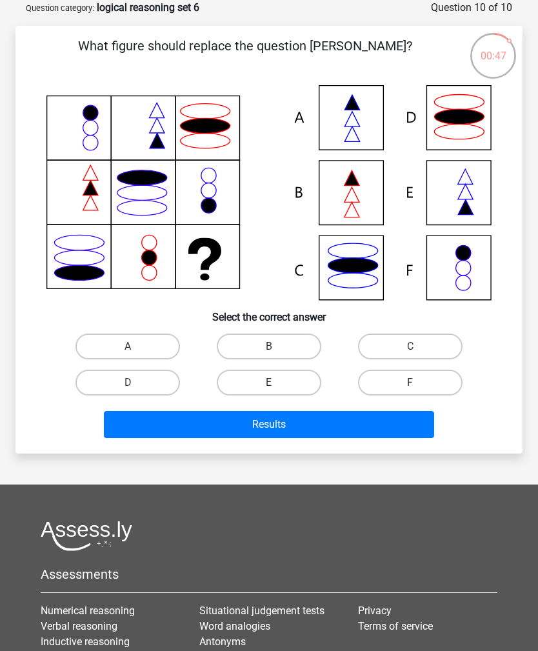
click at [299, 378] on label "E" at bounding box center [269, 383] width 105 height 26
click at [277, 383] on input "E" at bounding box center [273, 387] width 8 height 8
radio input "true"
click at [318, 424] on button "Results" at bounding box center [269, 424] width 330 height 27
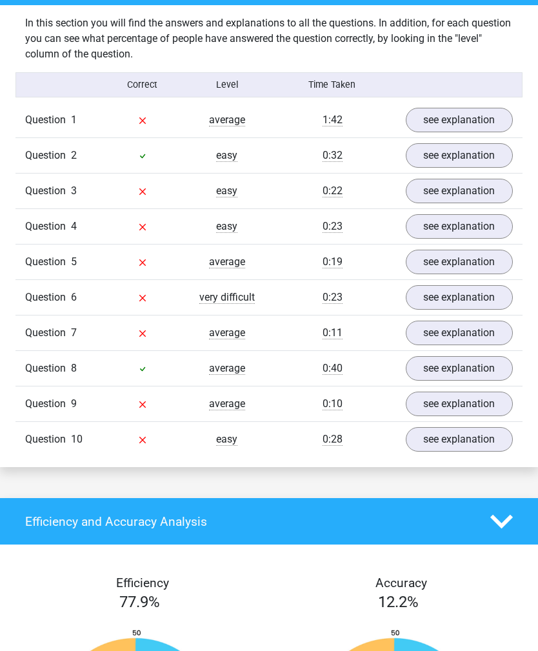
scroll to position [792, 0]
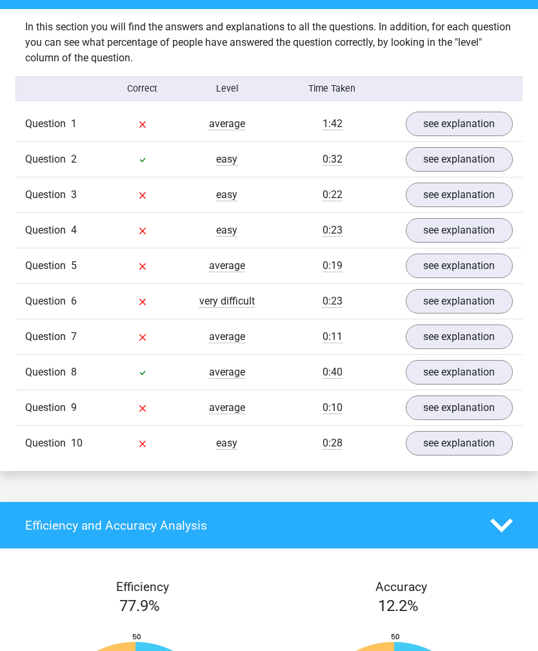
click at [478, 119] on link "see explanation" at bounding box center [460, 124] width 108 height 25
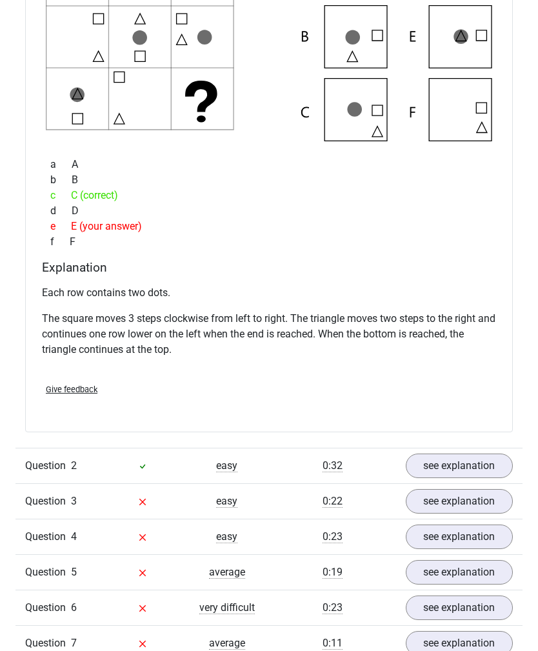
scroll to position [1044, 0]
click at [461, 502] on link "see explanation" at bounding box center [460, 501] width 108 height 25
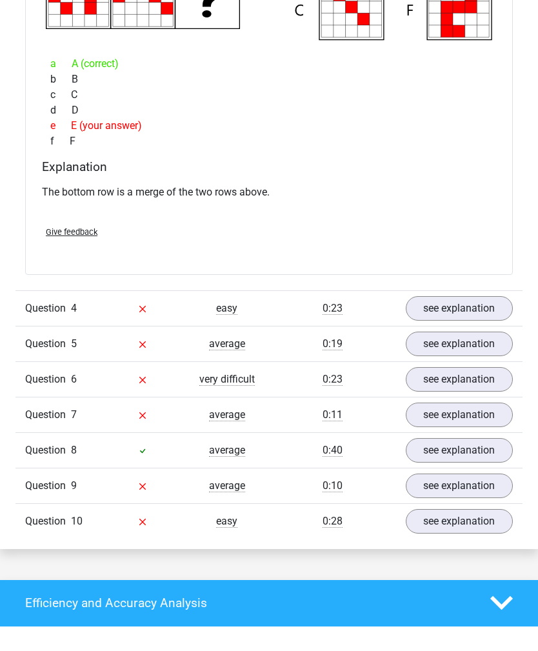
scroll to position [1773, 0]
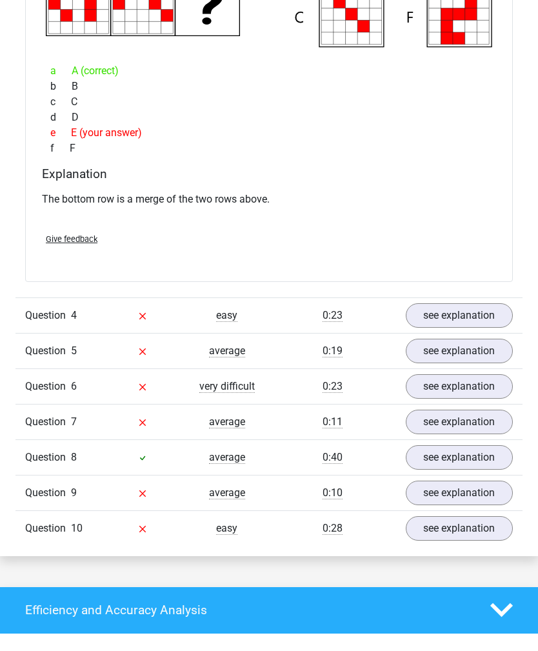
click at [487, 316] on link "see explanation" at bounding box center [460, 315] width 108 height 25
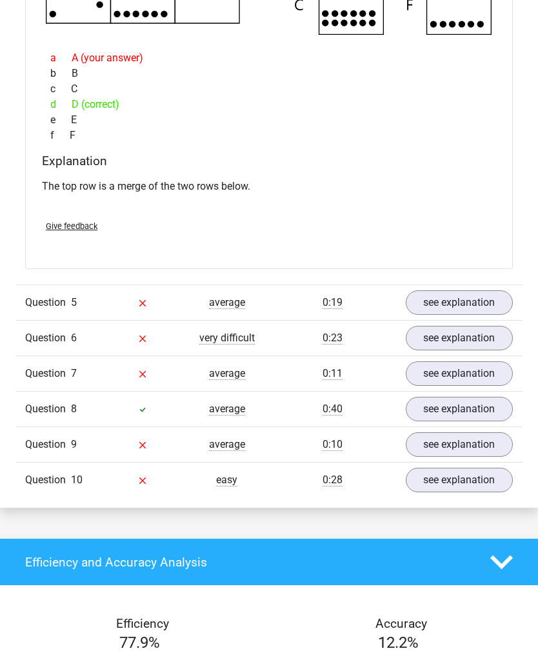
scroll to position [2328, 0]
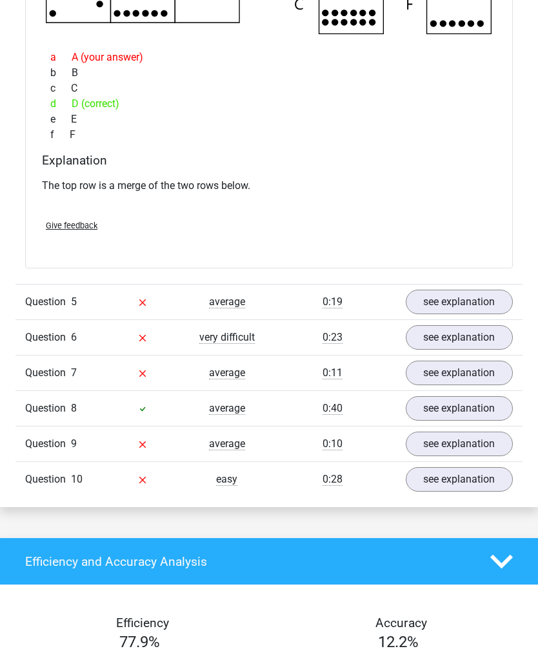
click at [479, 301] on link "see explanation" at bounding box center [460, 302] width 108 height 25
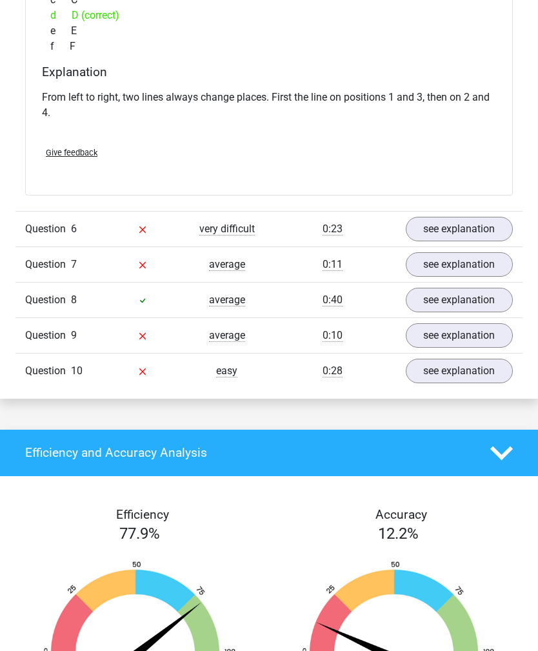
scroll to position [2960, 0]
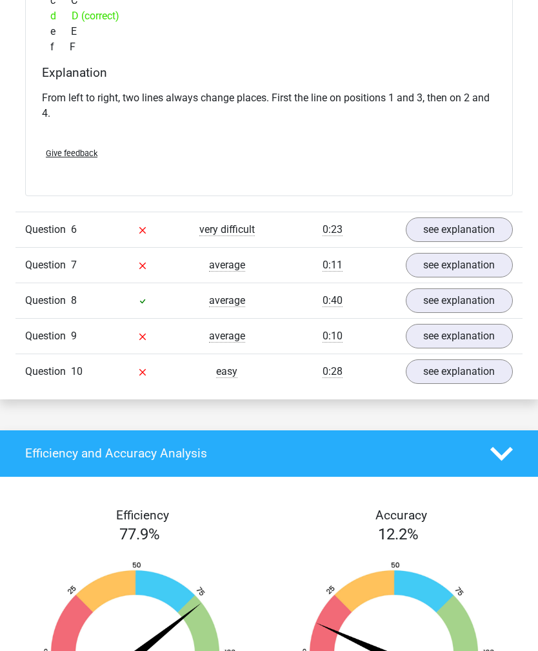
click at [441, 235] on link "see explanation" at bounding box center [460, 229] width 108 height 25
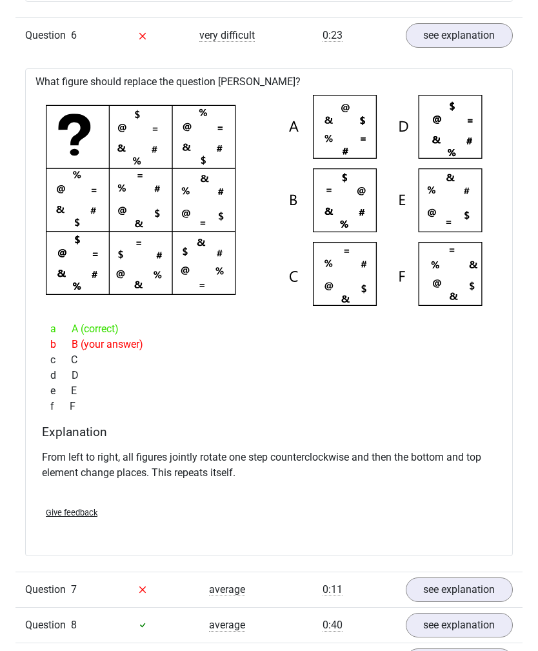
scroll to position [3156, 0]
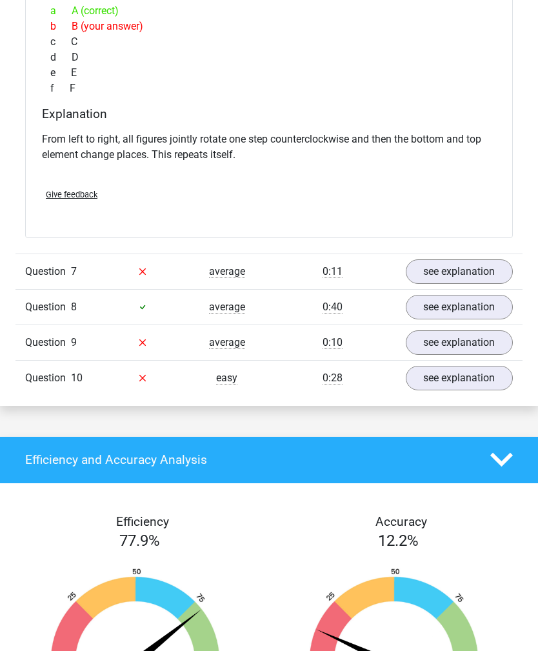
click at [462, 271] on link "see explanation" at bounding box center [460, 272] width 108 height 25
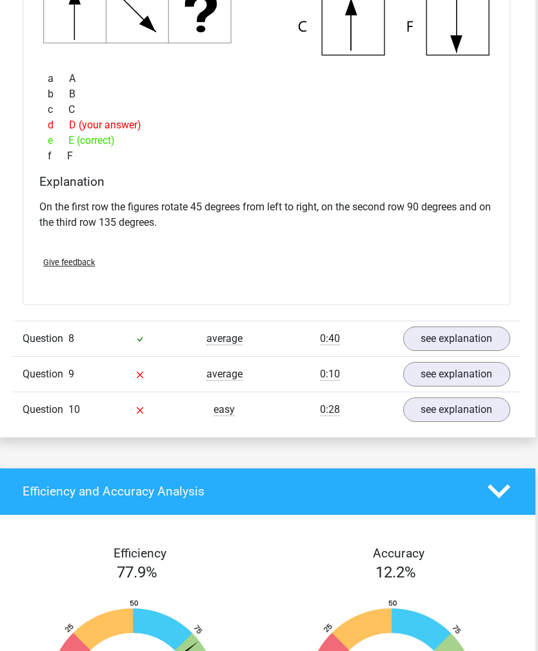
scroll to position [3957, 3]
click at [439, 344] on link "see explanation" at bounding box center [457, 339] width 108 height 25
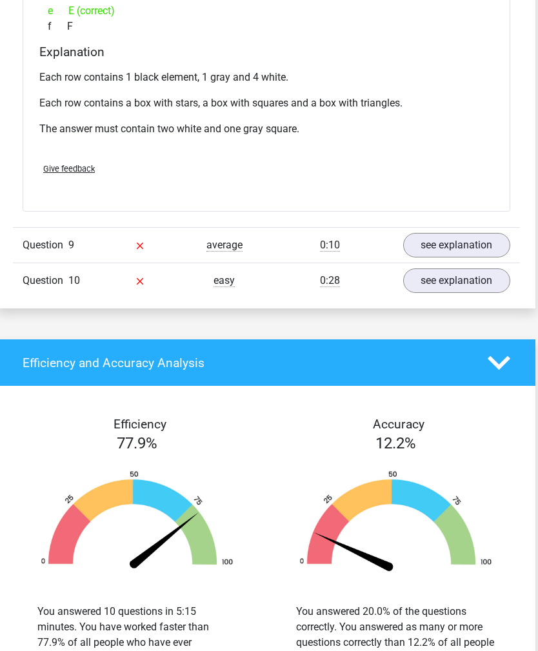
scroll to position [4645, 3]
click at [440, 240] on link "see explanation" at bounding box center [457, 245] width 108 height 25
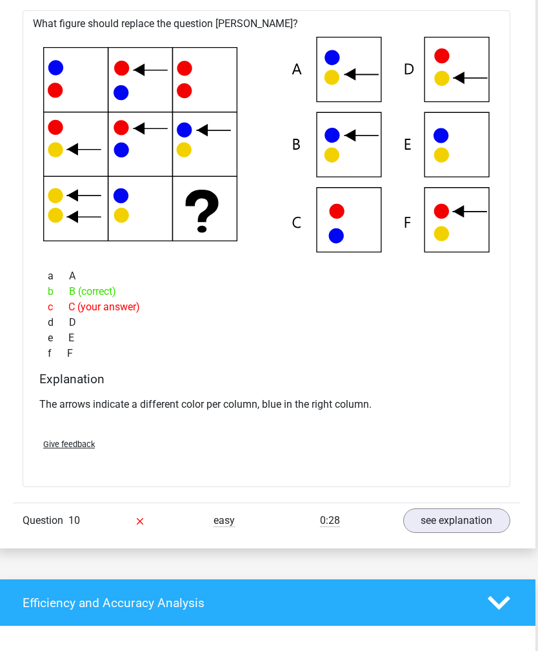
scroll to position [4911, 2]
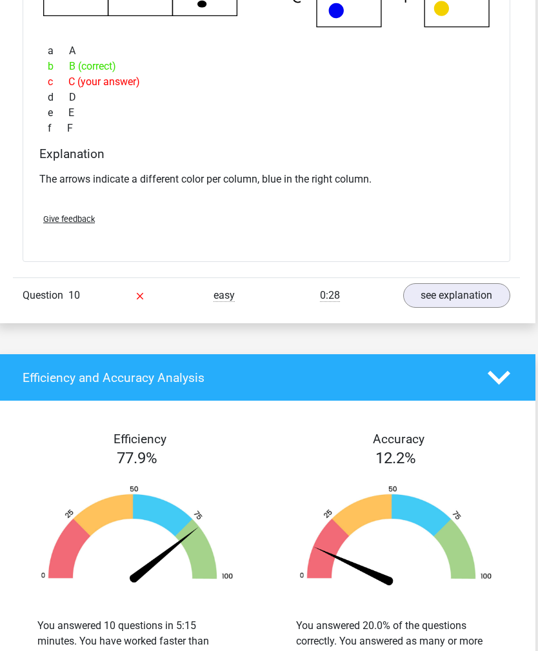
click at [476, 284] on link "see explanation" at bounding box center [458, 296] width 108 height 25
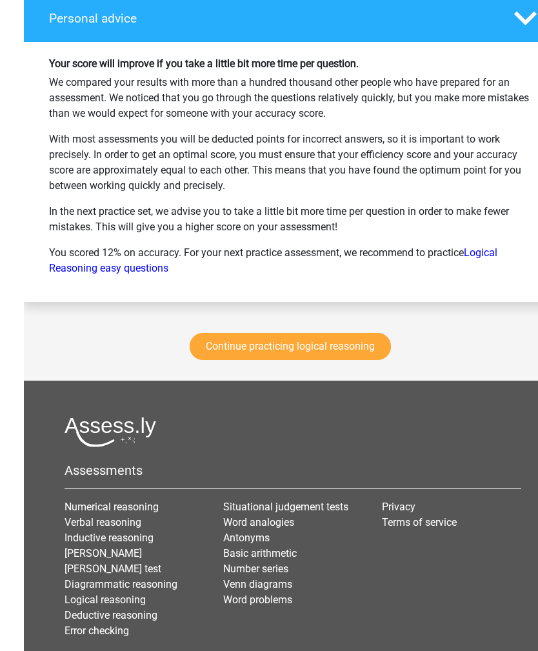
scroll to position [6517, 0]
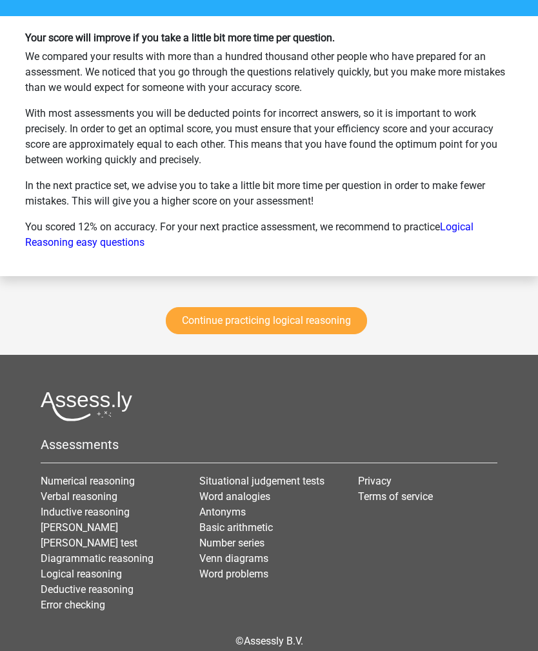
click at [334, 314] on link "Continue practicing logical reasoning" at bounding box center [266, 320] width 201 height 27
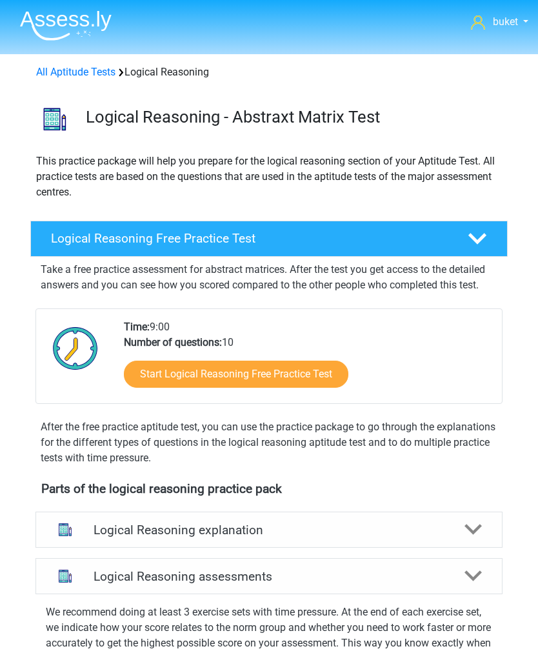
scroll to position [553, 0]
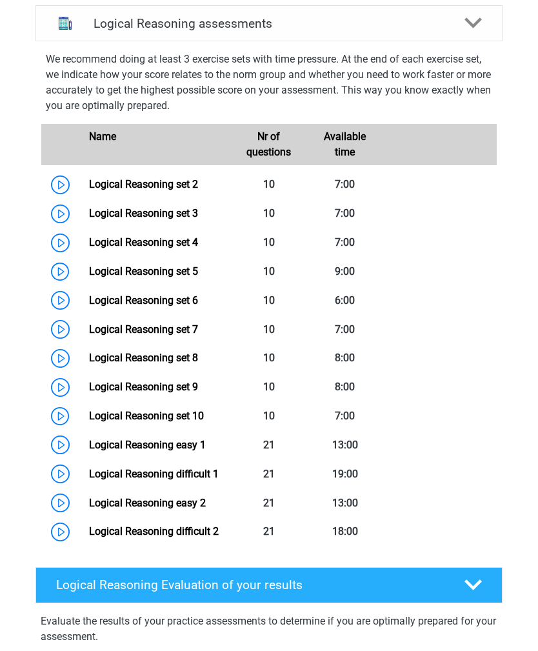
click at [89, 244] on link "Logical Reasoning set 4" at bounding box center [143, 242] width 109 height 12
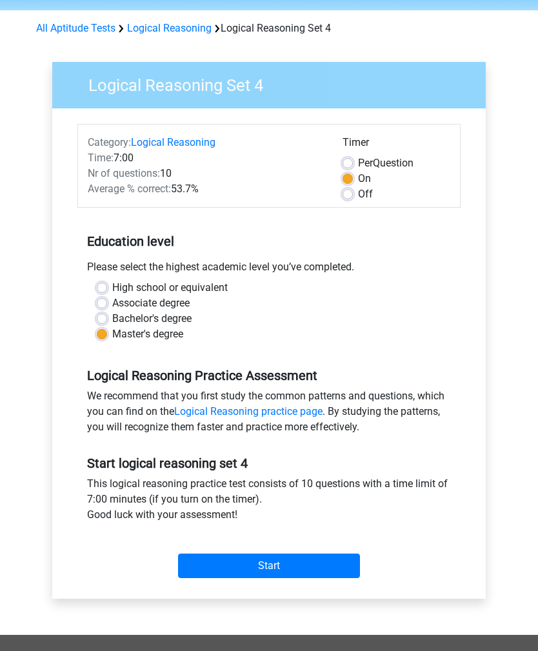
scroll to position [45, 0]
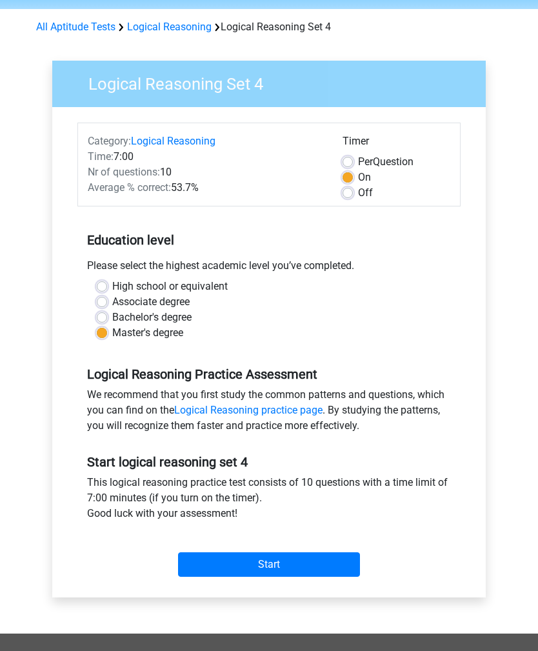
click at [330, 566] on input "Start" at bounding box center [269, 564] width 182 height 25
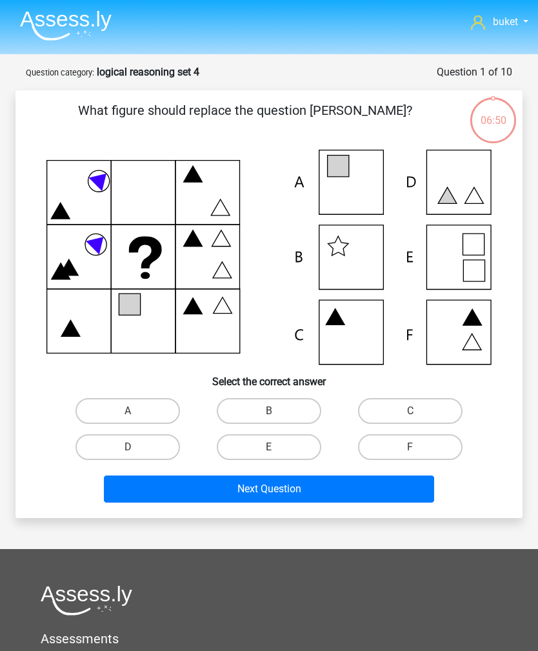
click at [86, 412] on label "A" at bounding box center [128, 411] width 105 height 26
click at [128, 412] on input "A" at bounding box center [132, 415] width 8 height 8
radio input "true"
click at [319, 490] on button "Next Question" at bounding box center [269, 489] width 330 height 27
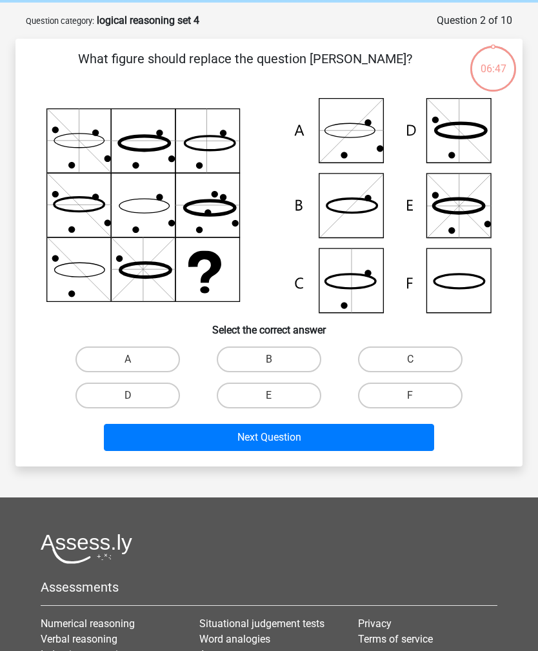
scroll to position [65, 0]
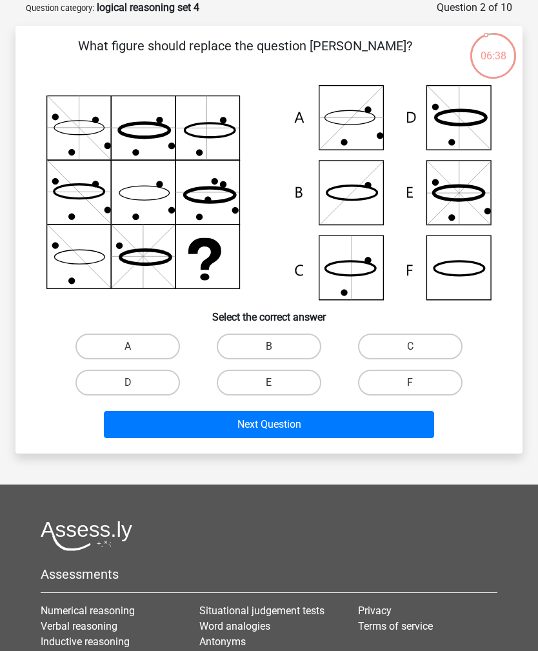
click at [414, 380] on label "F" at bounding box center [410, 383] width 105 height 26
click at [414, 383] on input "F" at bounding box center [414, 387] width 8 height 8
radio input "true"
click at [374, 424] on button "Next Question" at bounding box center [269, 424] width 330 height 27
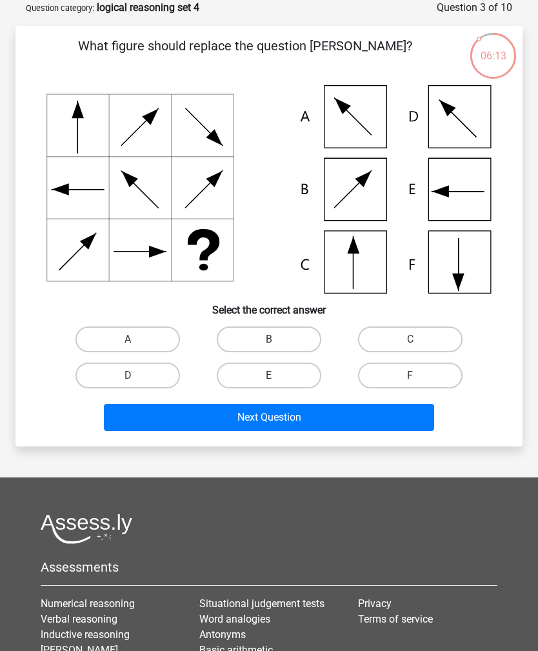
click at [398, 379] on label "F" at bounding box center [410, 376] width 105 height 26
click at [410, 379] on input "F" at bounding box center [414, 380] width 8 height 8
radio input "true"
click at [372, 421] on button "Next Question" at bounding box center [269, 417] width 330 height 27
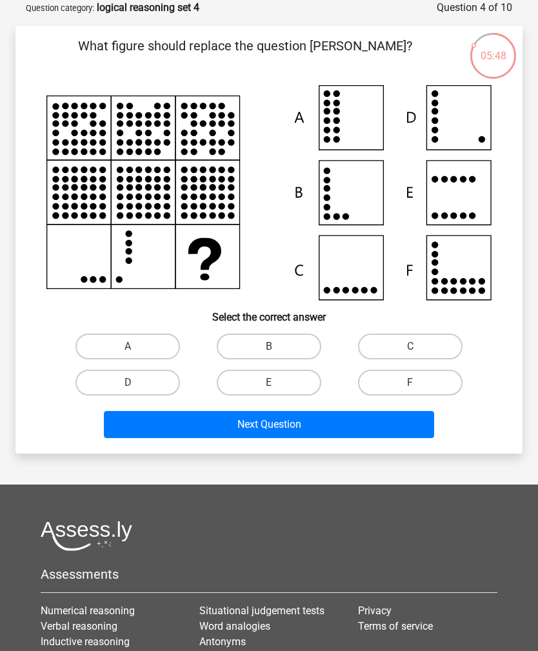
click at [97, 382] on label "D" at bounding box center [128, 383] width 105 height 26
click at [128, 383] on input "D" at bounding box center [132, 387] width 8 height 8
radio input "true"
click at [288, 428] on button "Next Question" at bounding box center [269, 424] width 330 height 27
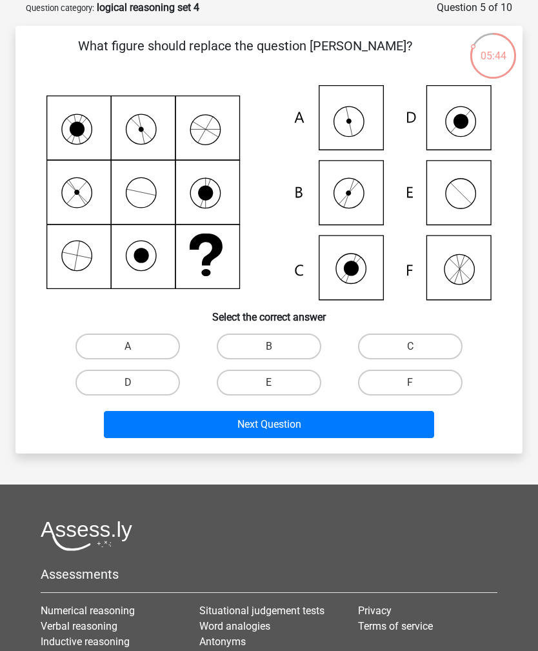
click at [132, 341] on label "A" at bounding box center [128, 347] width 105 height 26
click at [132, 347] on input "A" at bounding box center [132, 351] width 8 height 8
radio input "true"
click at [293, 429] on button "Next Question" at bounding box center [269, 424] width 330 height 27
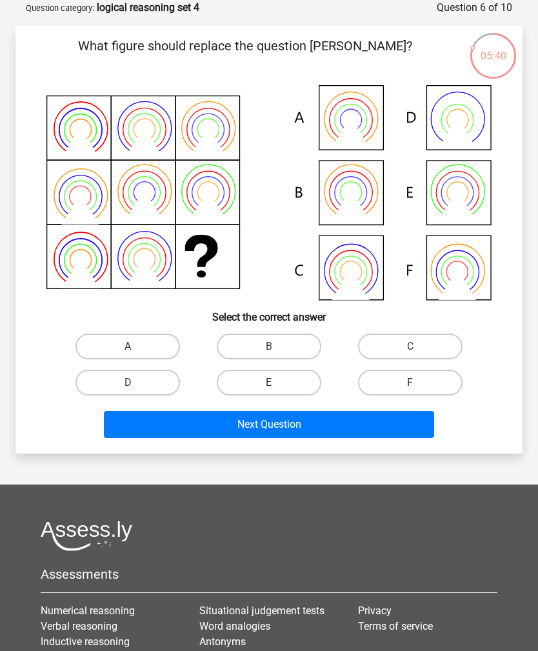
click at [390, 382] on label "F" at bounding box center [410, 383] width 105 height 26
click at [410, 383] on input "F" at bounding box center [414, 387] width 8 height 8
radio input "true"
click at [359, 419] on button "Next Question" at bounding box center [269, 424] width 330 height 27
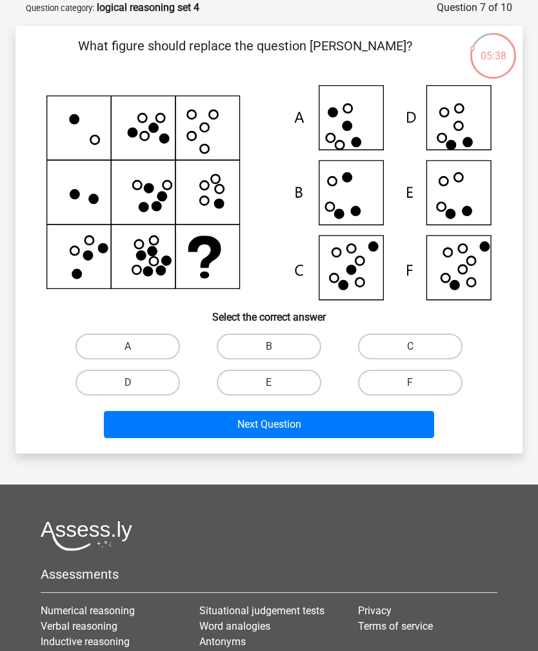
click at [430, 386] on label "F" at bounding box center [410, 383] width 105 height 26
click at [419, 386] on input "F" at bounding box center [414, 387] width 8 height 8
radio input "true"
click at [372, 423] on button "Next Question" at bounding box center [269, 424] width 330 height 27
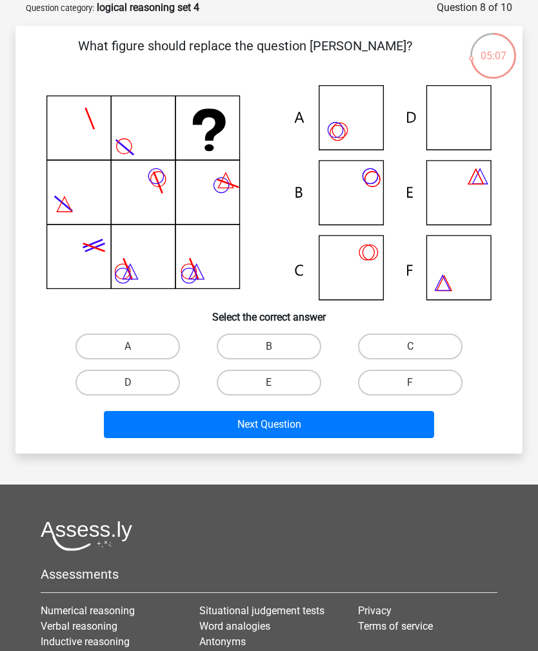
click at [157, 342] on label "A" at bounding box center [128, 347] width 105 height 26
click at [136, 347] on input "A" at bounding box center [132, 351] width 8 height 8
radio input "true"
click at [196, 425] on button "Next Question" at bounding box center [269, 424] width 330 height 27
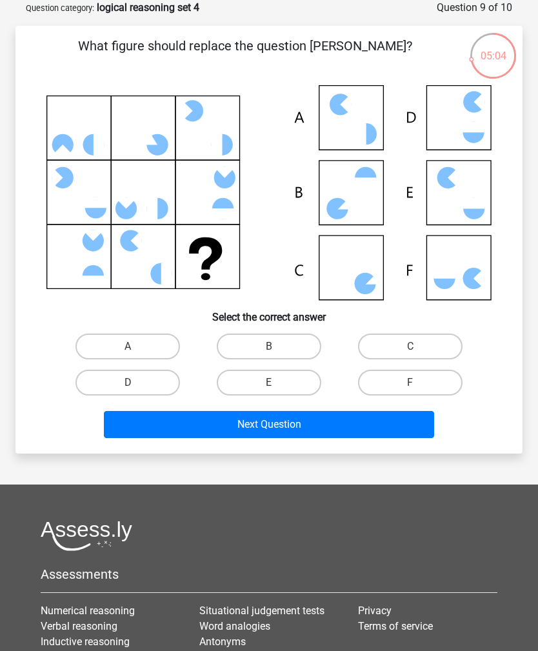
click at [403, 383] on label "F" at bounding box center [410, 383] width 105 height 26
click at [410, 383] on input "F" at bounding box center [414, 387] width 8 height 8
radio input "true"
click at [359, 421] on button "Next Question" at bounding box center [269, 424] width 330 height 27
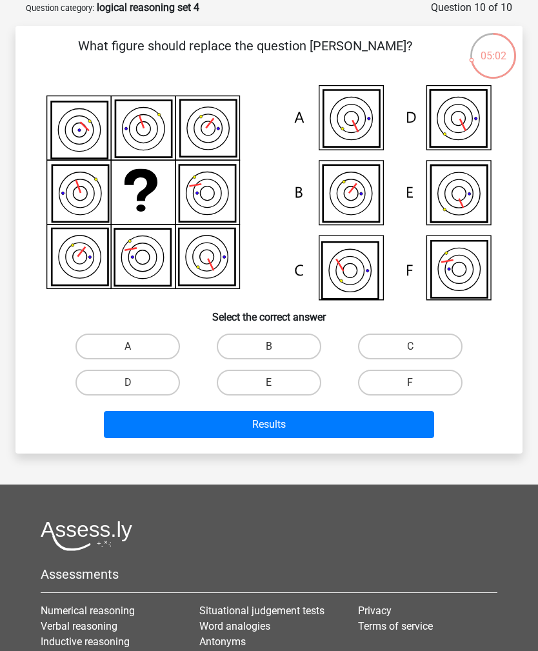
click at [292, 387] on label "E" at bounding box center [269, 383] width 105 height 26
click at [277, 387] on input "E" at bounding box center [273, 387] width 8 height 8
radio input "true"
click at [308, 429] on button "Results" at bounding box center [269, 424] width 330 height 27
